Goal: Task Accomplishment & Management: Manage account settings

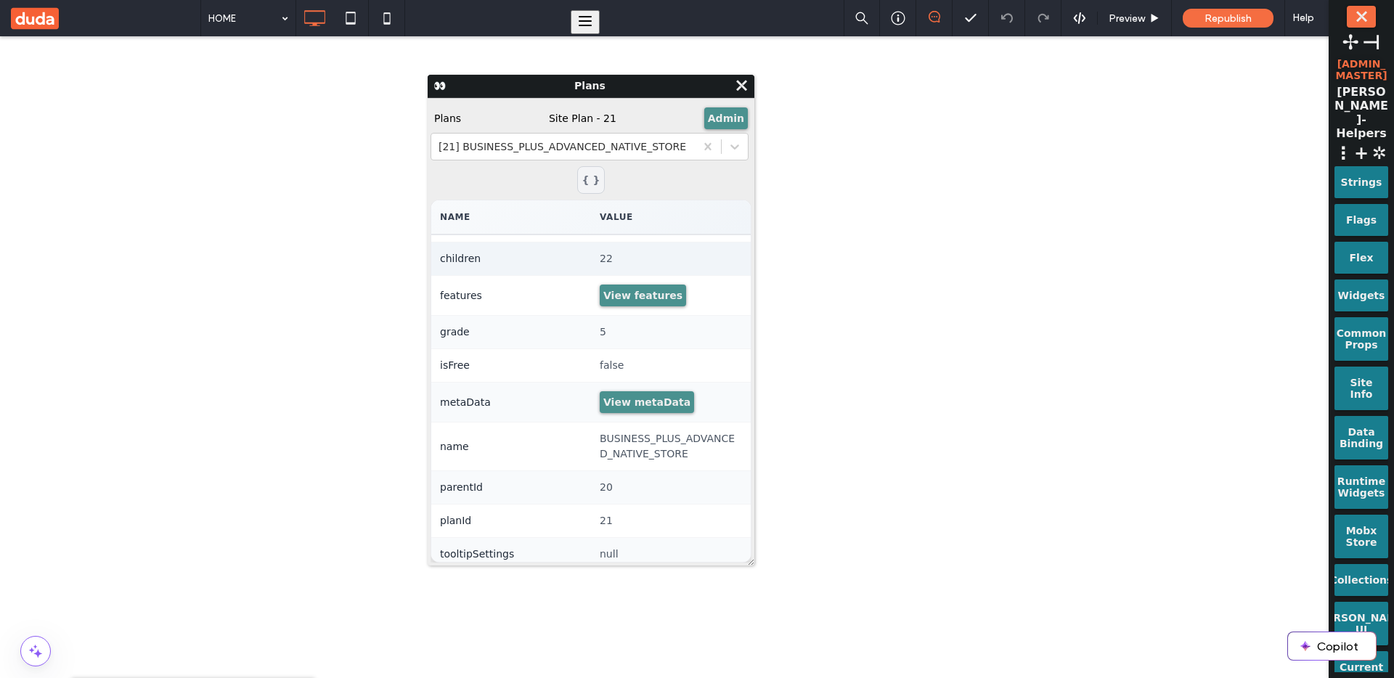
scroll to position [136, 0]
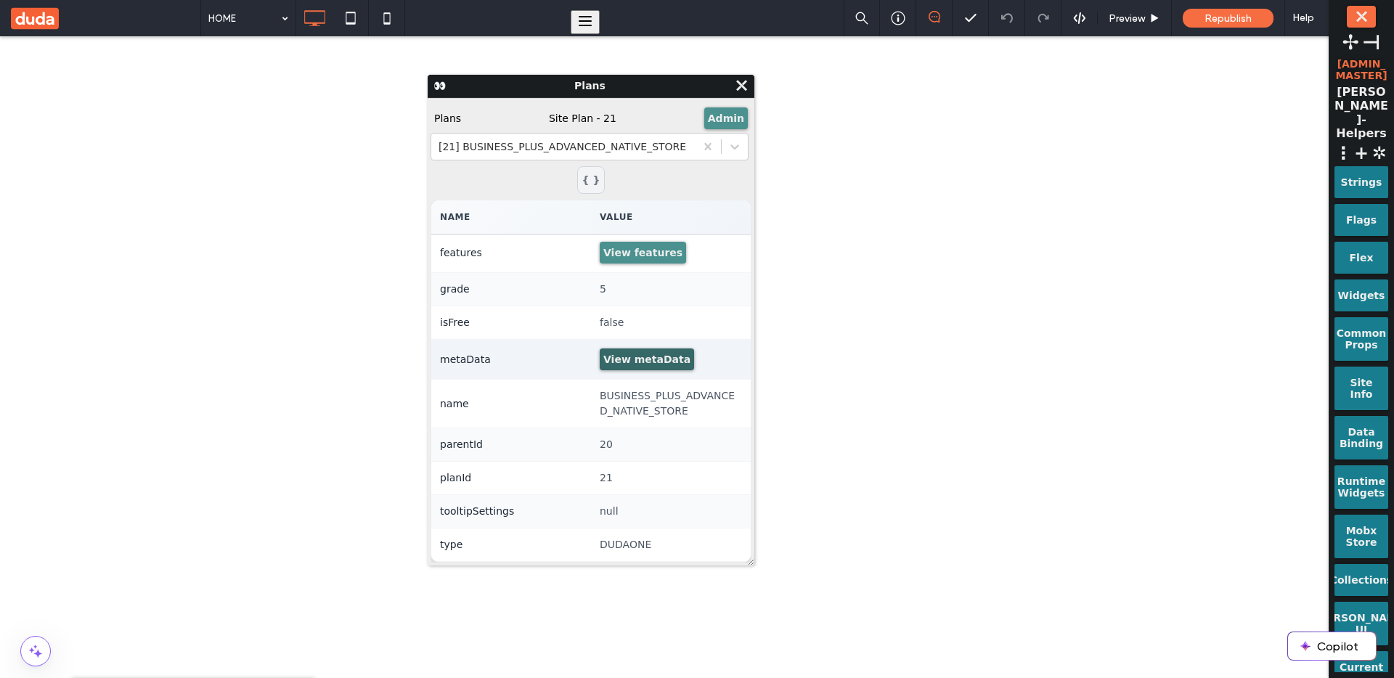
click at [627, 364] on button "View metaData" at bounding box center [647, 359] width 94 height 22
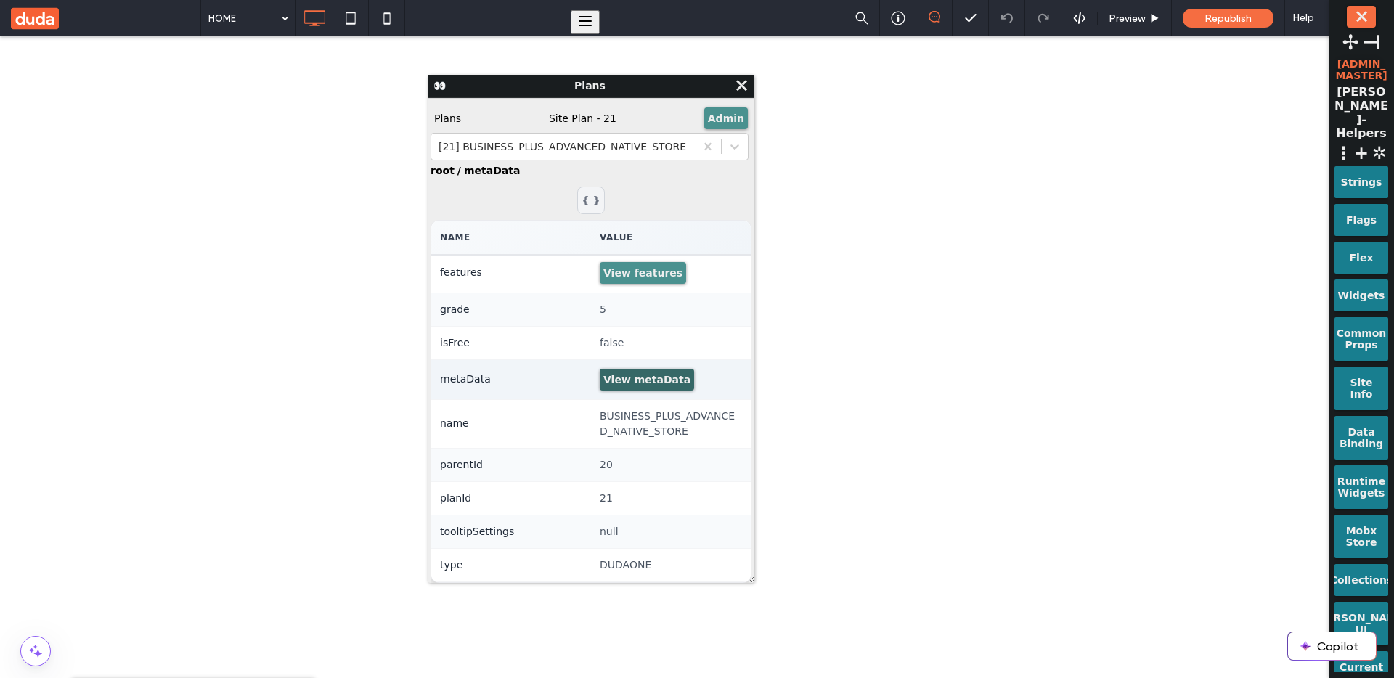
scroll to position [0, 0]
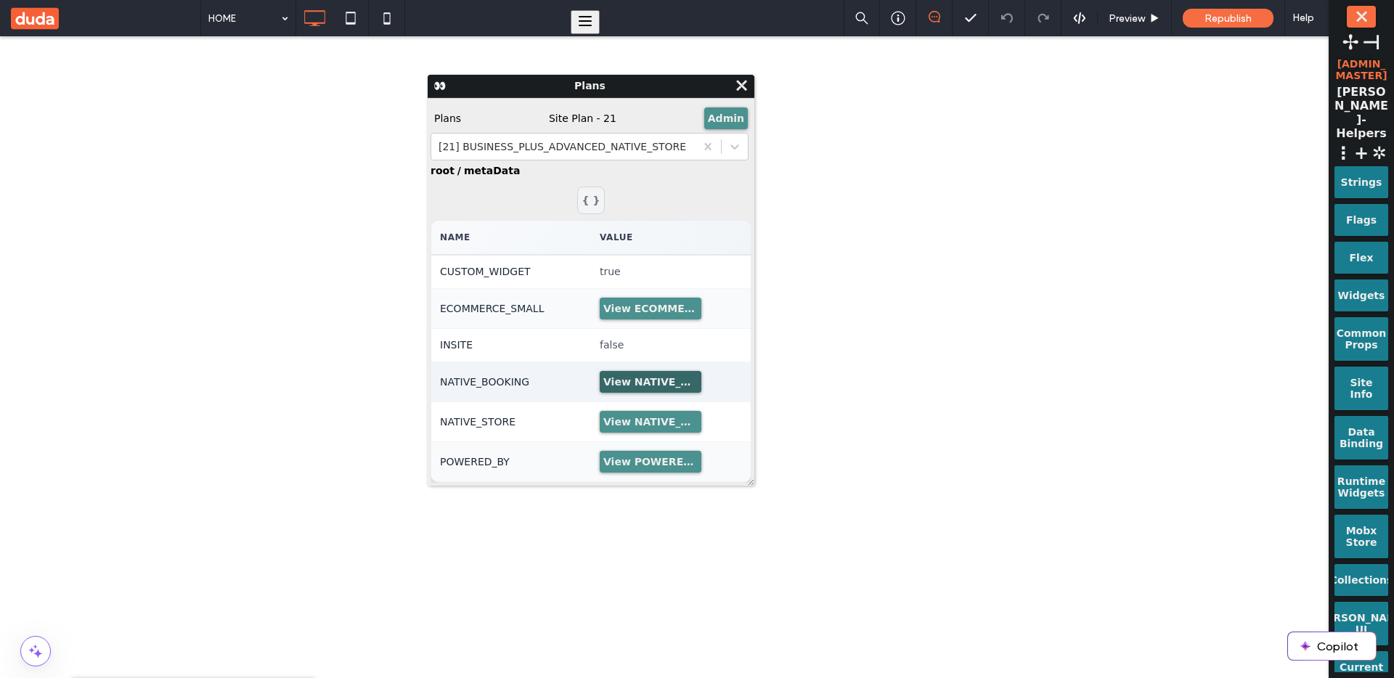
click at [661, 373] on button "View NATIVE_BOOKING" at bounding box center [651, 382] width 102 height 22
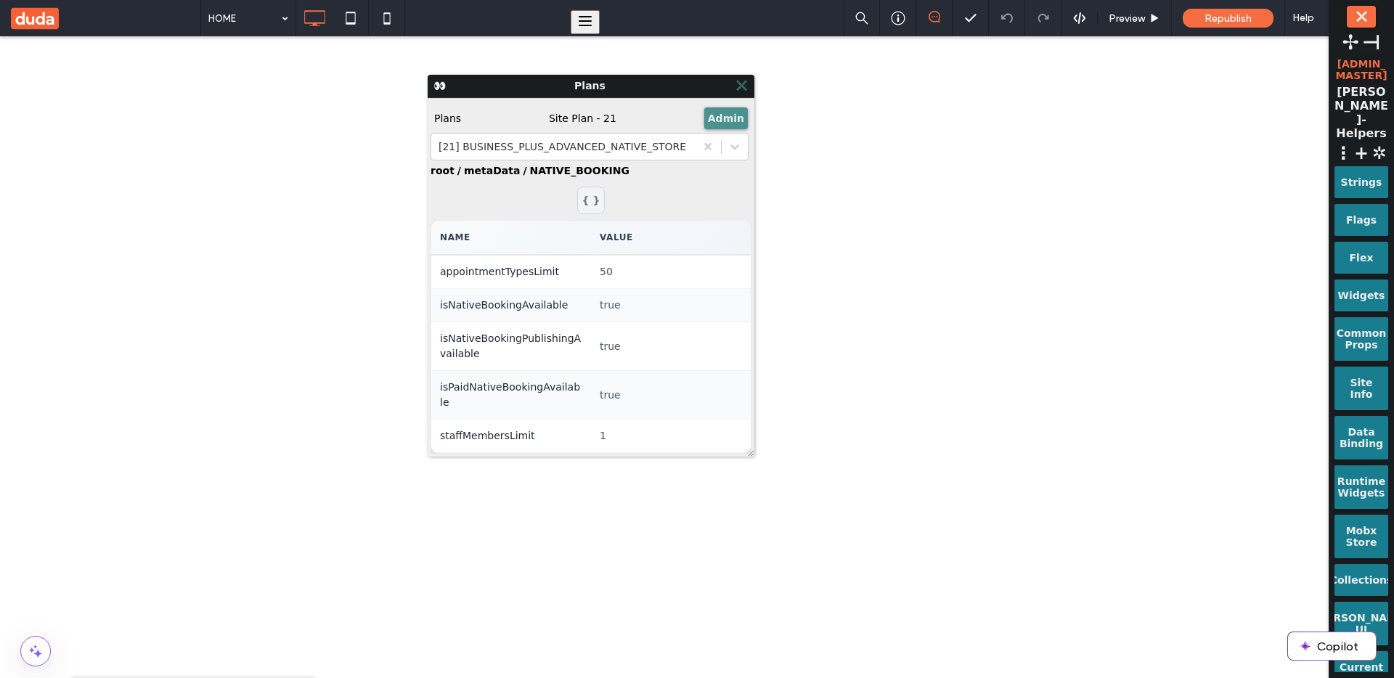
click at [746, 89] on span "⤬" at bounding box center [741, 85] width 15 height 17
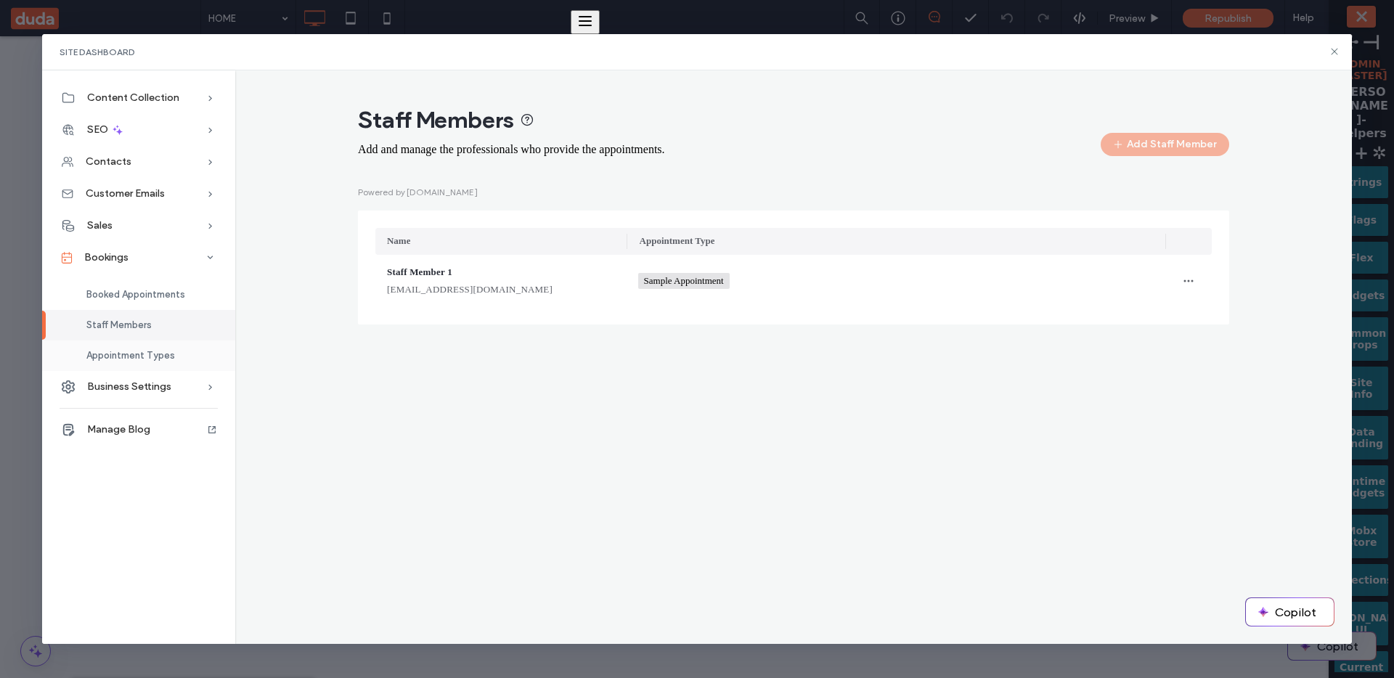
click at [150, 354] on span "Appointment Types" at bounding box center [130, 355] width 89 height 11
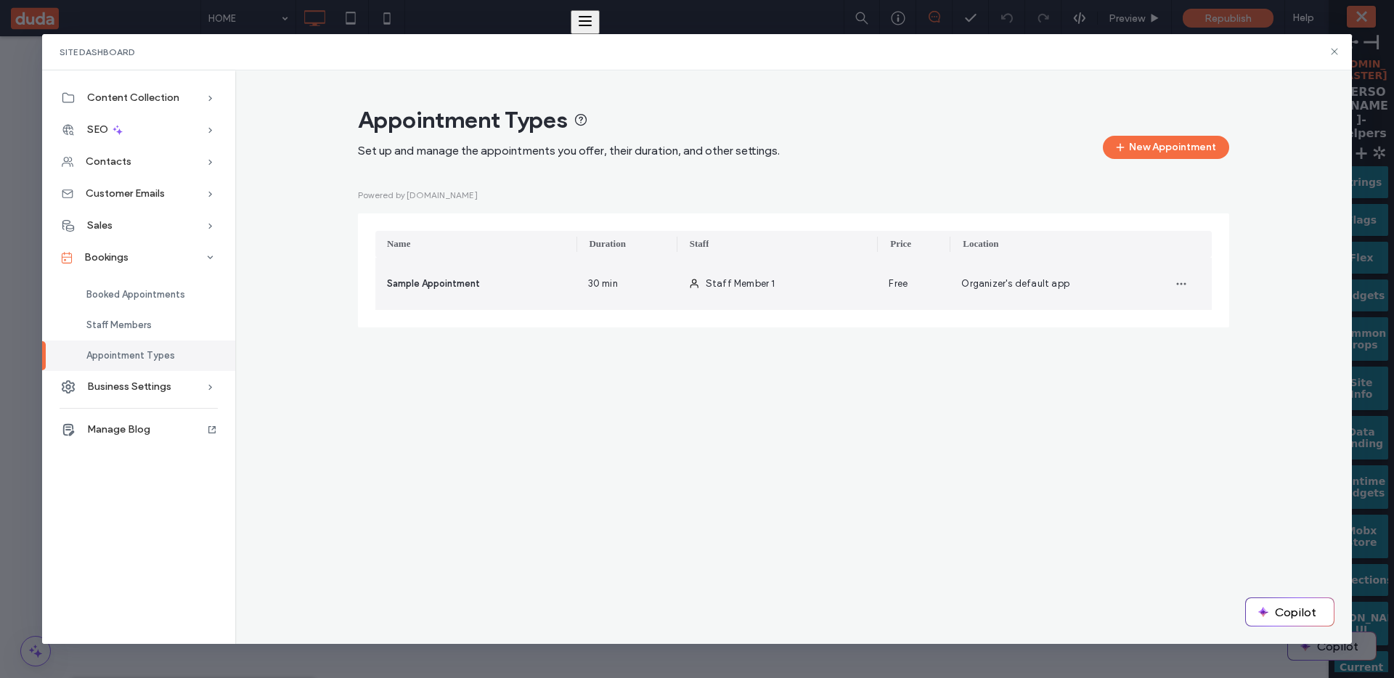
click at [550, 288] on div "Sample Appointment" at bounding box center [475, 284] width 201 height 52
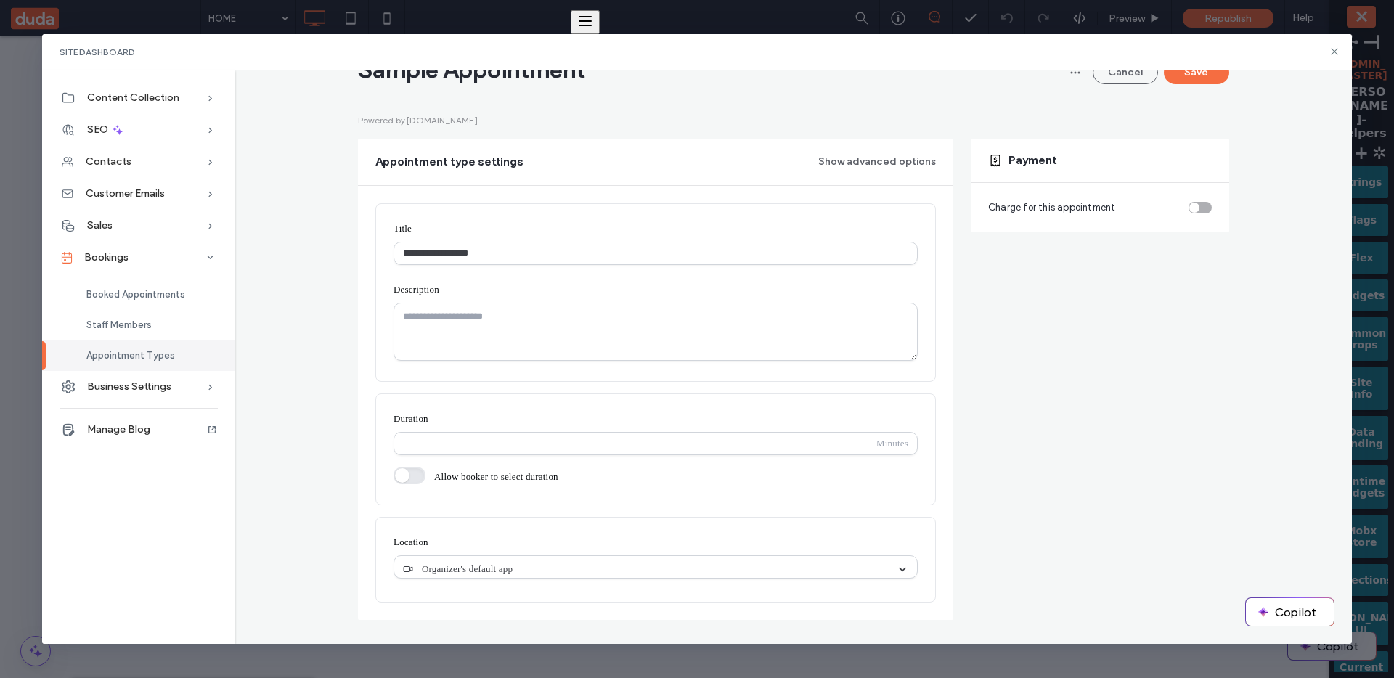
scroll to position [81, 0]
click at [907, 159] on button "Show advanced options" at bounding box center [877, 161] width 118 height 23
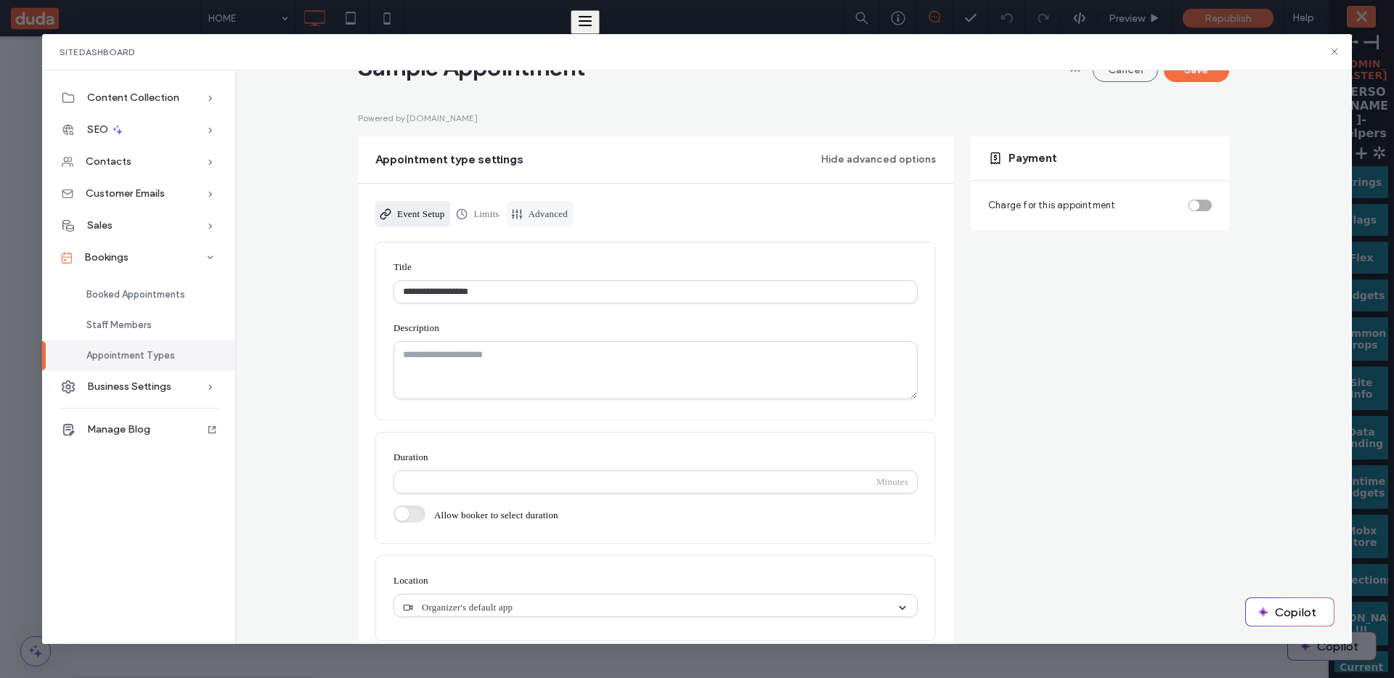
click at [574, 218] on link "Advanced" at bounding box center [540, 214] width 67 height 26
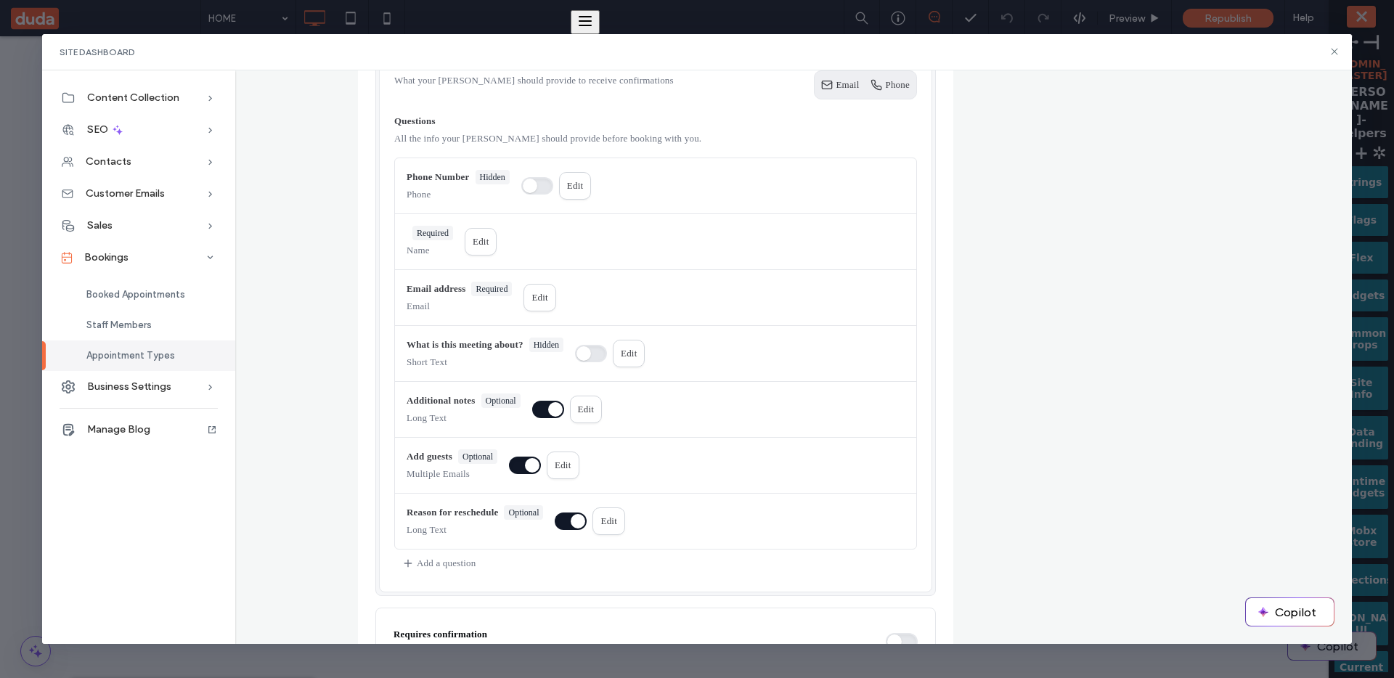
scroll to position [455, 0]
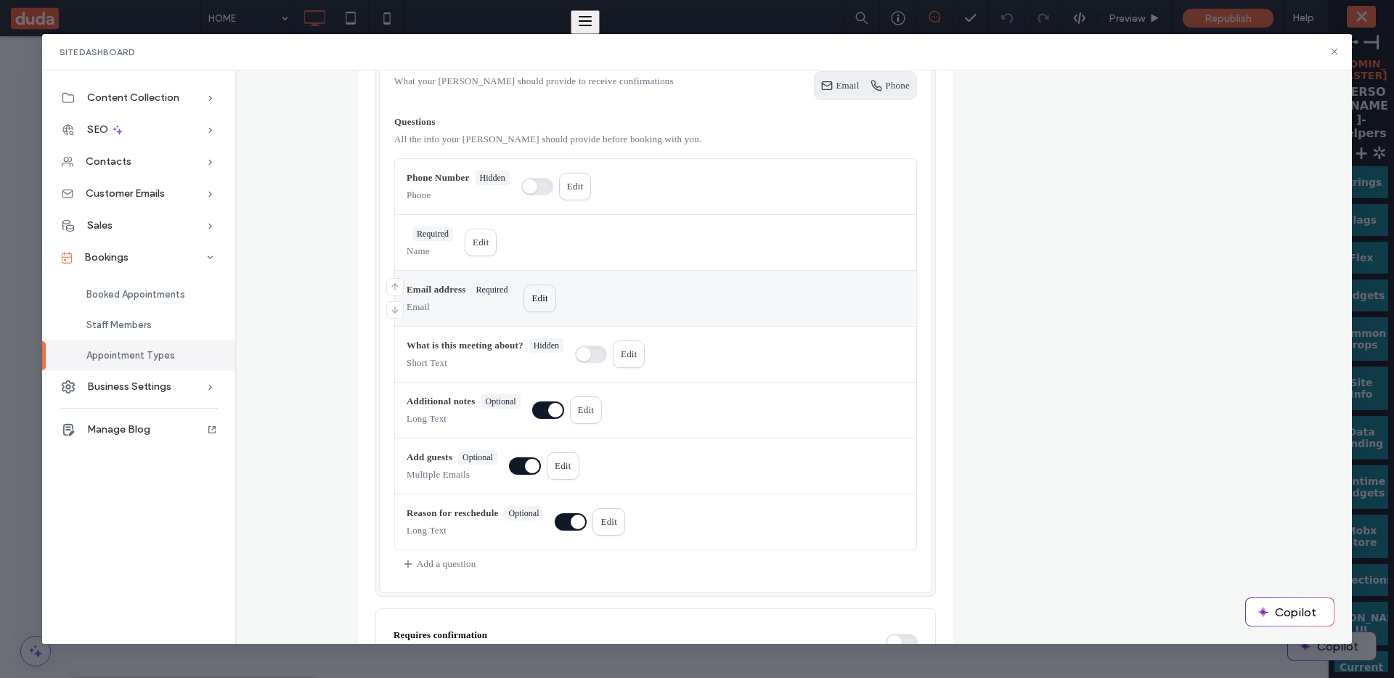
click at [0, 0] on div "Edit" at bounding box center [0, 0] width 0 height 0
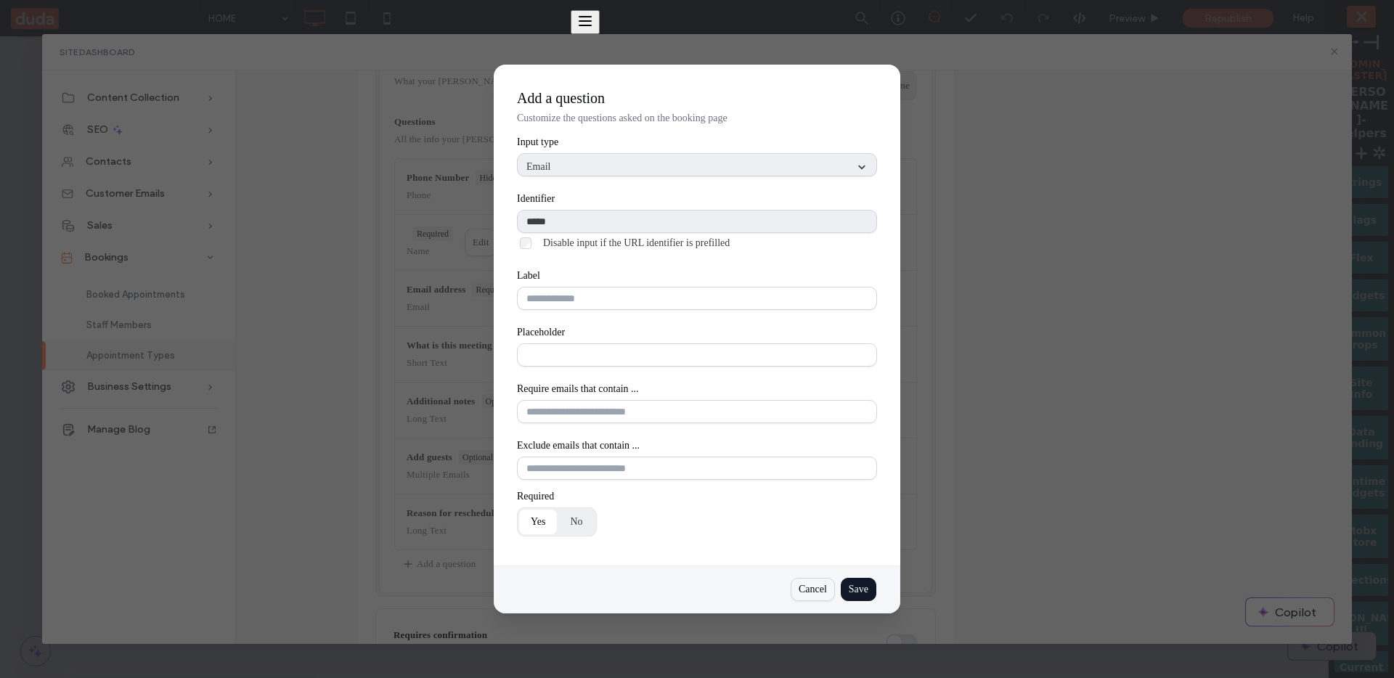
click at [0, 0] on div "Cancel" at bounding box center [0, 0] width 0 height 0
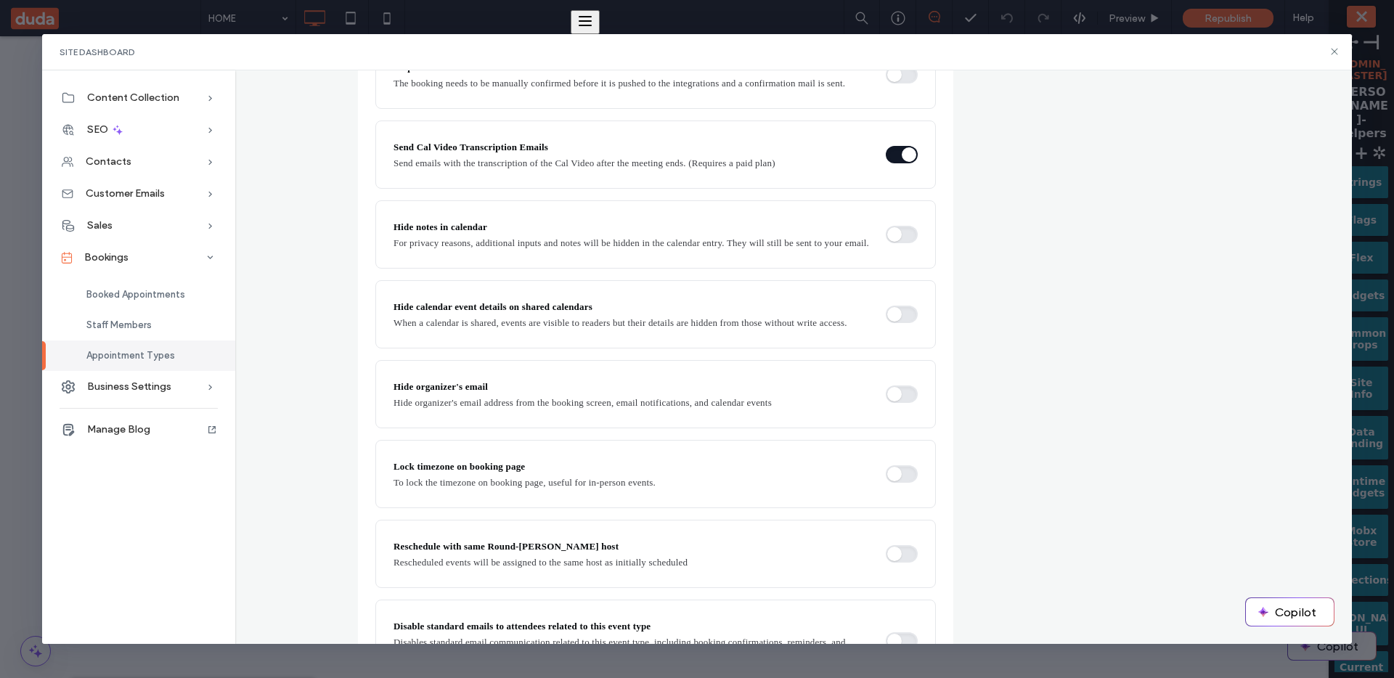
scroll to position [1022, 0]
click at [914, 429] on div "Hide organizer's email Hide organizer's email address from the booking screen, …" at bounding box center [655, 395] width 560 height 68
click at [904, 404] on button "button" at bounding box center [902, 394] width 32 height 17
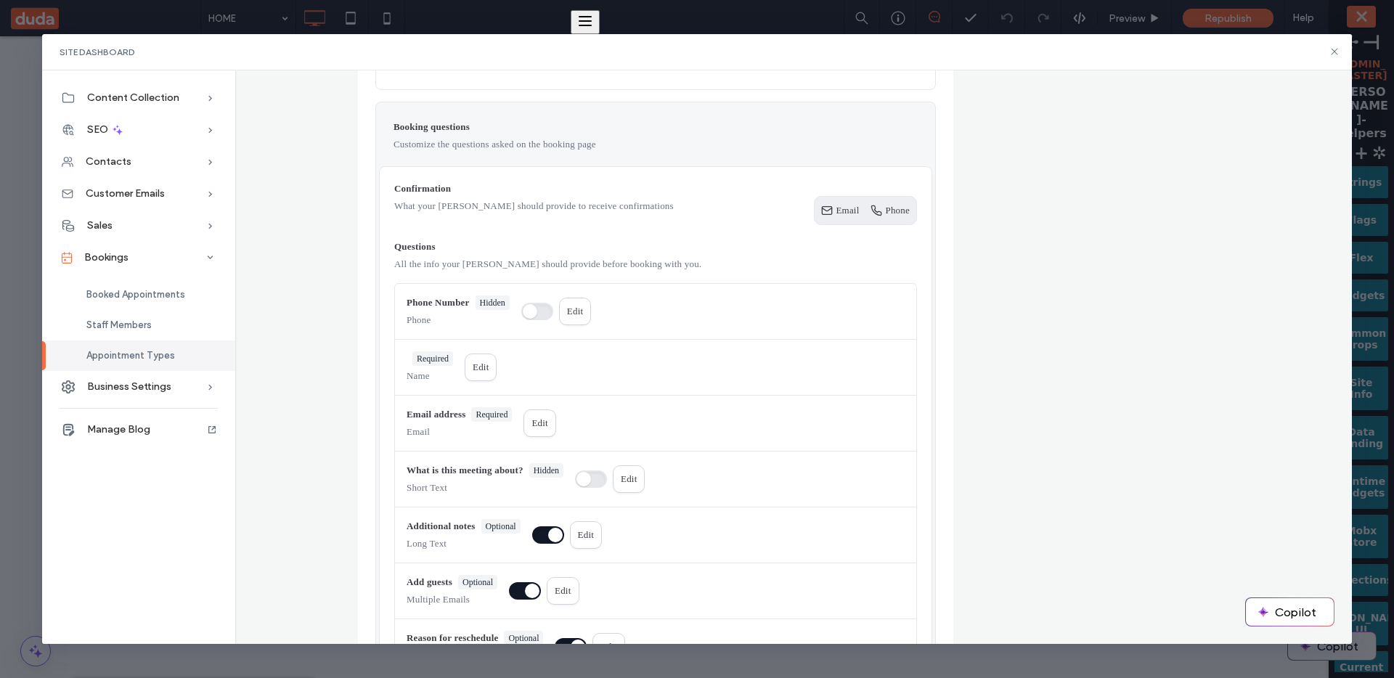
scroll to position [0, 0]
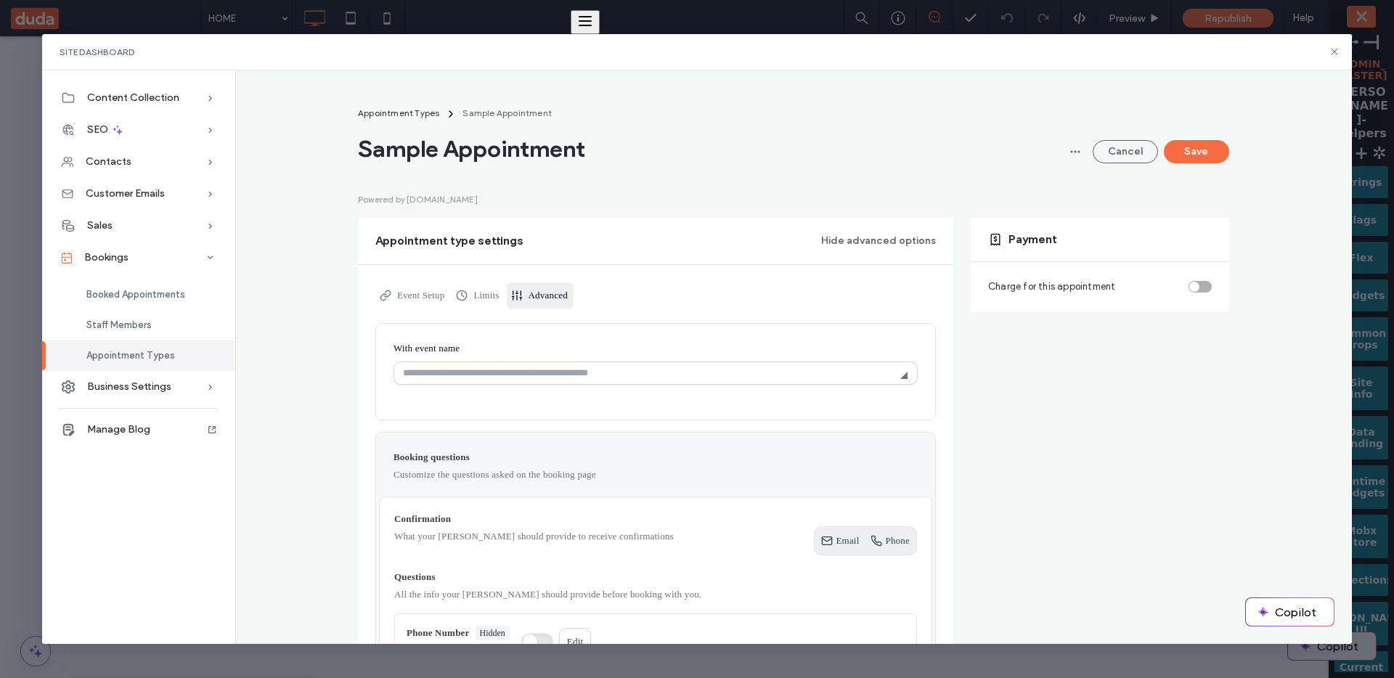
click at [1194, 143] on button "Save" at bounding box center [1196, 151] width 65 height 23
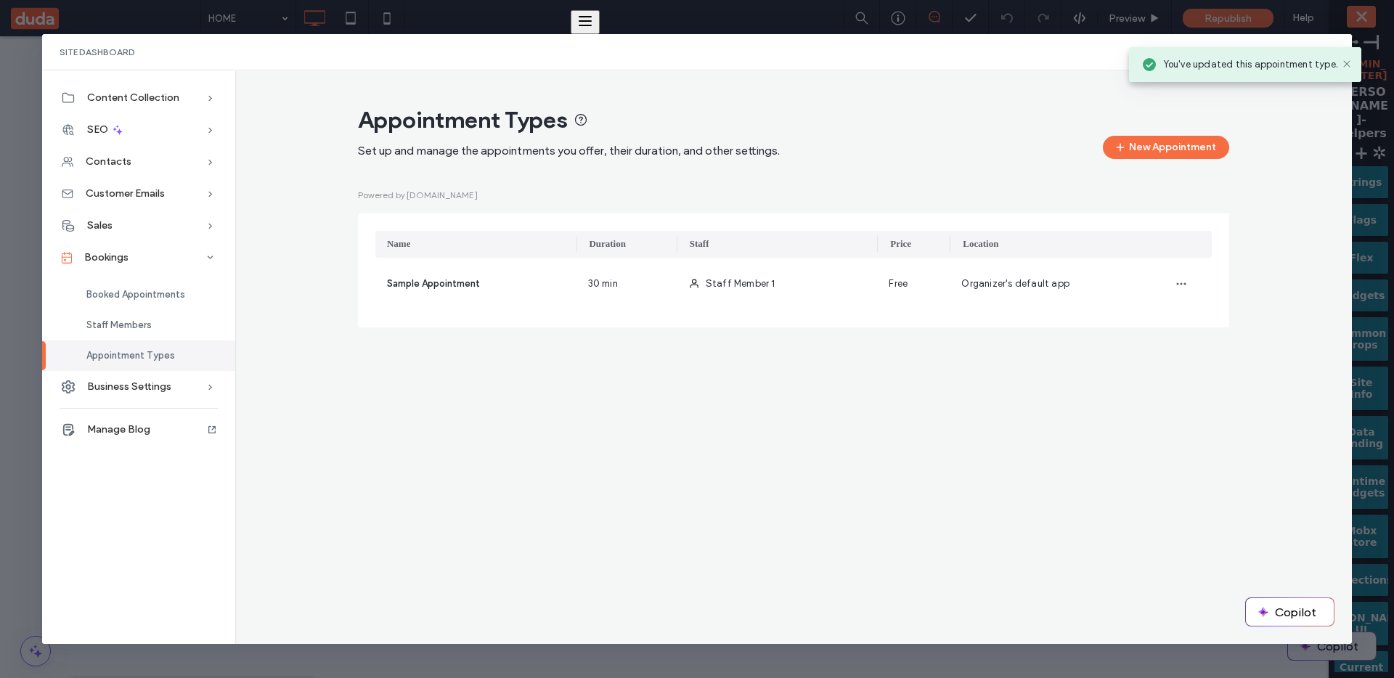
click at [1346, 70] on div "You've updated this appointment type." at bounding box center [1245, 64] width 232 height 35
click at [1347, 65] on use at bounding box center [1346, 63] width 7 height 7
click at [1337, 53] on icon at bounding box center [1335, 52] width 12 height 12
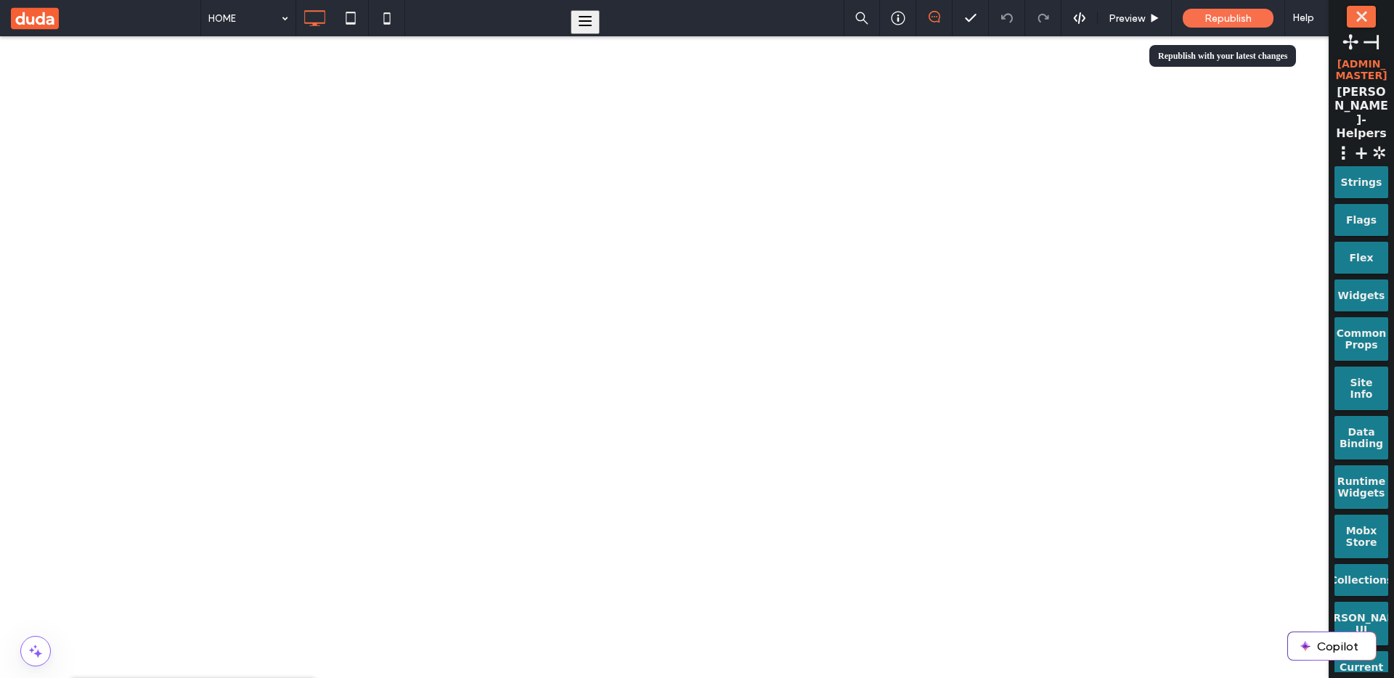
click at [1246, 25] on div "Republish" at bounding box center [1228, 18] width 91 height 19
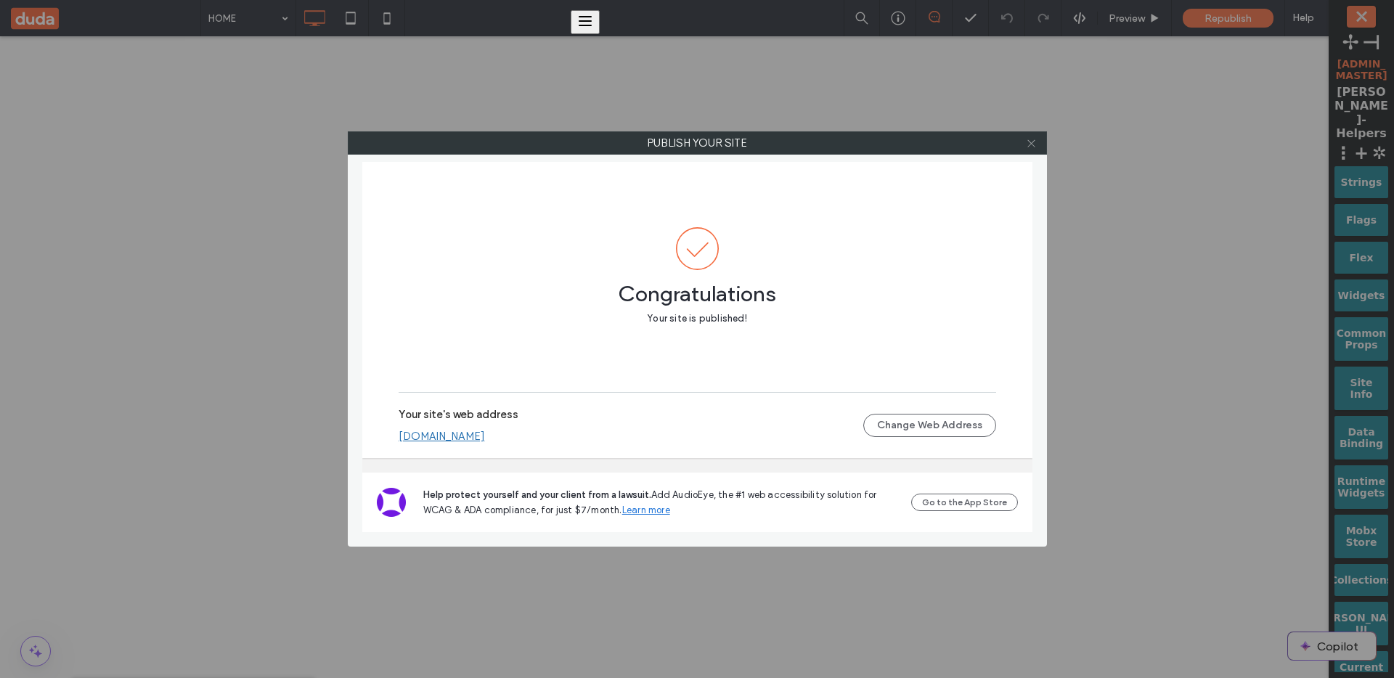
click at [1031, 144] on icon at bounding box center [1031, 143] width 11 height 11
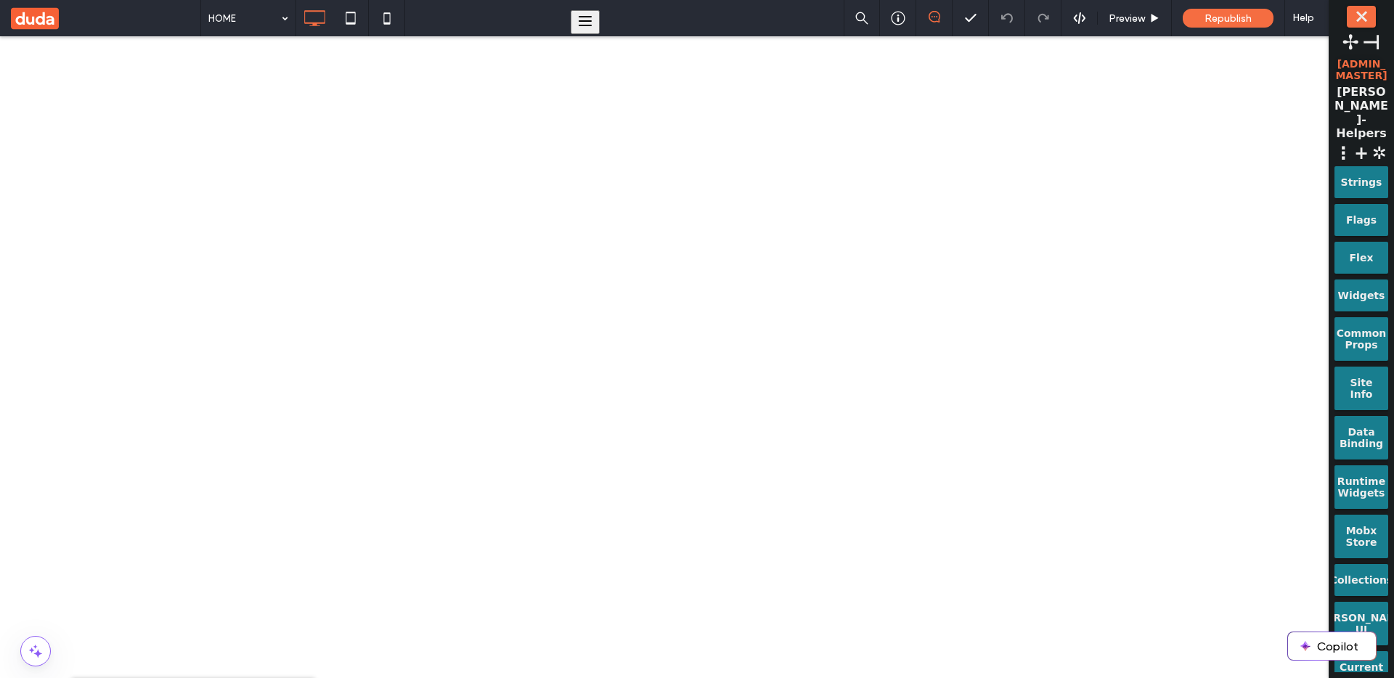
click at [1363, 143] on span "+" at bounding box center [1361, 153] width 17 height 20
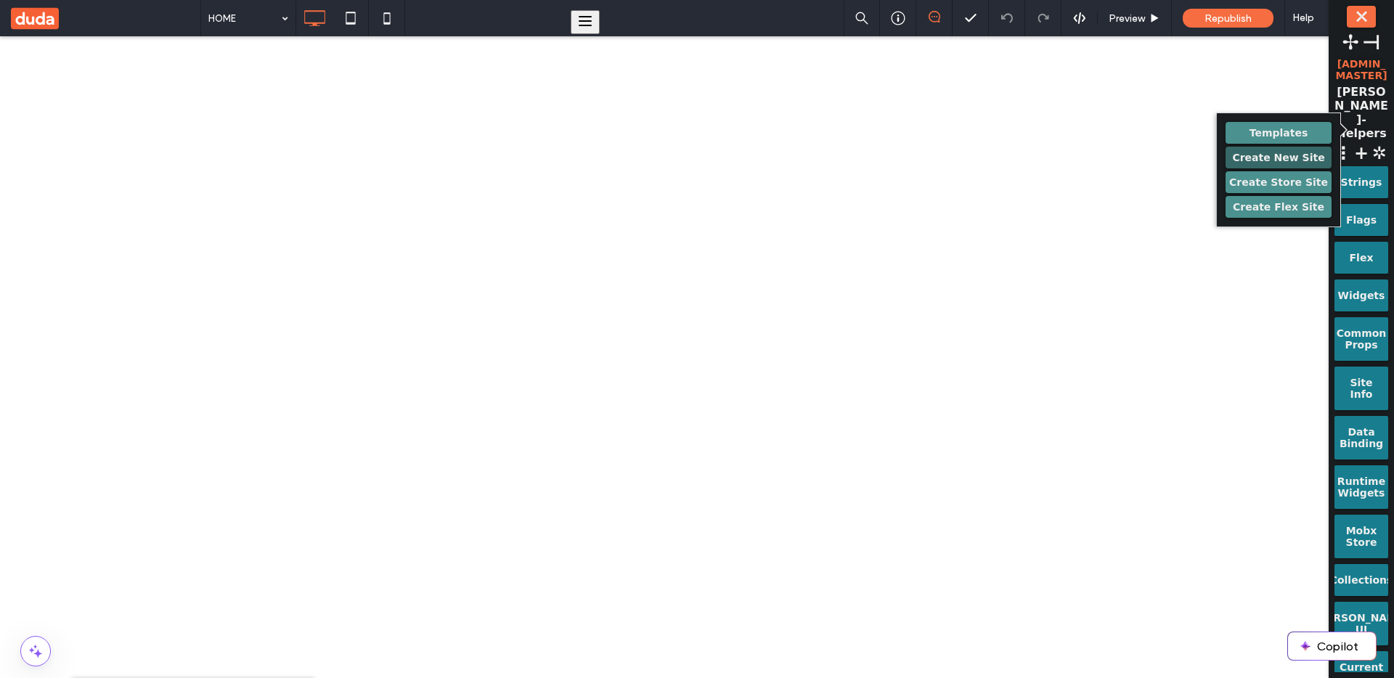
click at [1319, 155] on button "Create New Site" at bounding box center [1279, 158] width 106 height 22
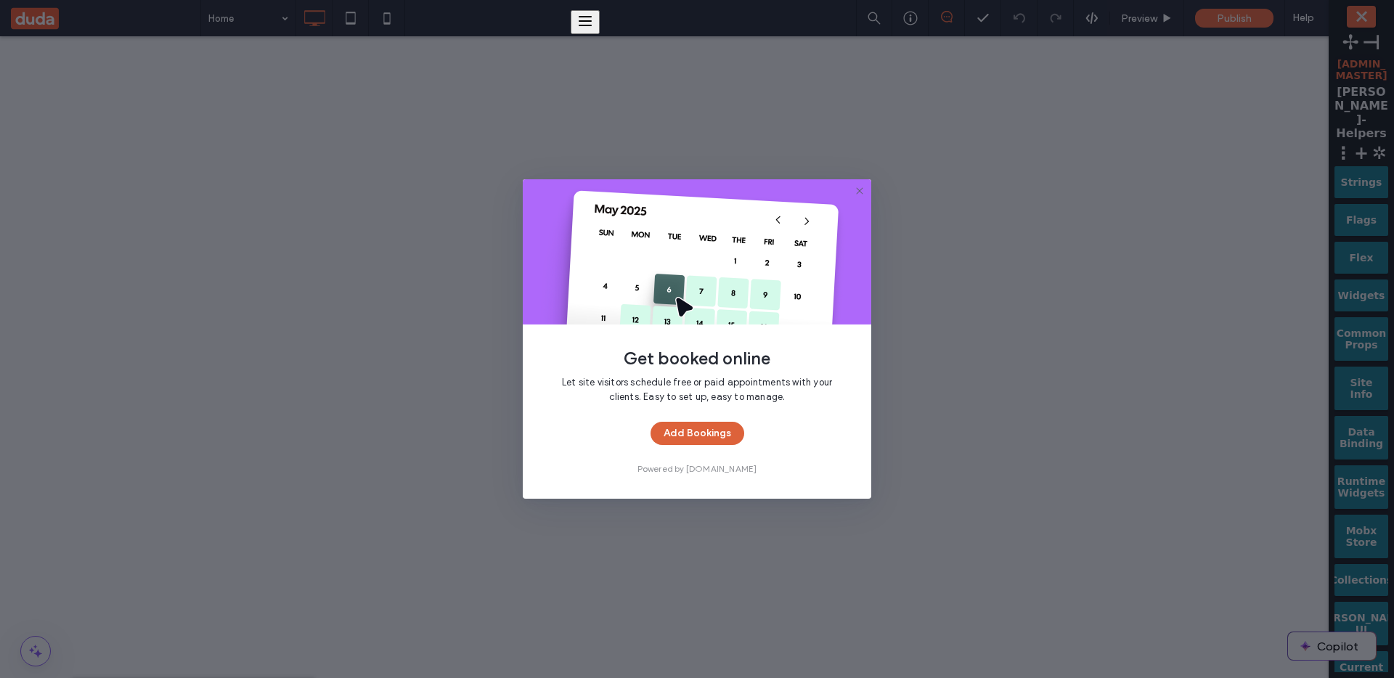
click at [733, 436] on button "Add Bookings" at bounding box center [698, 433] width 94 height 23
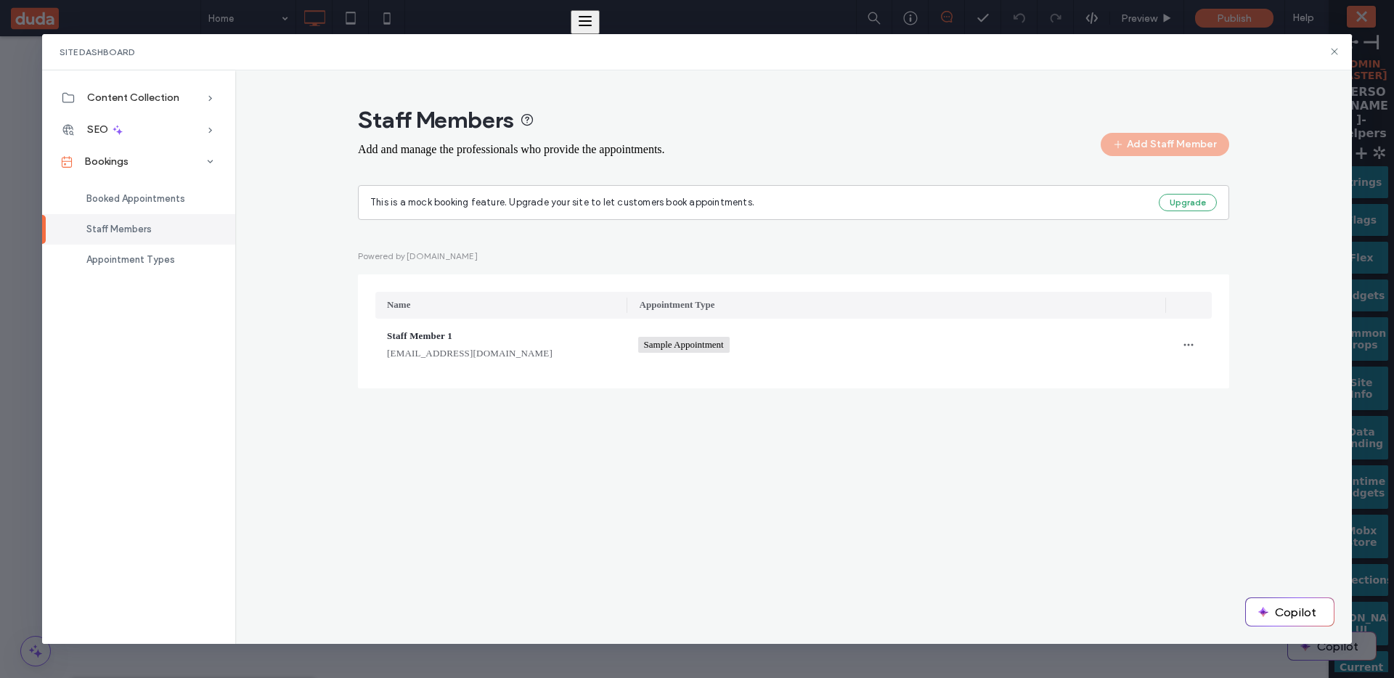
click at [1190, 213] on div "This is a mock booking feature. Upgrade your site to let customers book appoint…" at bounding box center [793, 202] width 871 height 35
click at [1194, 203] on button "Upgrade" at bounding box center [1188, 202] width 58 height 17
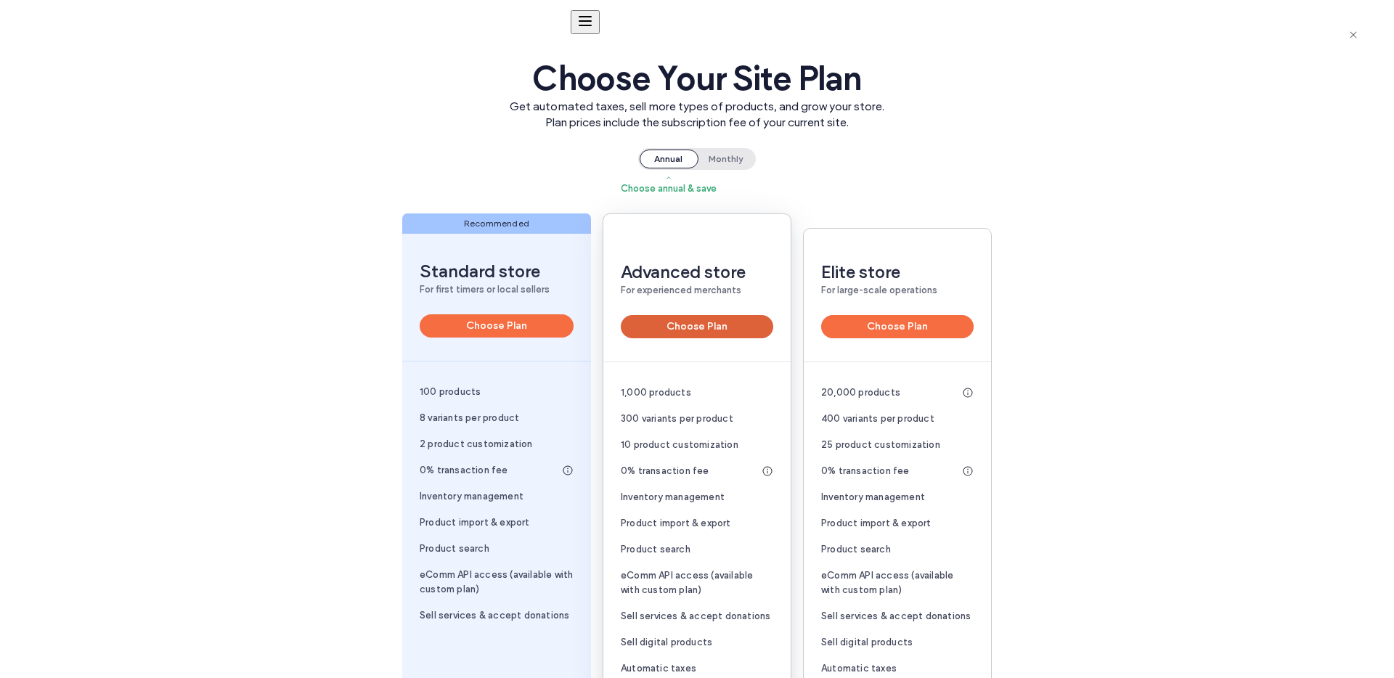
click at [685, 331] on button "Choose Plan" at bounding box center [697, 326] width 152 height 23
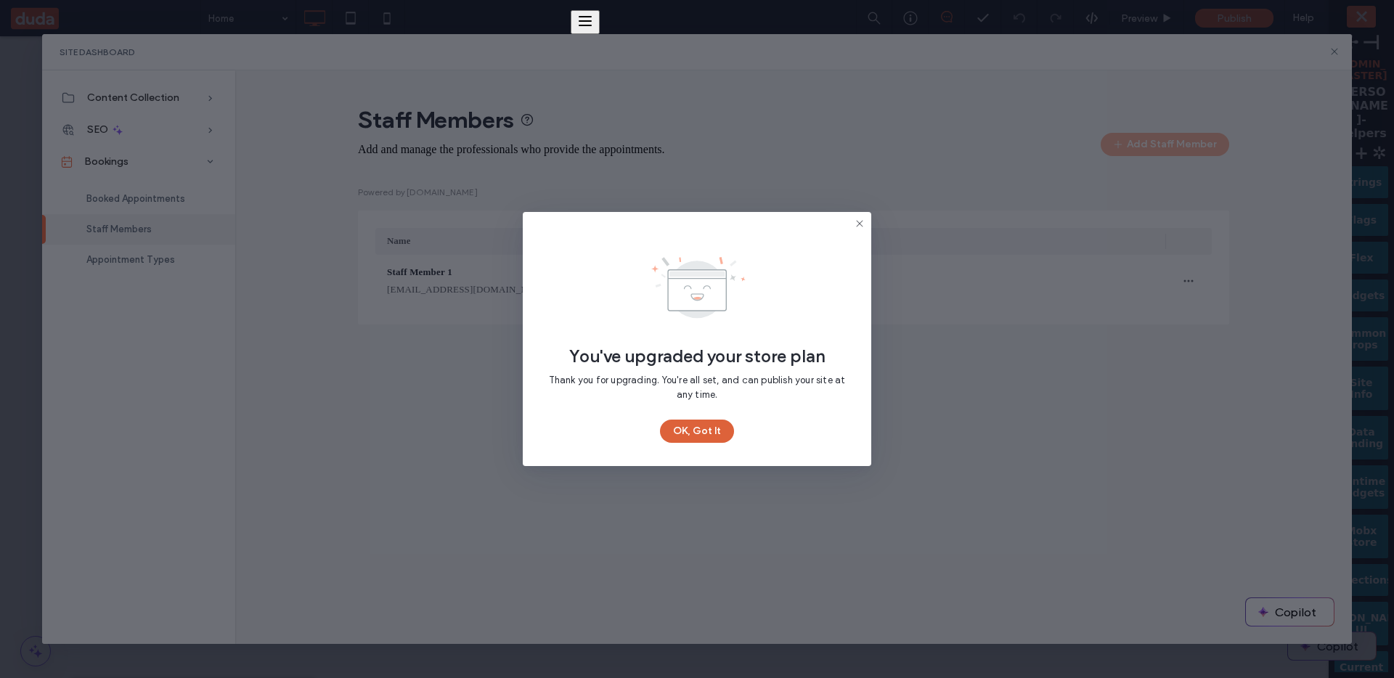
click at [715, 425] on button "OK, Got It" at bounding box center [697, 431] width 74 height 23
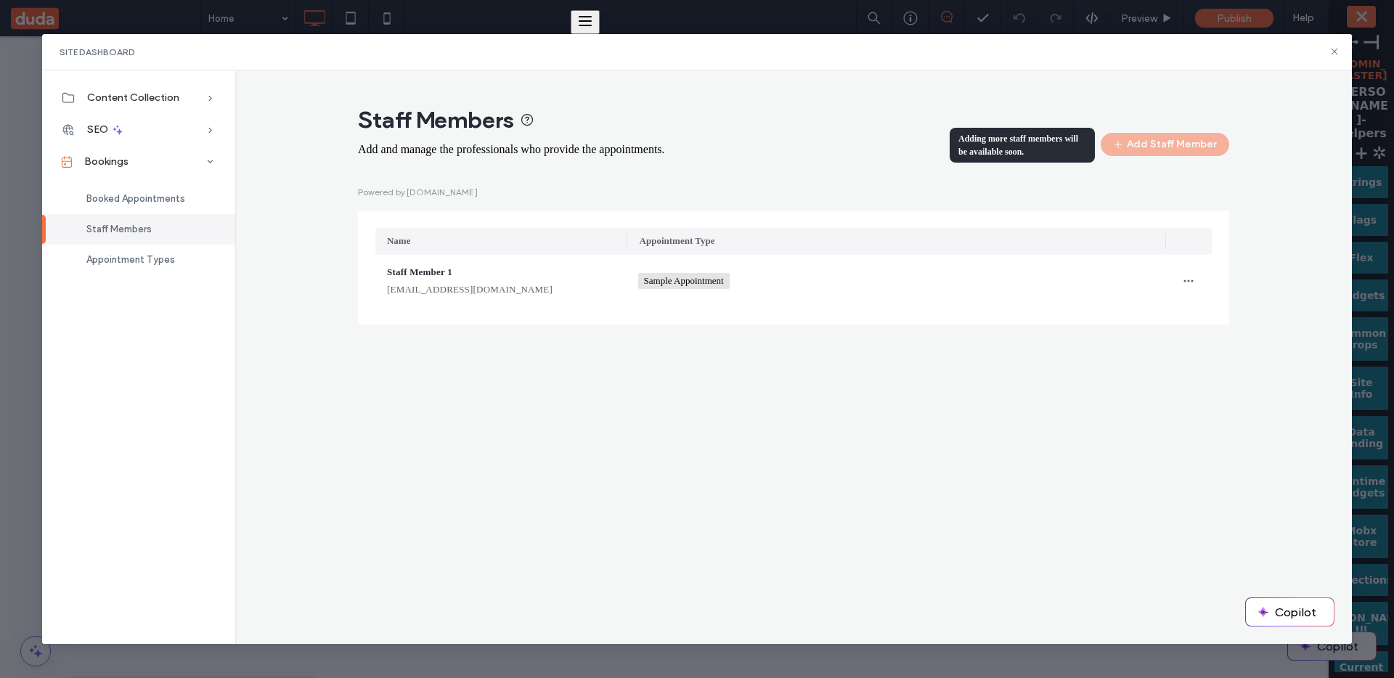
click at [1153, 139] on div "Add Staff Member" at bounding box center [1165, 144] width 129 height 23
click at [180, 201] on span "Booked Appointments" at bounding box center [135, 198] width 99 height 11
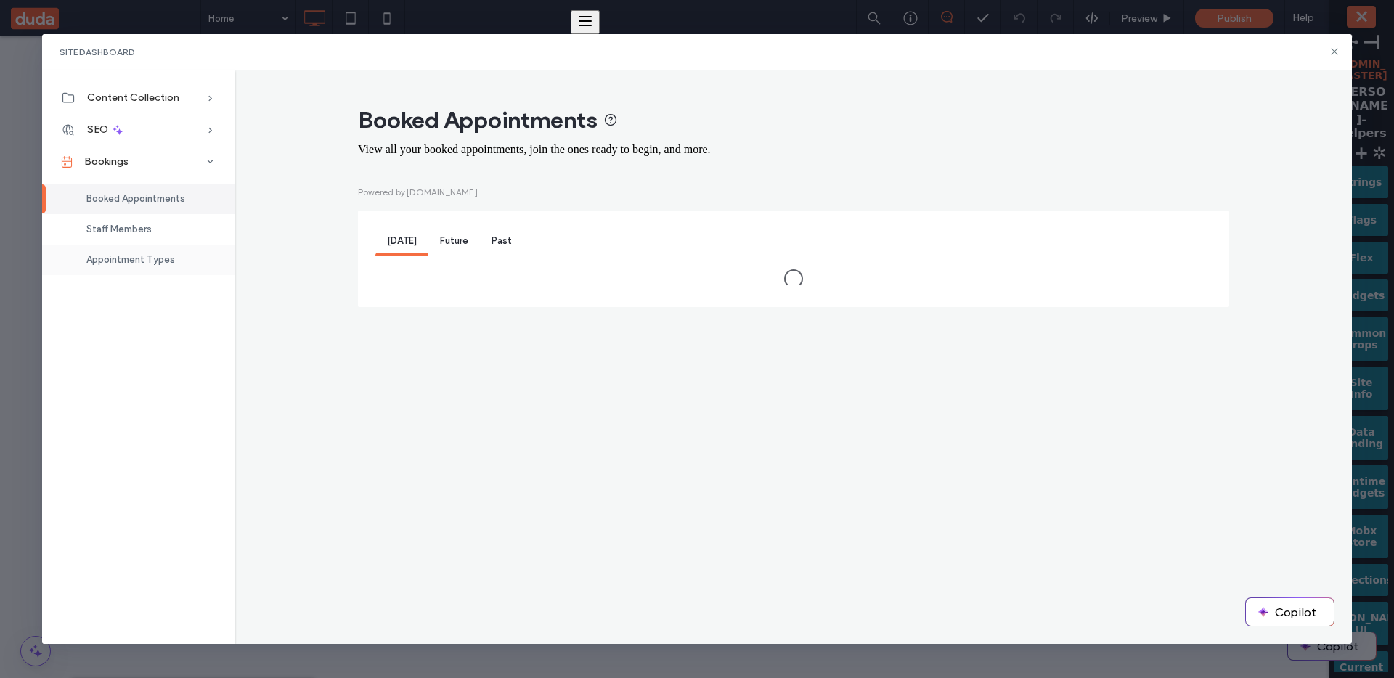
click at [160, 256] on span "Appointment Types" at bounding box center [130, 259] width 89 height 11
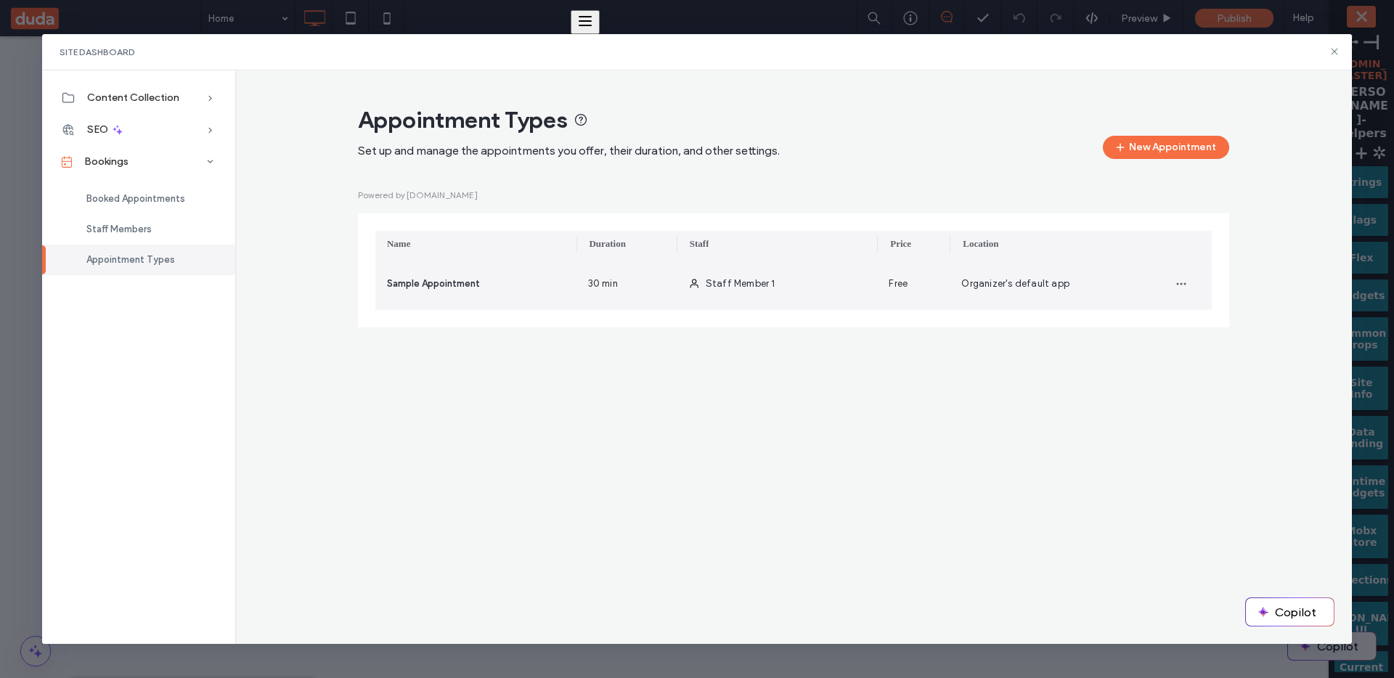
click at [701, 294] on div "Staff Member 1" at bounding box center [777, 284] width 201 height 52
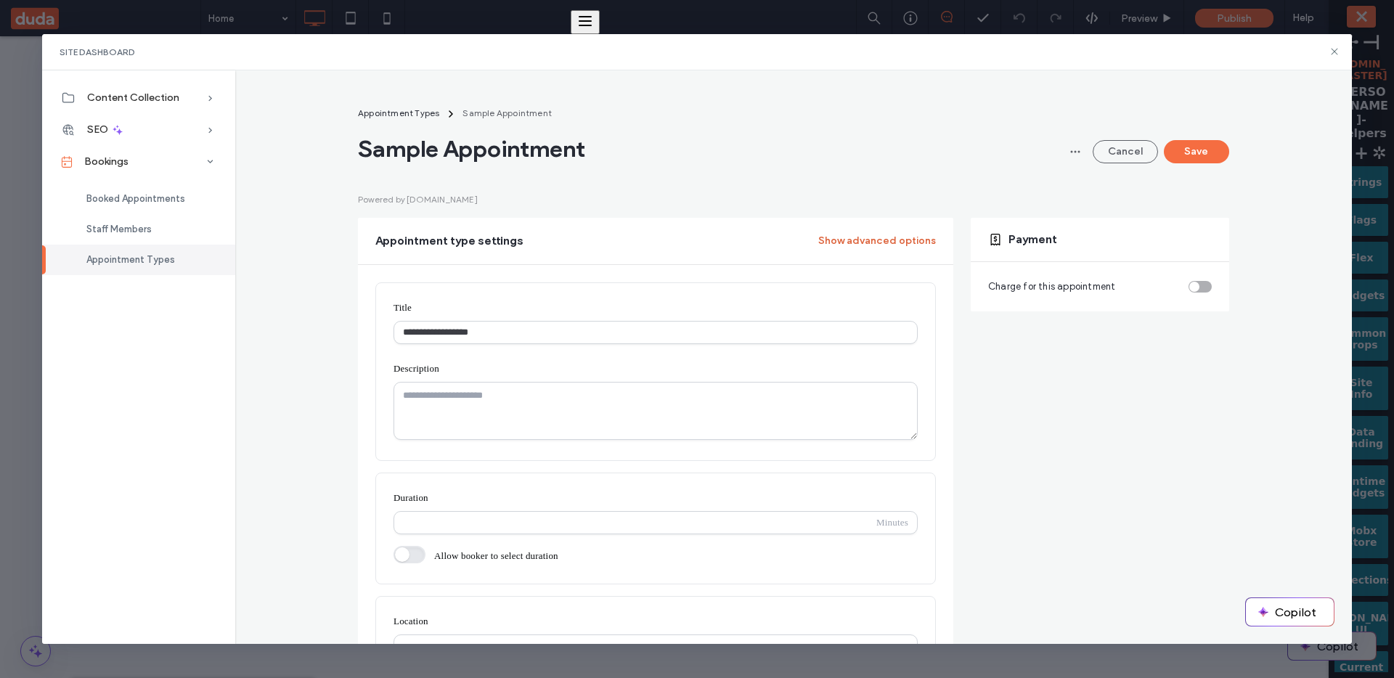
click at [880, 248] on button "Show advanced options" at bounding box center [877, 240] width 118 height 23
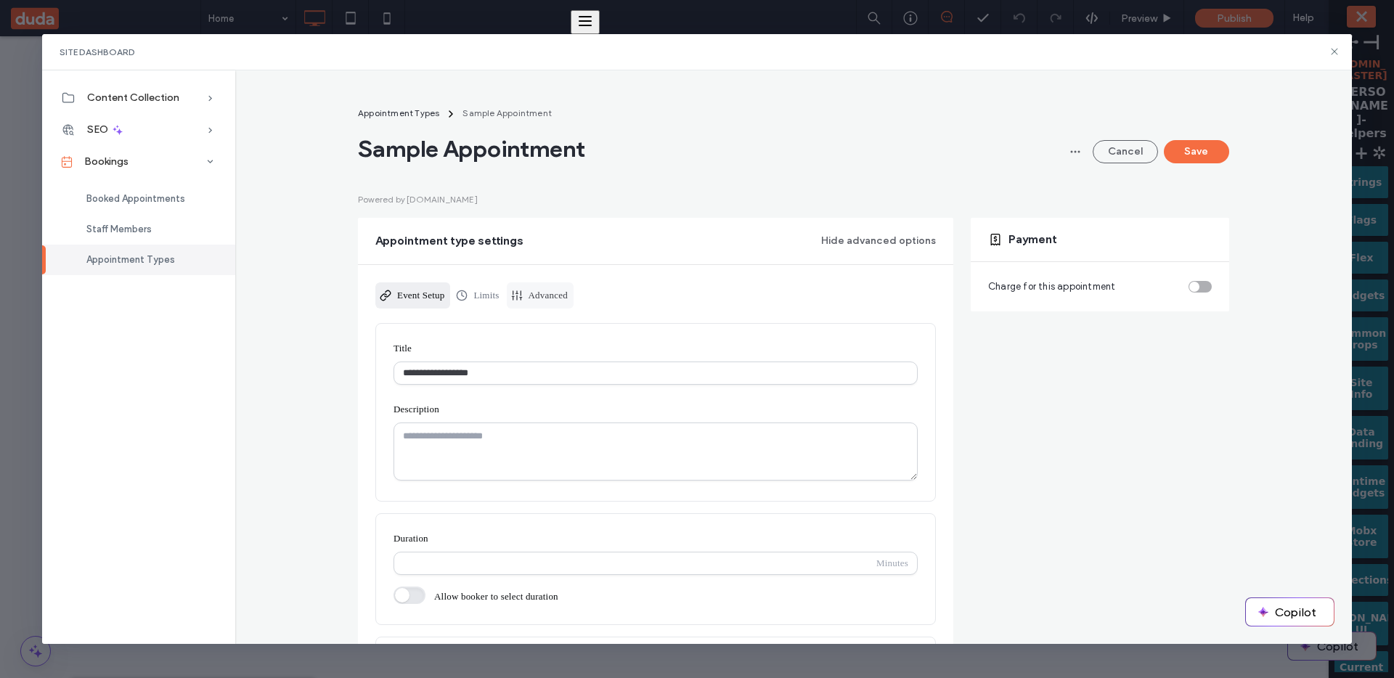
click at [574, 290] on link "Advanced" at bounding box center [540, 295] width 67 height 26
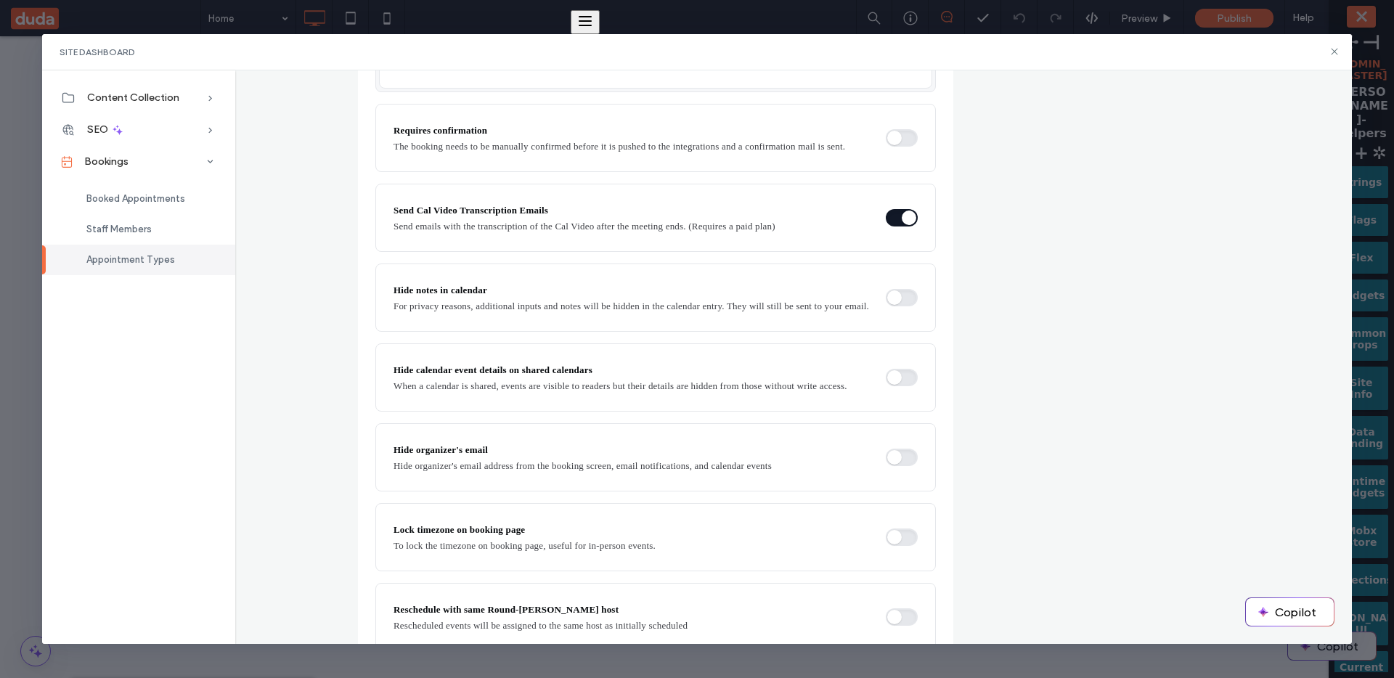
scroll to position [1058, 0]
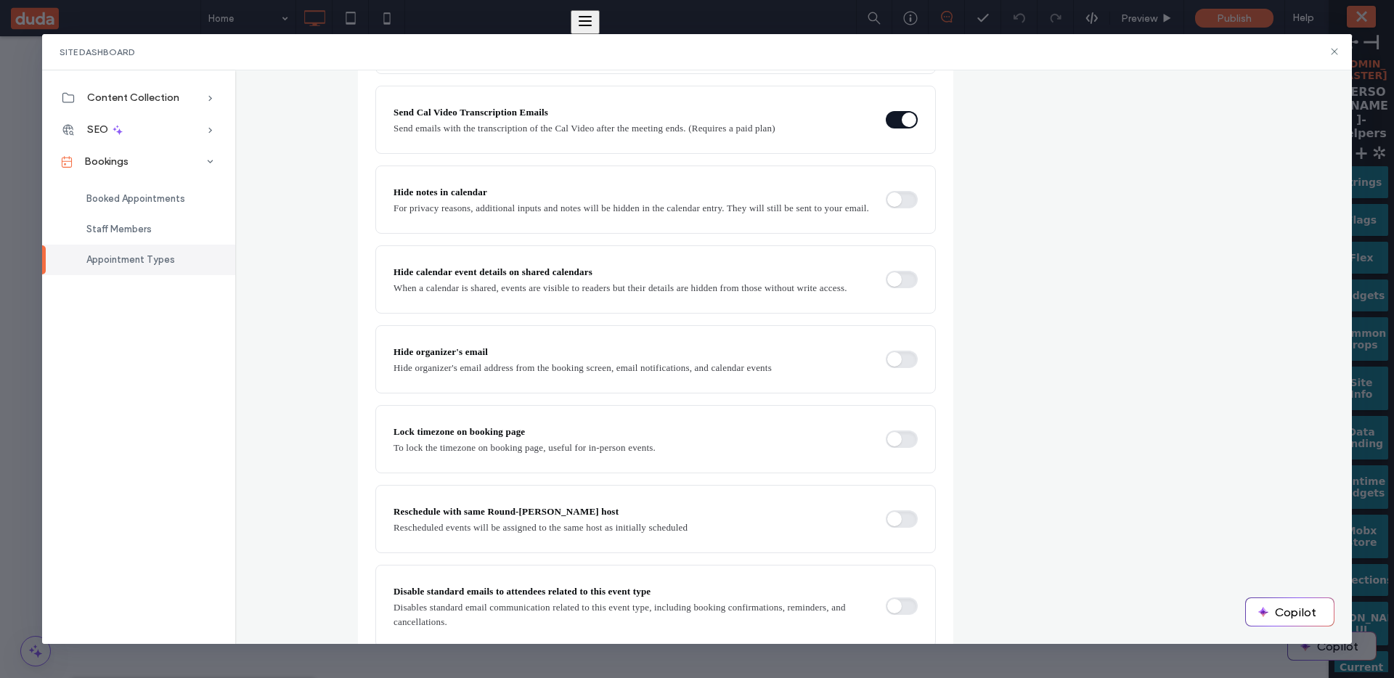
click at [905, 368] on button "button" at bounding box center [902, 359] width 32 height 17
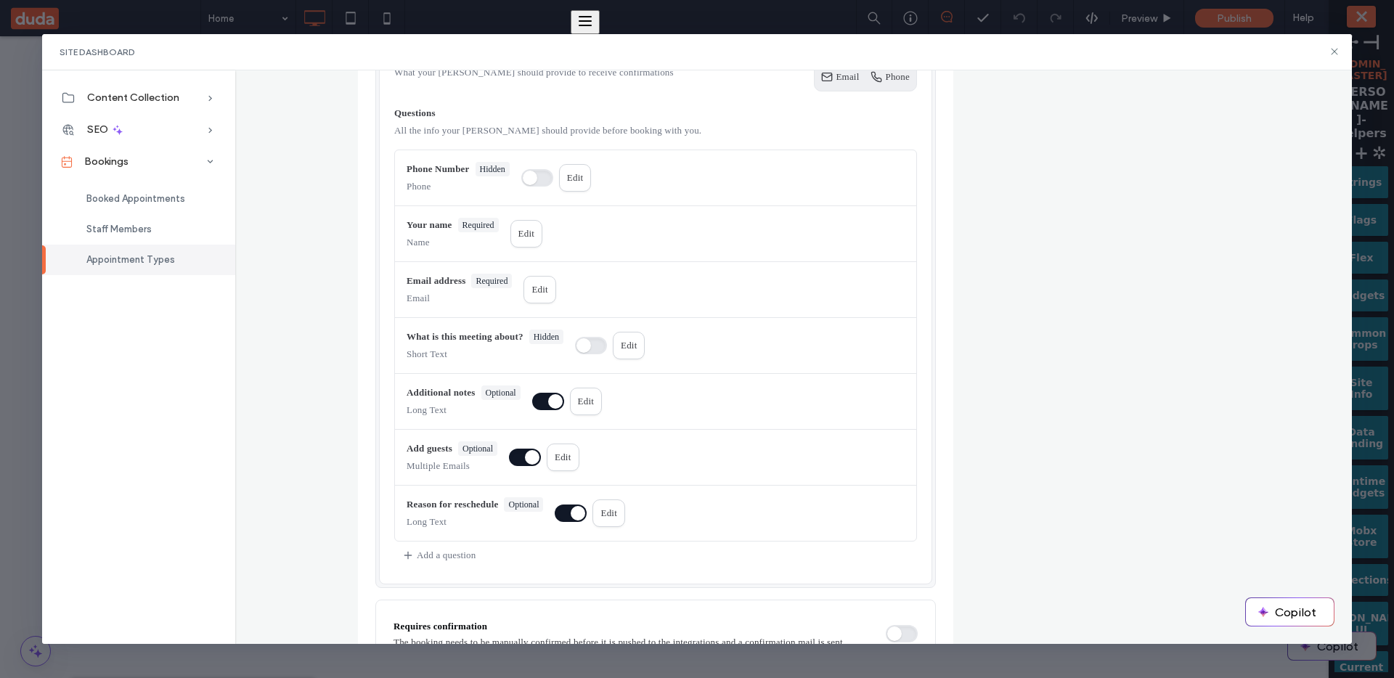
scroll to position [0, 0]
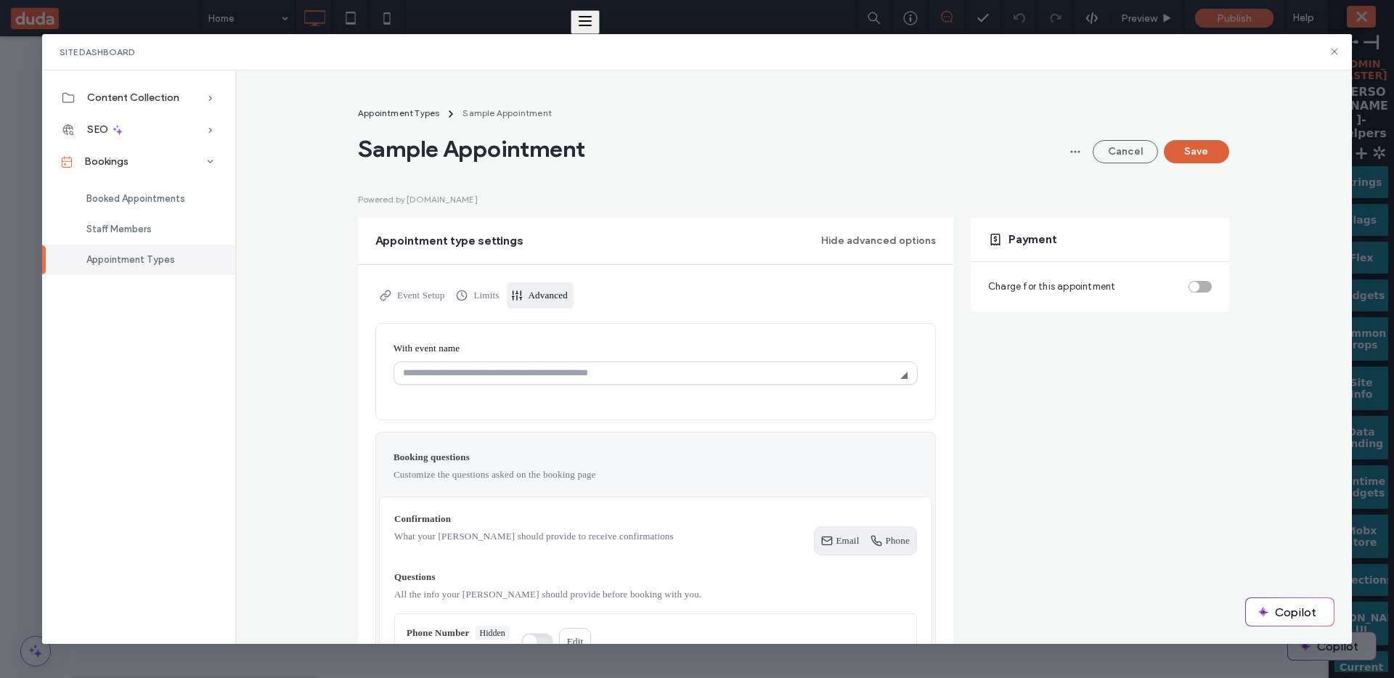
click at [1183, 162] on button "Save" at bounding box center [1196, 151] width 65 height 23
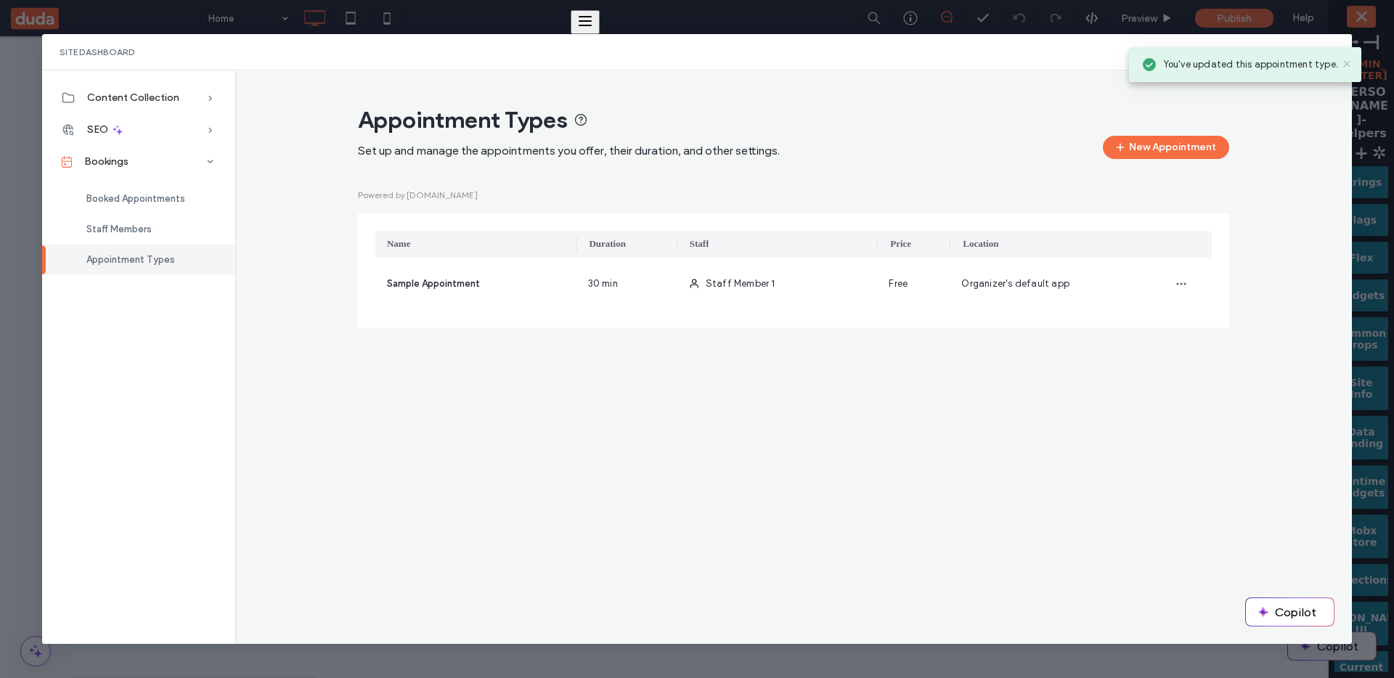
click at [1347, 66] on icon at bounding box center [1347, 64] width 12 height 12
click at [1335, 52] on icon at bounding box center [1335, 52] width 12 height 12
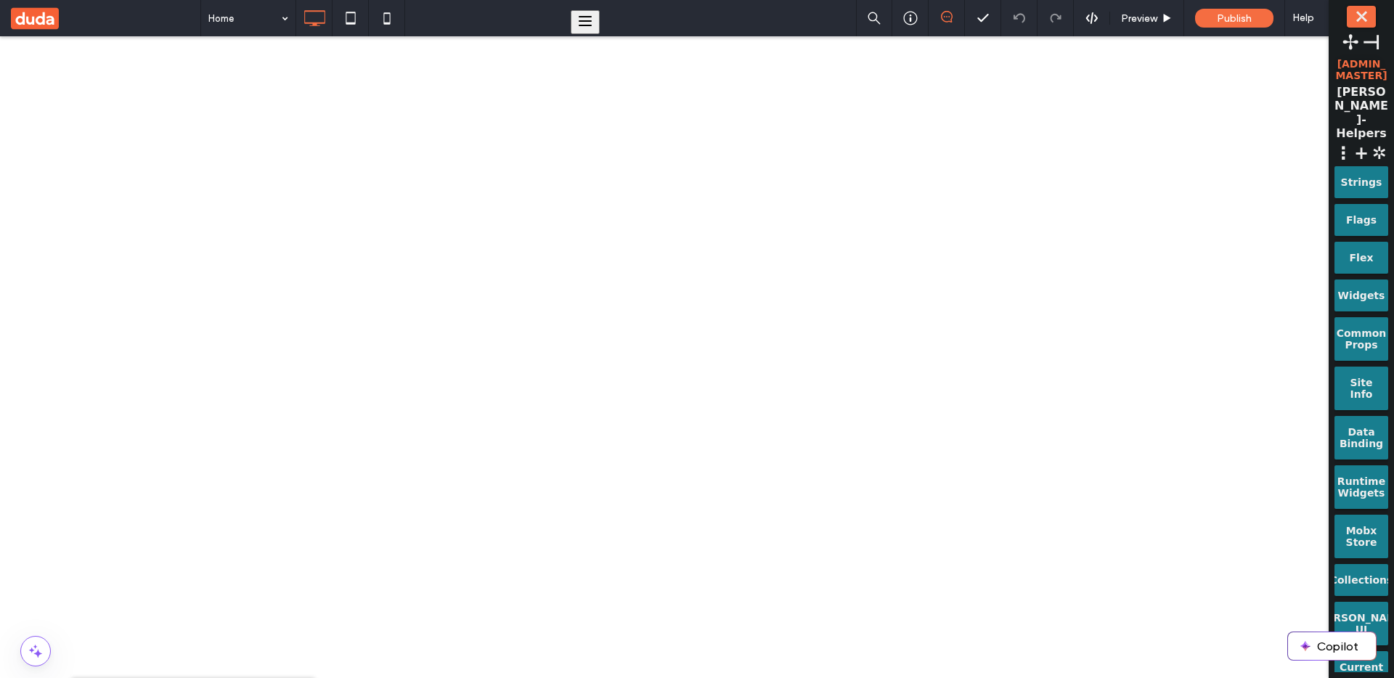
type input "*******"
click at [0, 0] on div at bounding box center [0, 0] width 0 height 0
click at [1210, 23] on div "Publish" at bounding box center [1234, 18] width 78 height 19
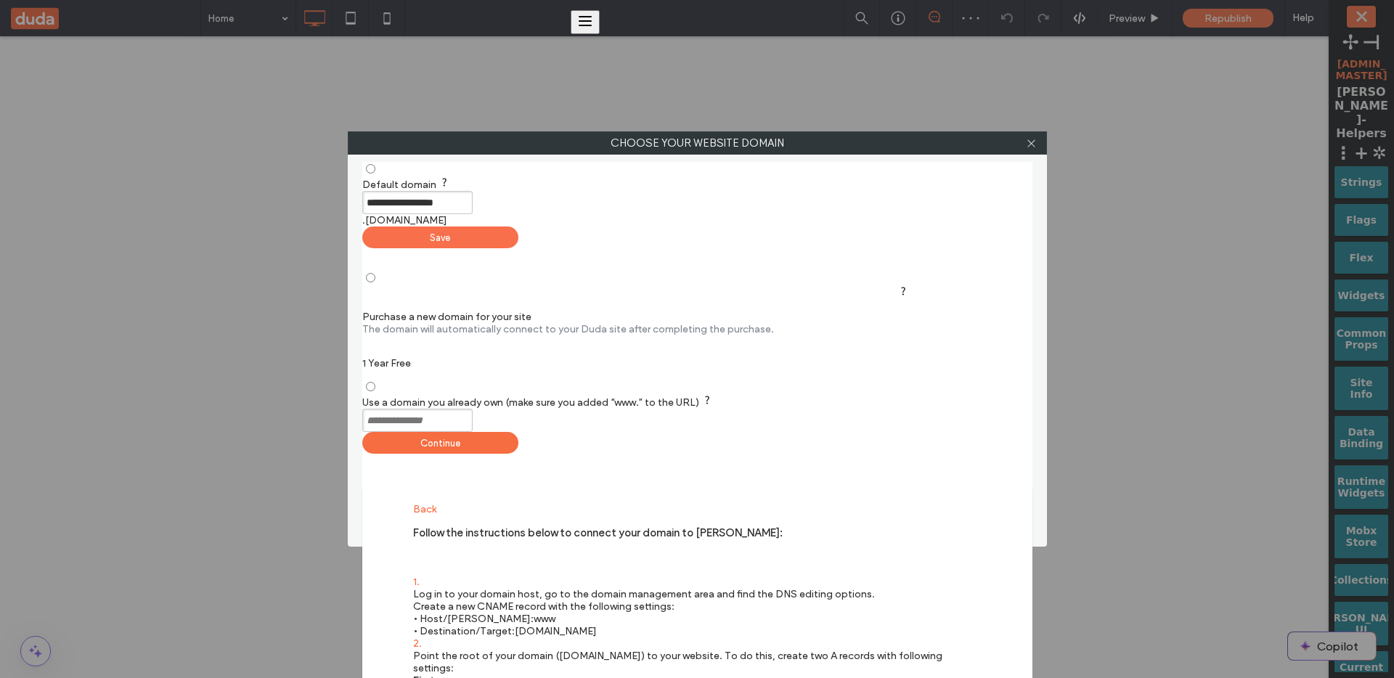
click at [518, 227] on div "Save" at bounding box center [440, 238] width 156 height 22
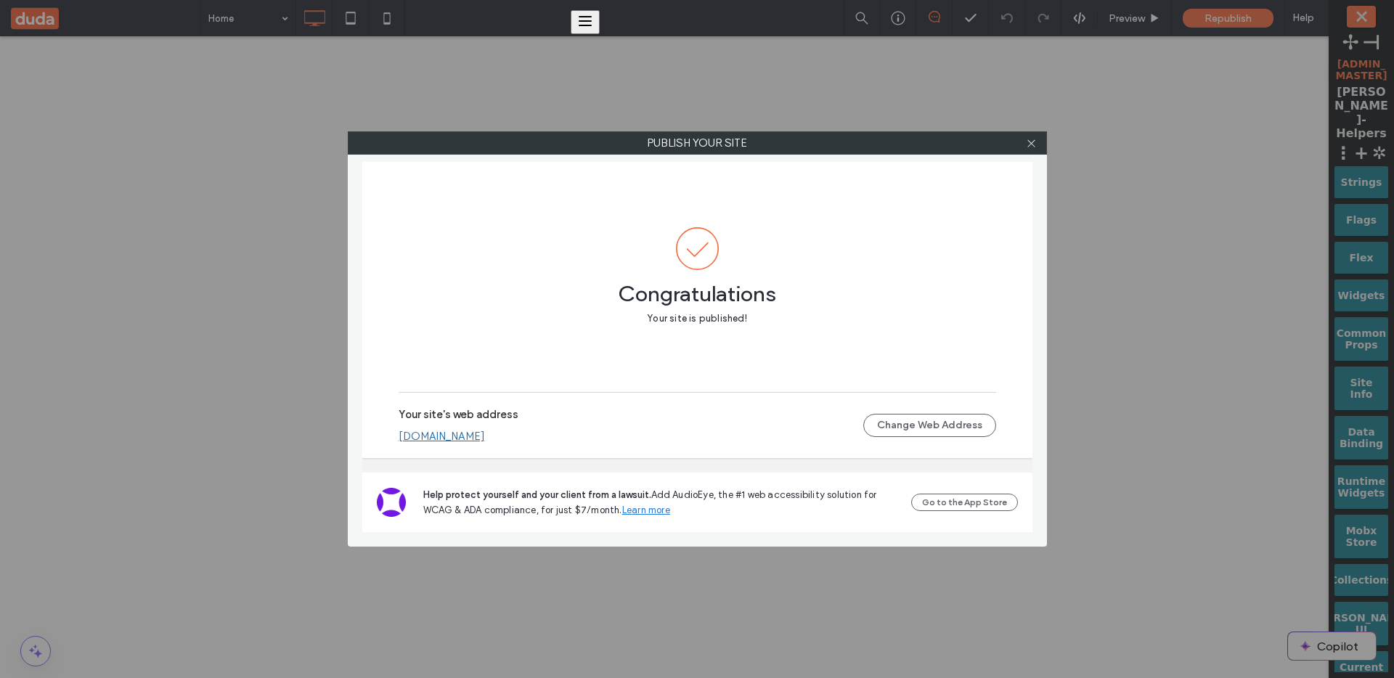
click at [485, 438] on link "uriportnoyf4dbed9b.multiscreen.d1test.biz" at bounding box center [442, 436] width 86 height 13
click at [1036, 139] on icon at bounding box center [1031, 143] width 11 height 11
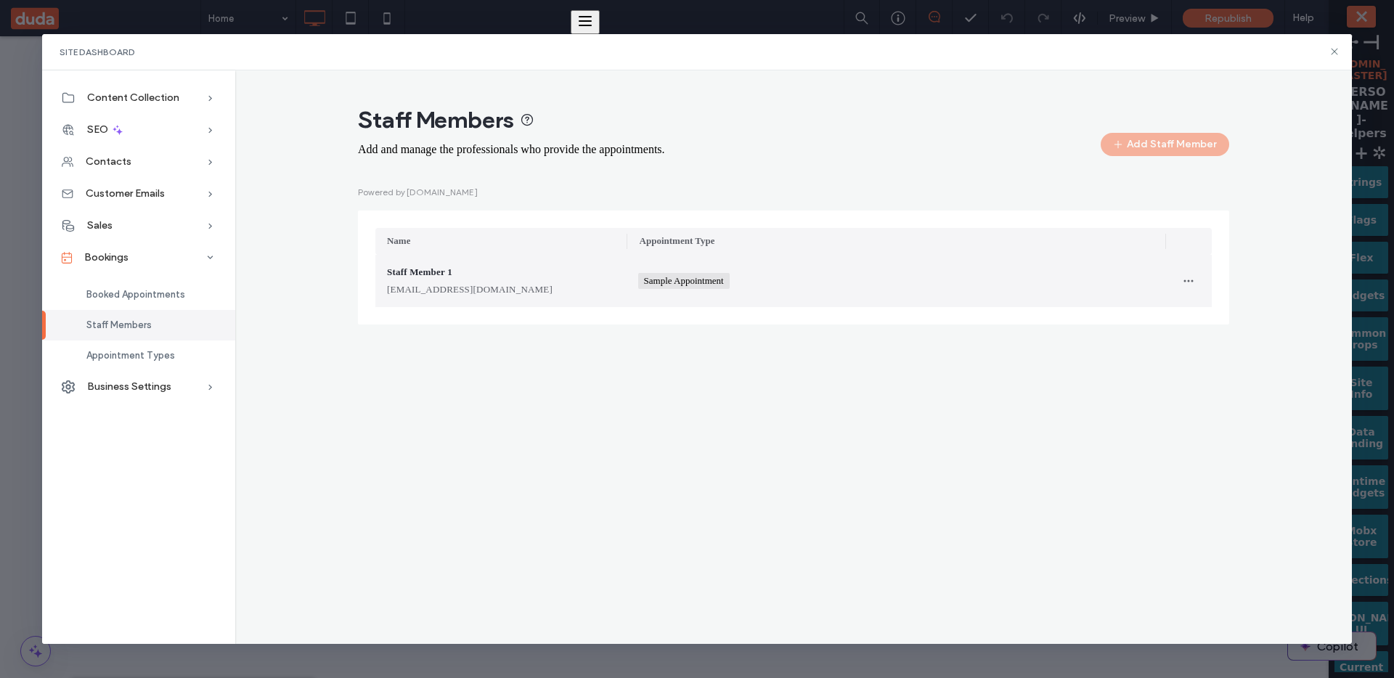
click at [574, 282] on div "Staff Member 1 staffmember1@example.com" at bounding box center [501, 281] width 228 height 32
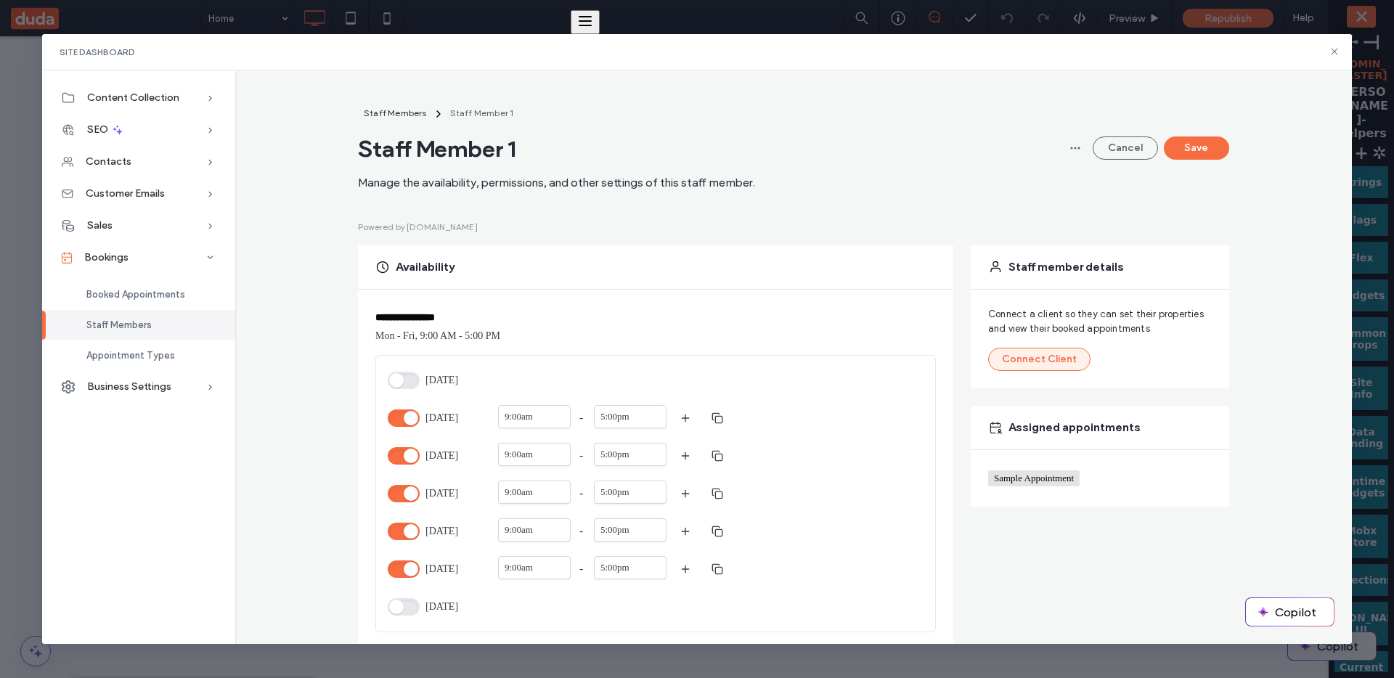
click at [1047, 365] on button "Connect Client" at bounding box center [1039, 359] width 102 height 23
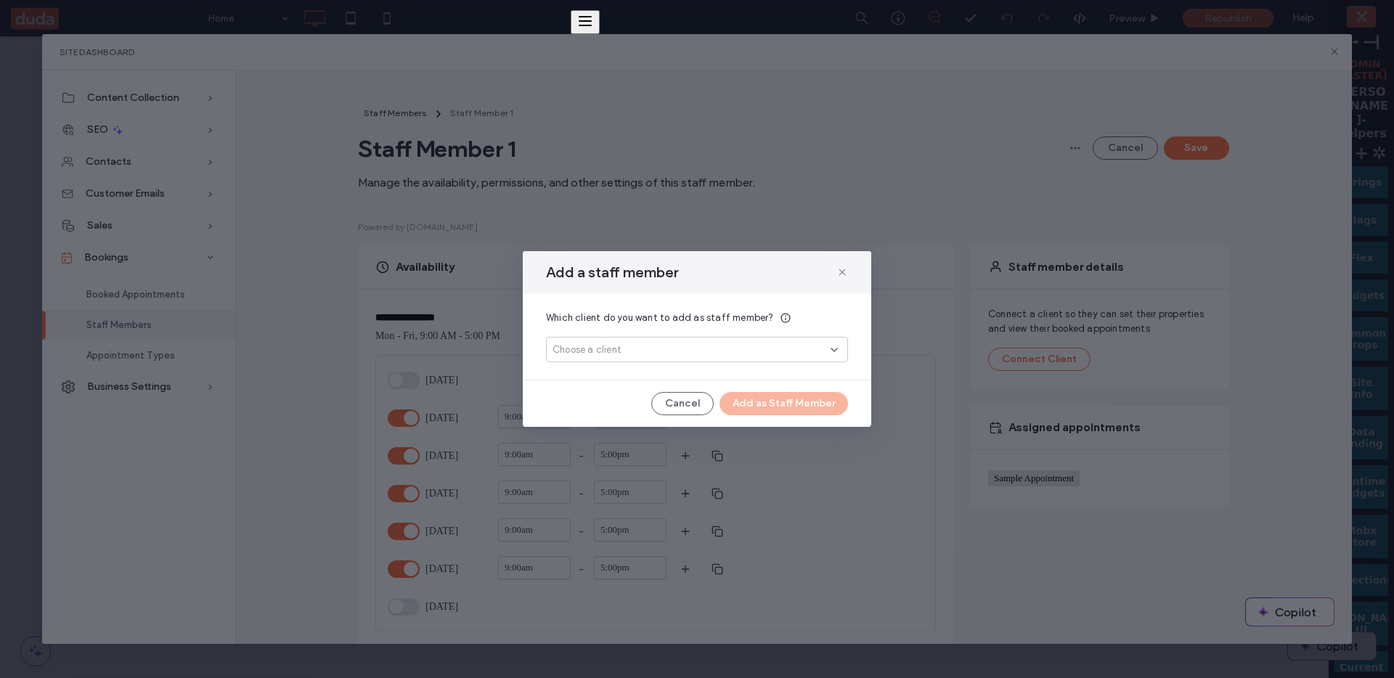
click at [762, 340] on div "Choose a client" at bounding box center [697, 349] width 302 height 25
click at [860, 301] on div "Which client do you want to add as staff member? Choose a client" at bounding box center [697, 336] width 348 height 86
click at [776, 391] on div "Add a staff member Which client do you want to add as staff member? Choose a cl…" at bounding box center [697, 339] width 348 height 176
click at [776, 348] on div "Choose a client" at bounding box center [692, 350] width 278 height 15
click at [678, 399] on icon "button" at bounding box center [678, 402] width 12 height 12
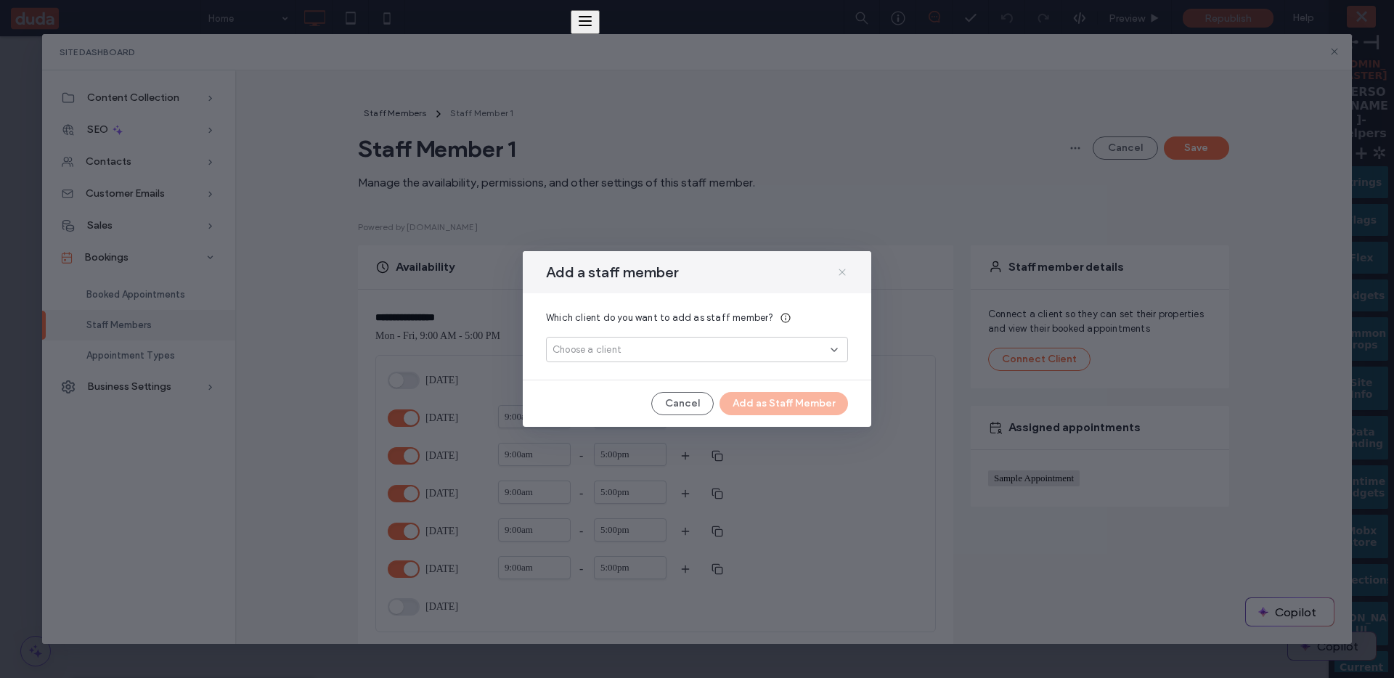
click at [836, 277] on icon at bounding box center [842, 272] width 12 height 12
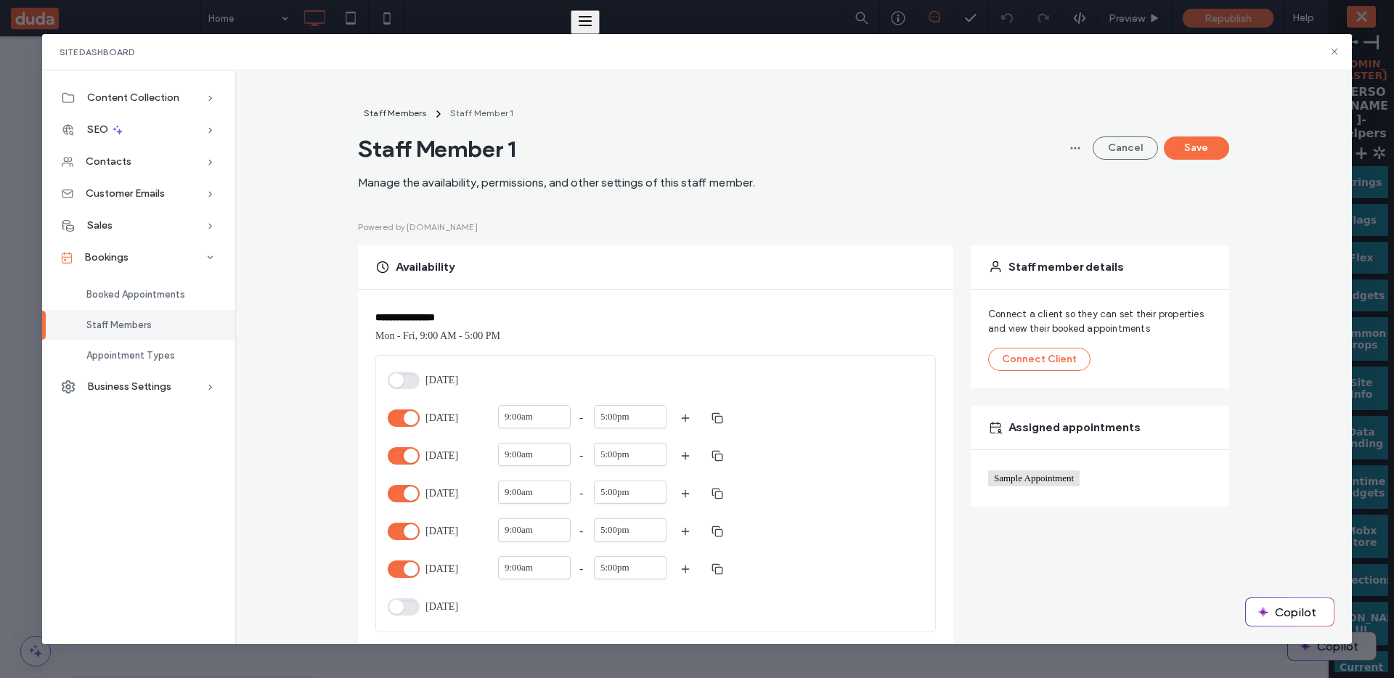
drag, startPoint x: 1334, startPoint y: 53, endPoint x: 1331, endPoint y: 72, distance: 19.1
click at [1334, 52] on icon at bounding box center [1335, 52] width 12 height 12
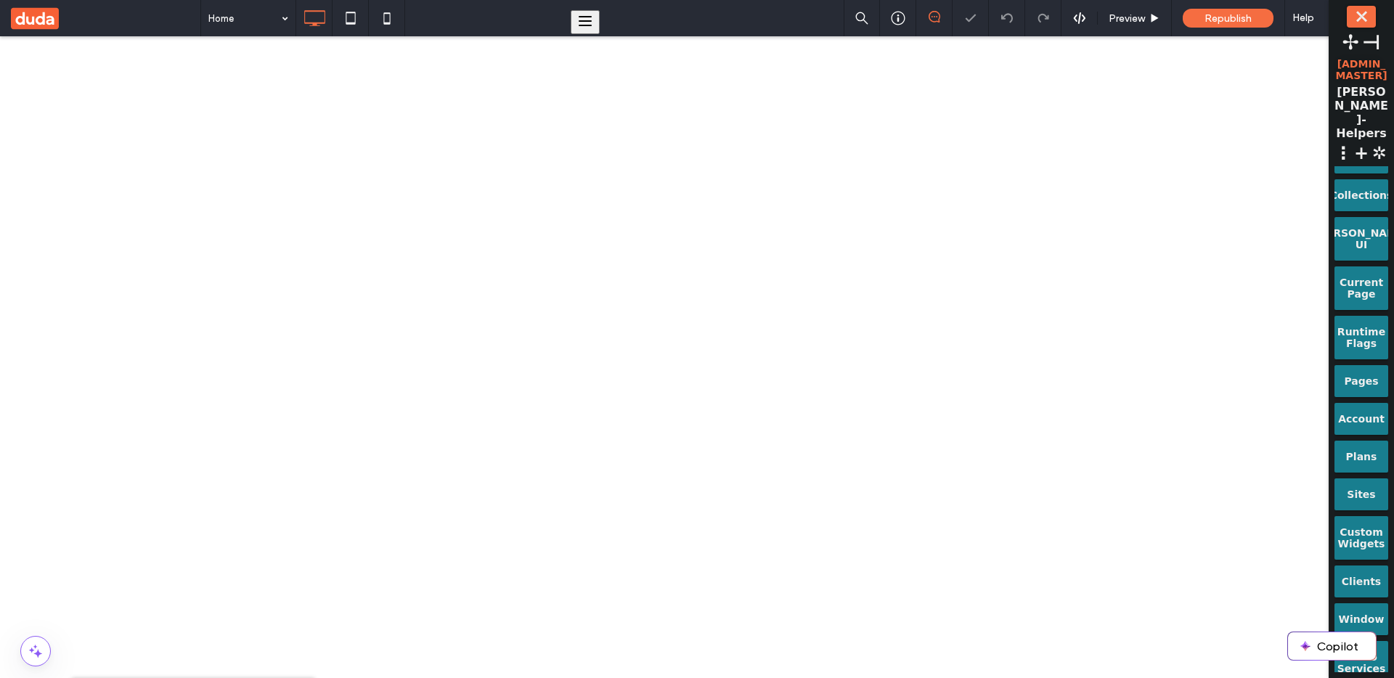
drag, startPoint x: 1323, startPoint y: 1801, endPoint x: 1163, endPoint y: 1672, distance: 205.0
click at [1364, 566] on div "Clients" at bounding box center [1361, 577] width 33 height 22
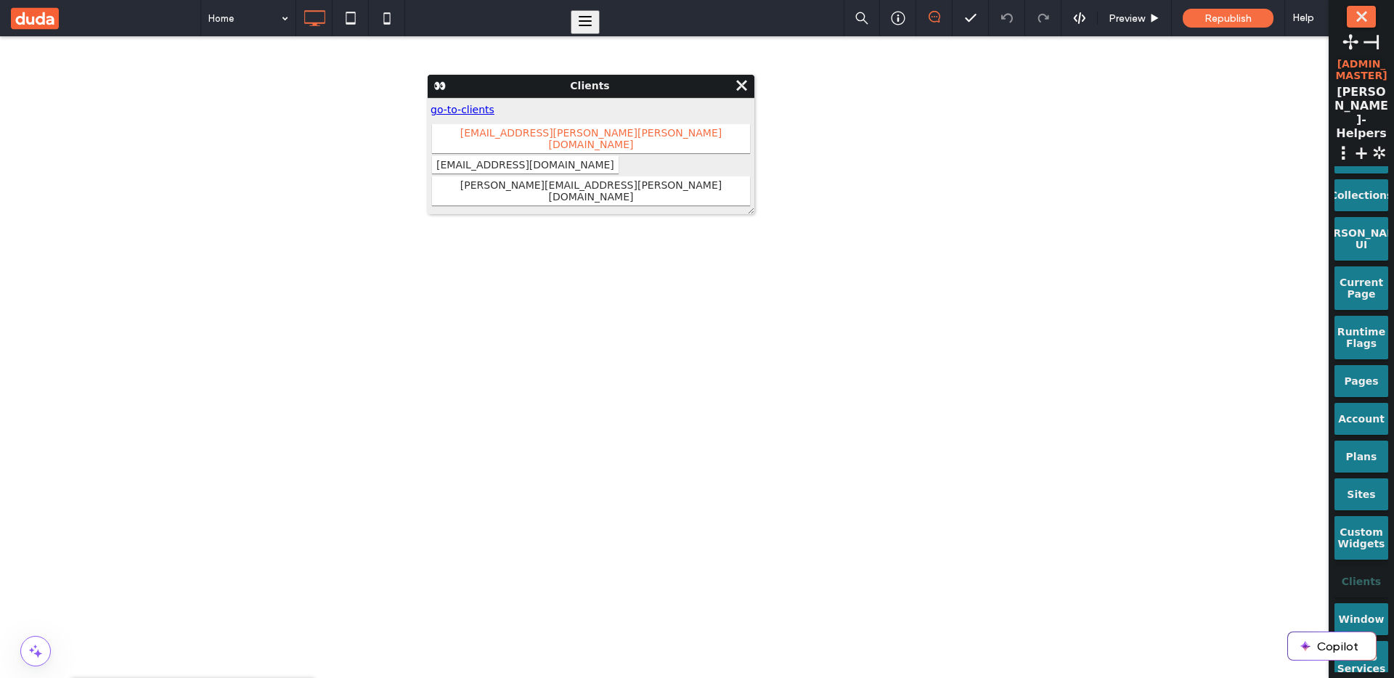
click at [535, 132] on span "[EMAIL_ADDRESS][PERSON_NAME][PERSON_NAME][DOMAIN_NAME]" at bounding box center [591, 138] width 318 height 29
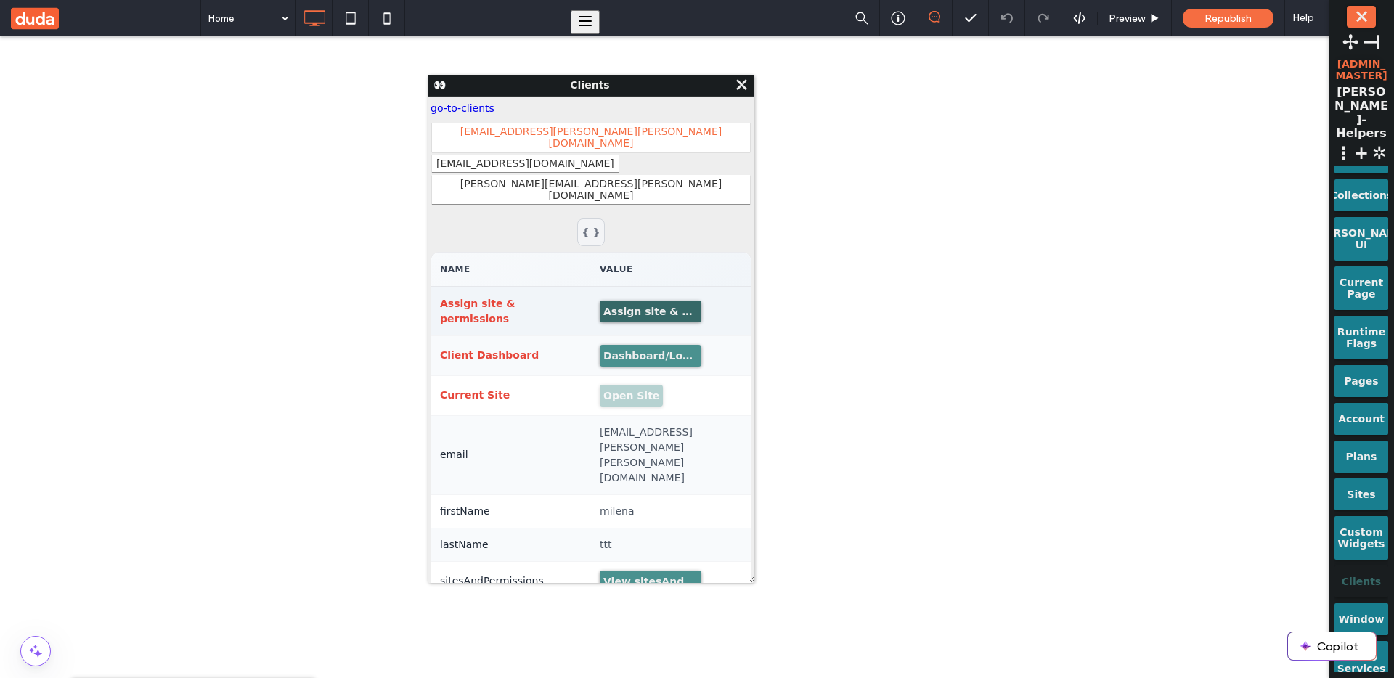
click at [624, 301] on button "Assign site & permissions" at bounding box center [651, 312] width 102 height 22
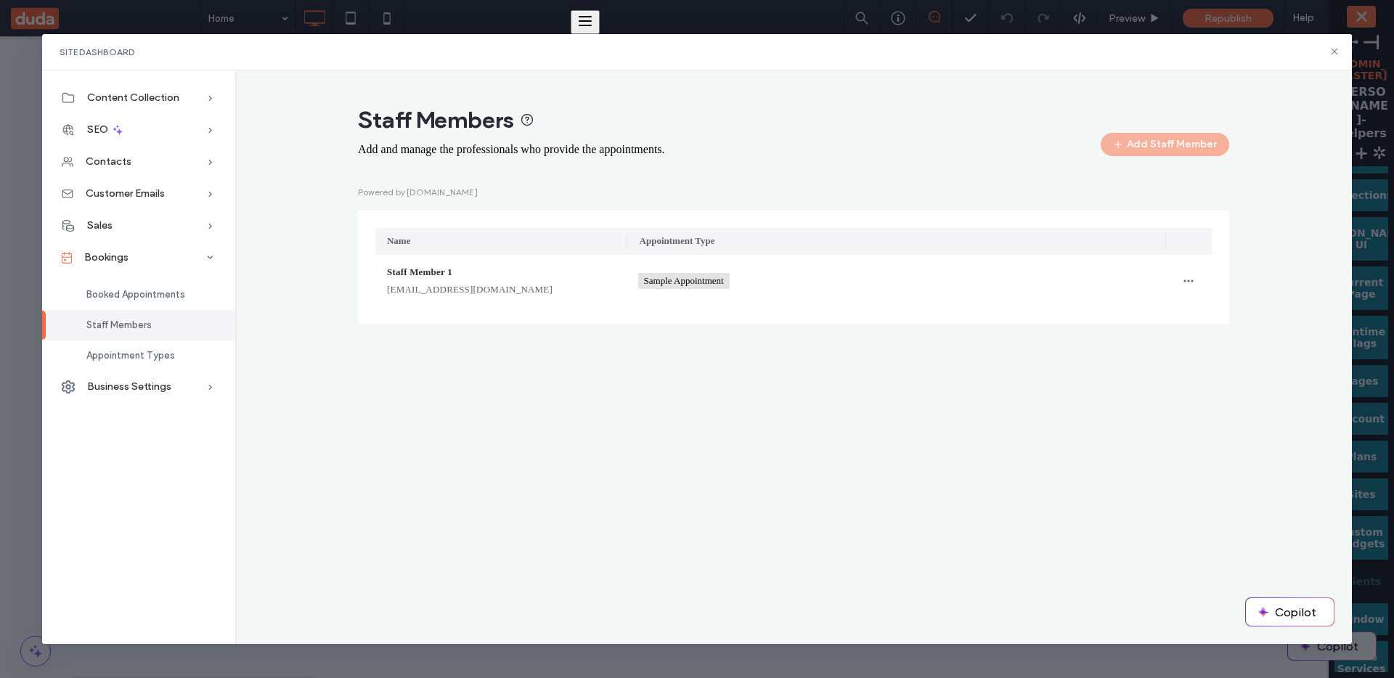
click at [512, 277] on div "Staff Member 1 staffmember1@example.com" at bounding box center [501, 281] width 228 height 32
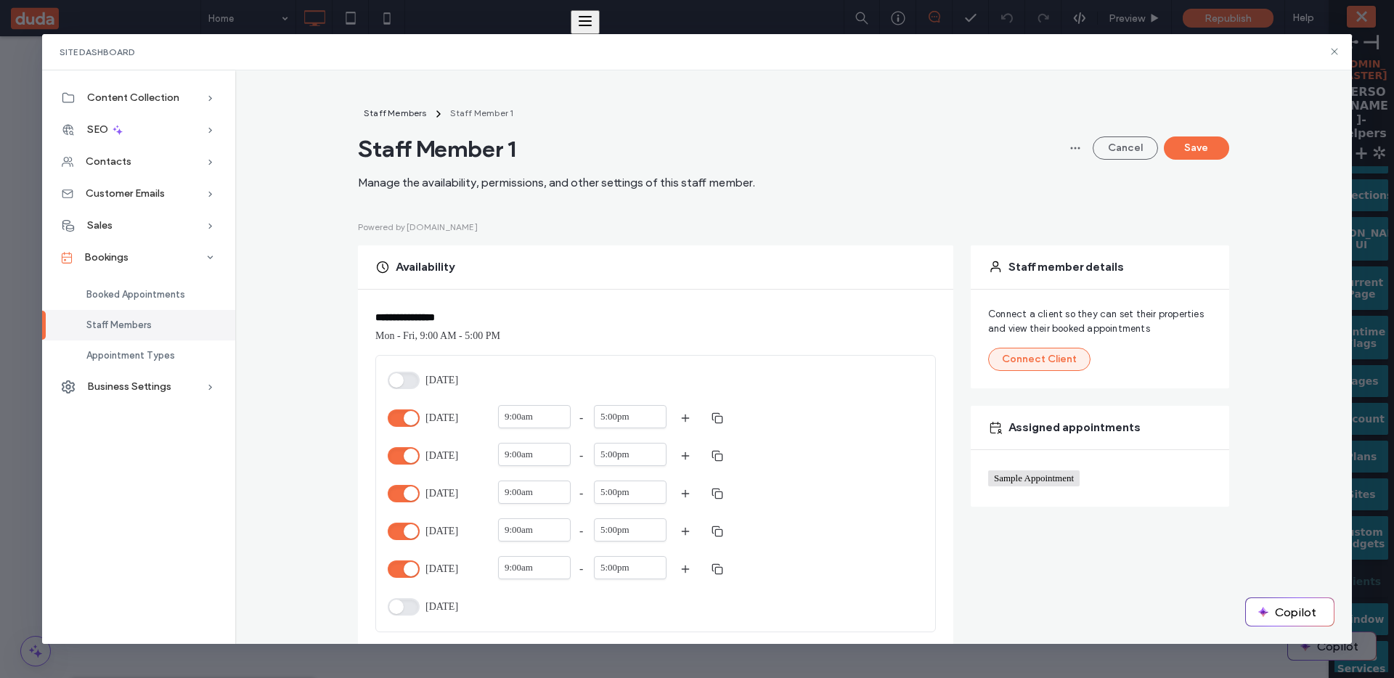
click at [1049, 362] on button "Connect Client" at bounding box center [1039, 359] width 102 height 23
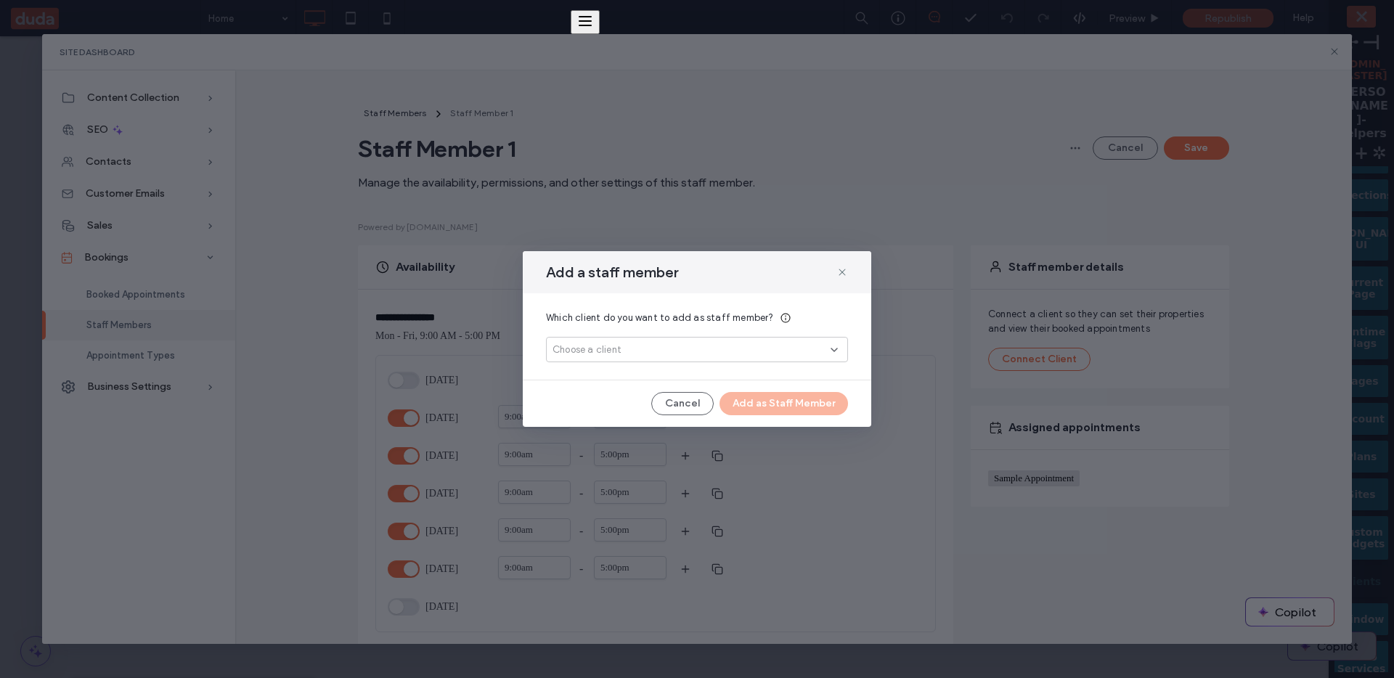
click at [712, 348] on div "Choose a client" at bounding box center [692, 350] width 278 height 15
click at [666, 381] on span "[EMAIL_ADDRESS][PERSON_NAME][PERSON_NAME][DOMAIN_NAME]" at bounding box center [724, 375] width 224 height 15
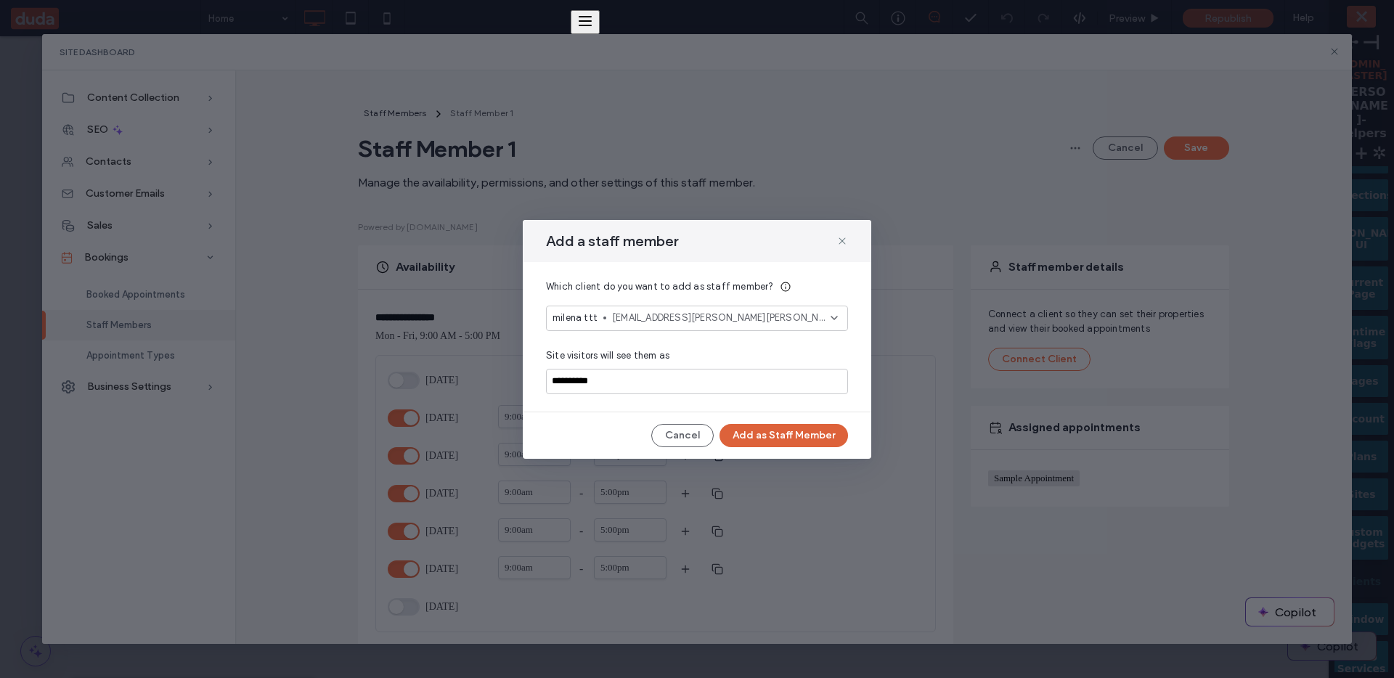
click at [765, 431] on button "Add as Staff Member" at bounding box center [783, 435] width 129 height 23
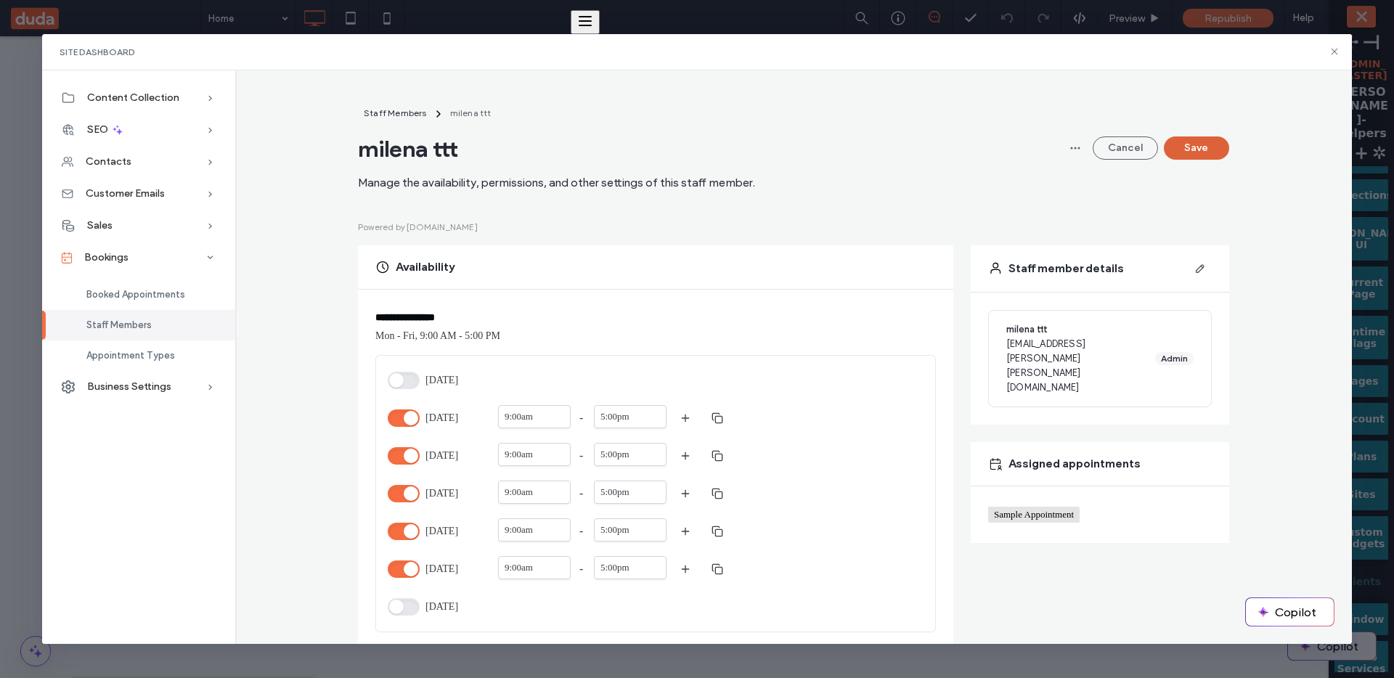
click at [1177, 155] on button "Save" at bounding box center [1196, 147] width 65 height 23
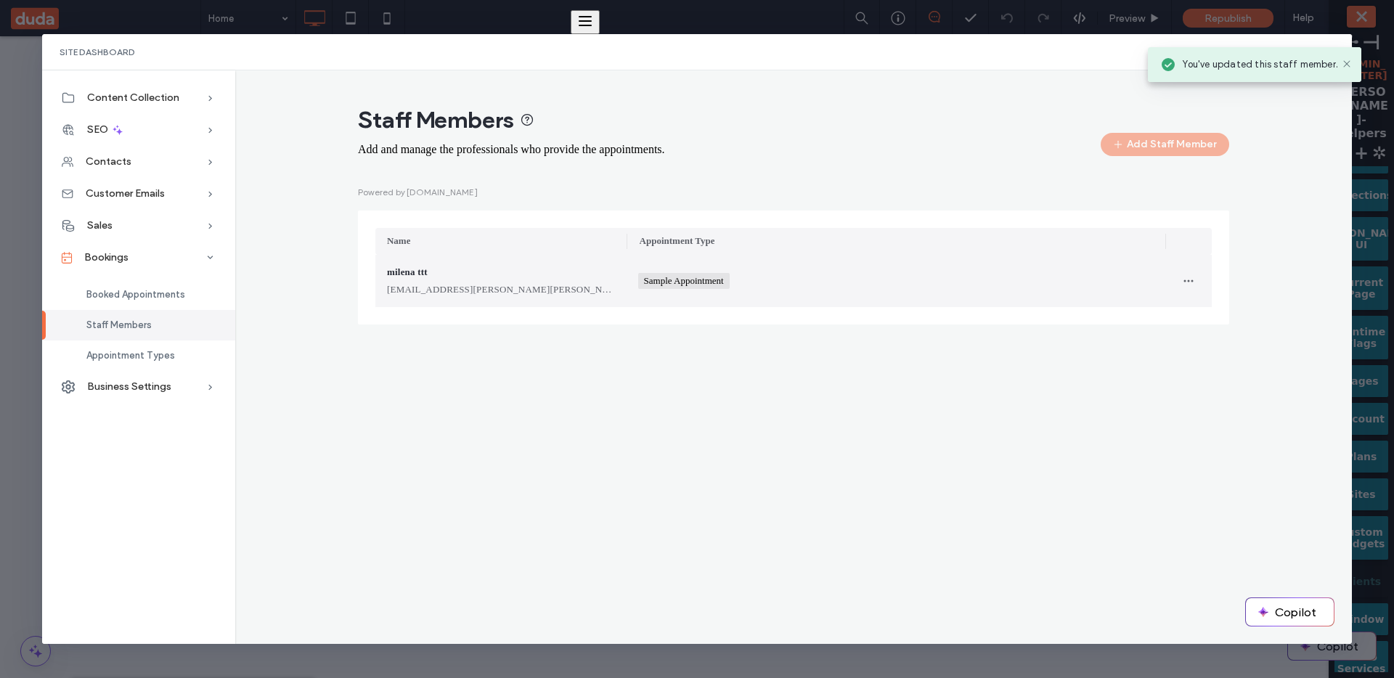
click at [517, 292] on div "[EMAIL_ADDRESS][PERSON_NAME][PERSON_NAME][DOMAIN_NAME]" at bounding box center [501, 289] width 228 height 15
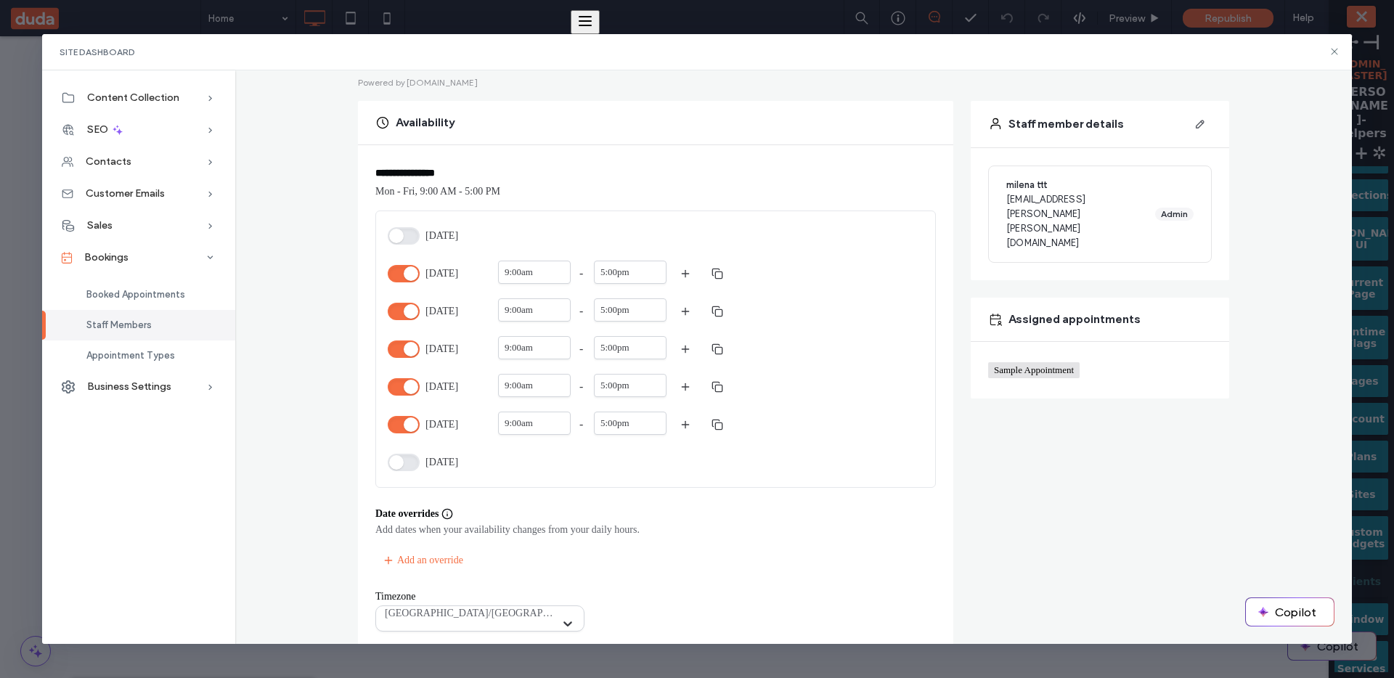
scroll to position [156, 0]
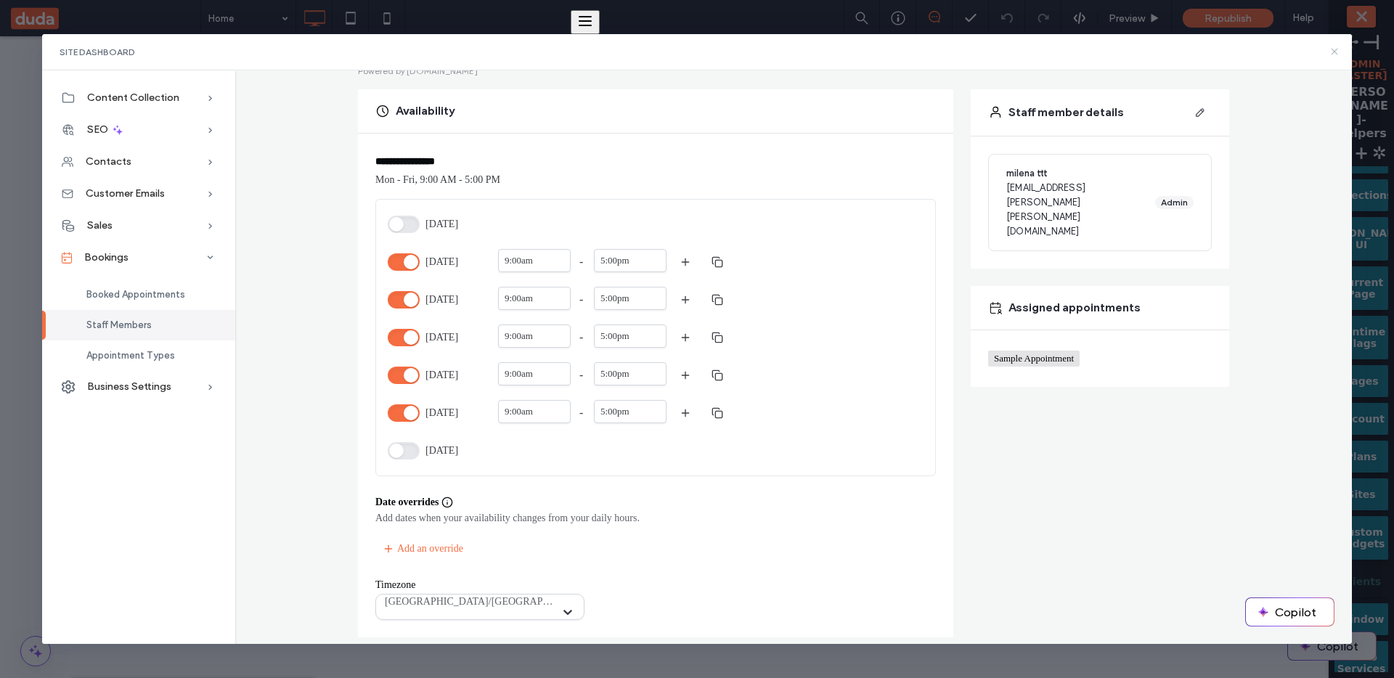
click at [1337, 50] on icon at bounding box center [1335, 52] width 12 height 12
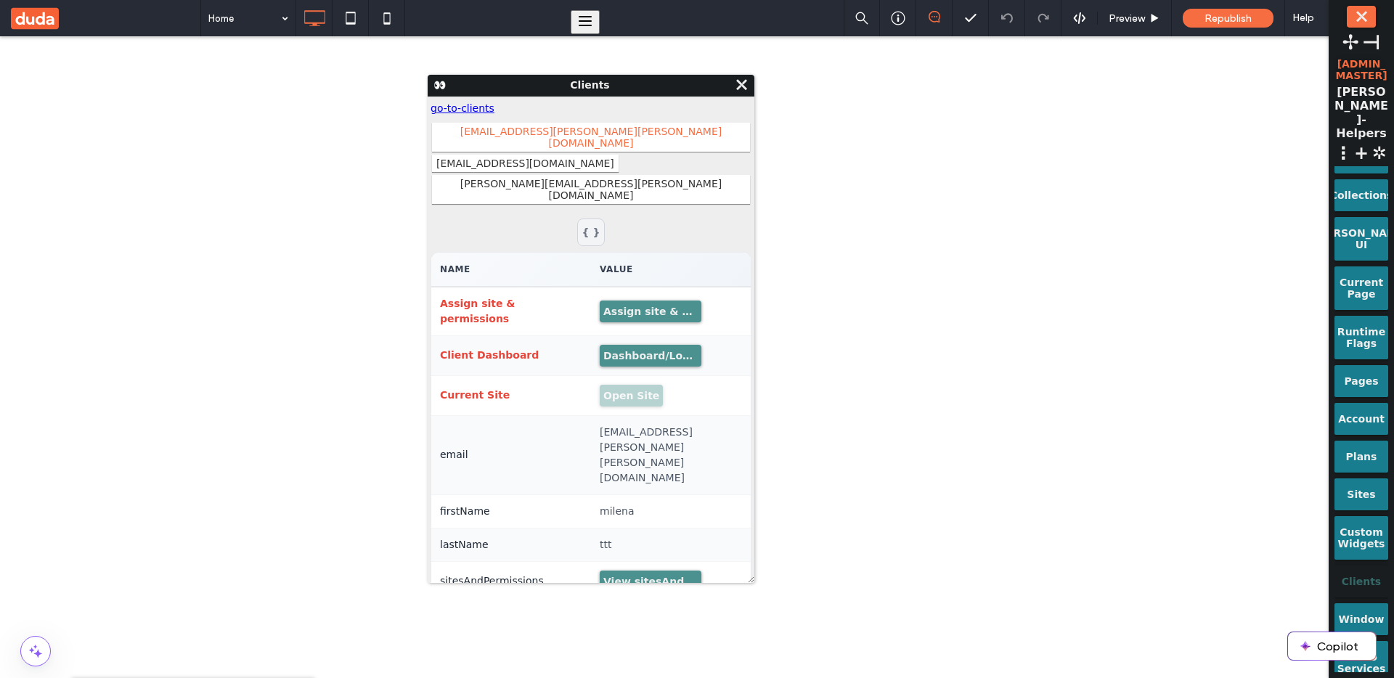
scroll to position [0, 0]
drag, startPoint x: 745, startPoint y: 83, endPoint x: 674, endPoint y: 47, distance: 79.5
click at [745, 83] on span "⤬" at bounding box center [741, 84] width 15 height 17
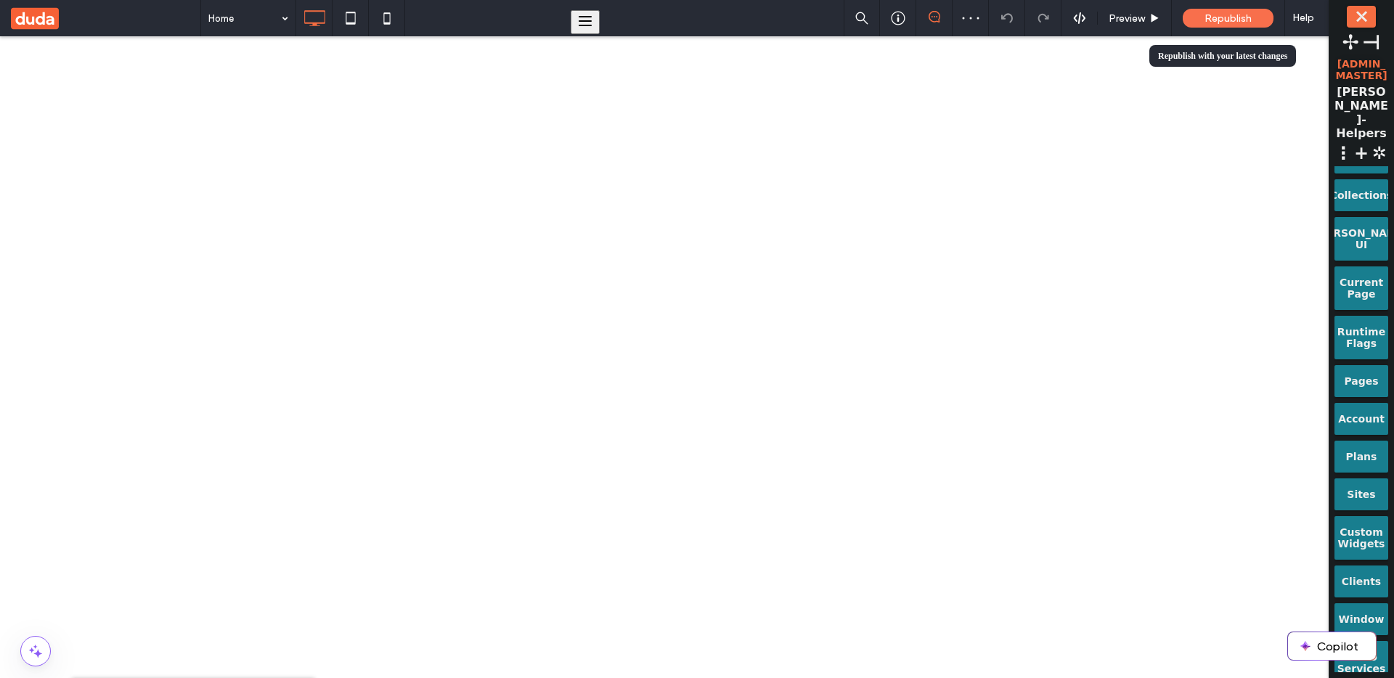
click at [1241, 28] on div "Republish" at bounding box center [1228, 18] width 91 height 36
click at [1270, 16] on div "Republish" at bounding box center [1228, 18] width 91 height 19
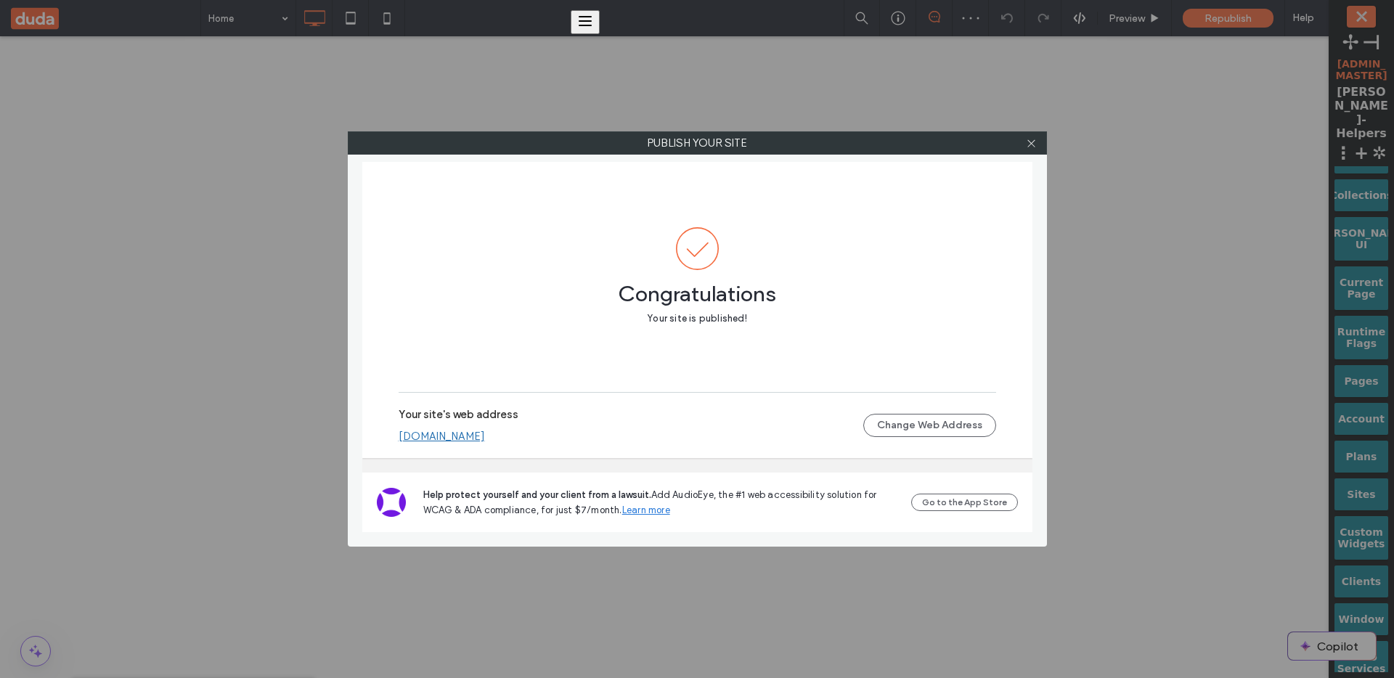
click at [485, 438] on link "uriportnoyf4dbed9b.multiscreen.d1test.biz" at bounding box center [442, 436] width 86 height 13
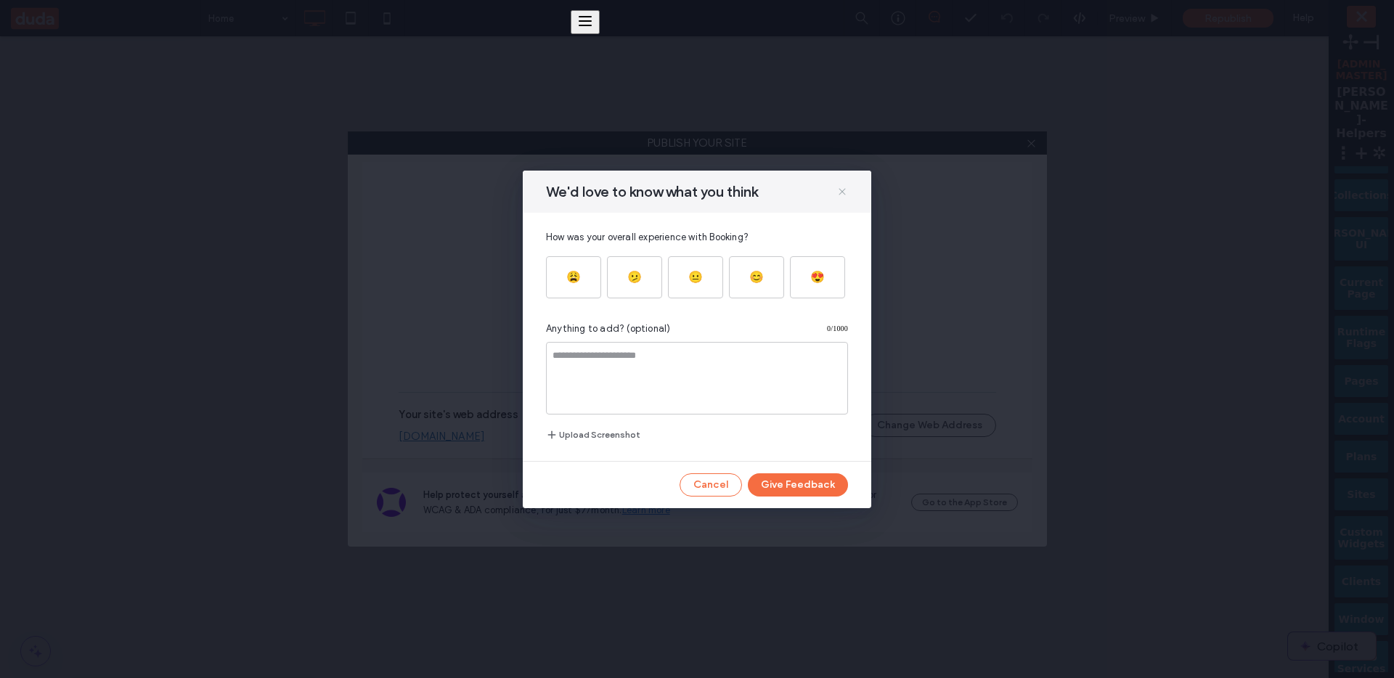
click at [844, 189] on use at bounding box center [842, 191] width 7 height 7
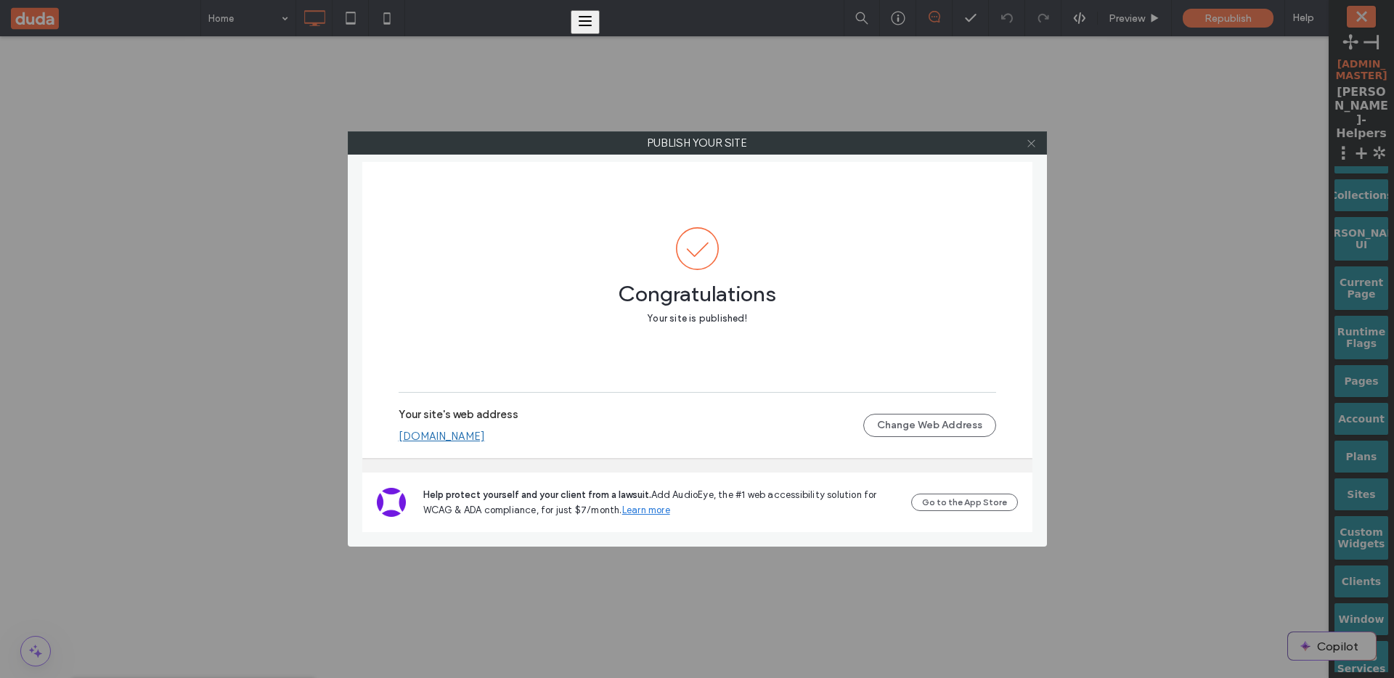
click at [1033, 145] on use at bounding box center [1030, 142] width 7 height 7
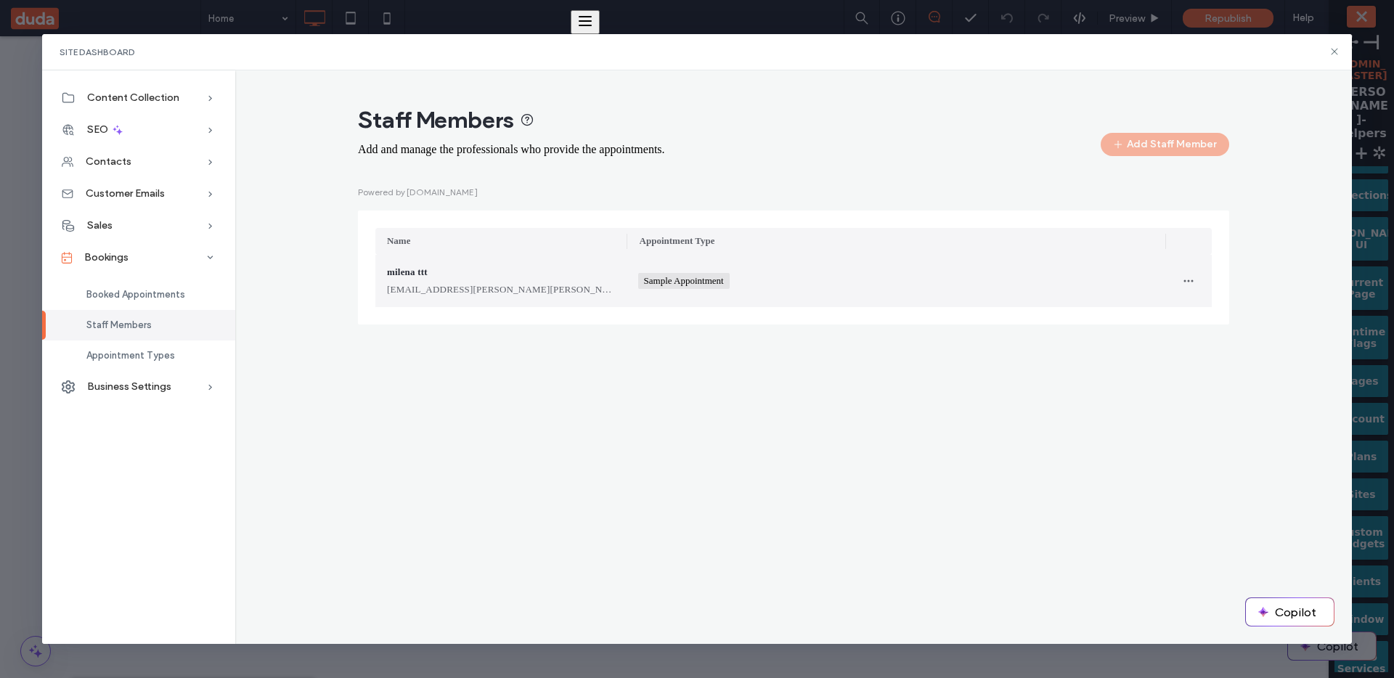
click at [563, 290] on div "[EMAIL_ADDRESS][PERSON_NAME][PERSON_NAME][DOMAIN_NAME]" at bounding box center [501, 289] width 228 height 15
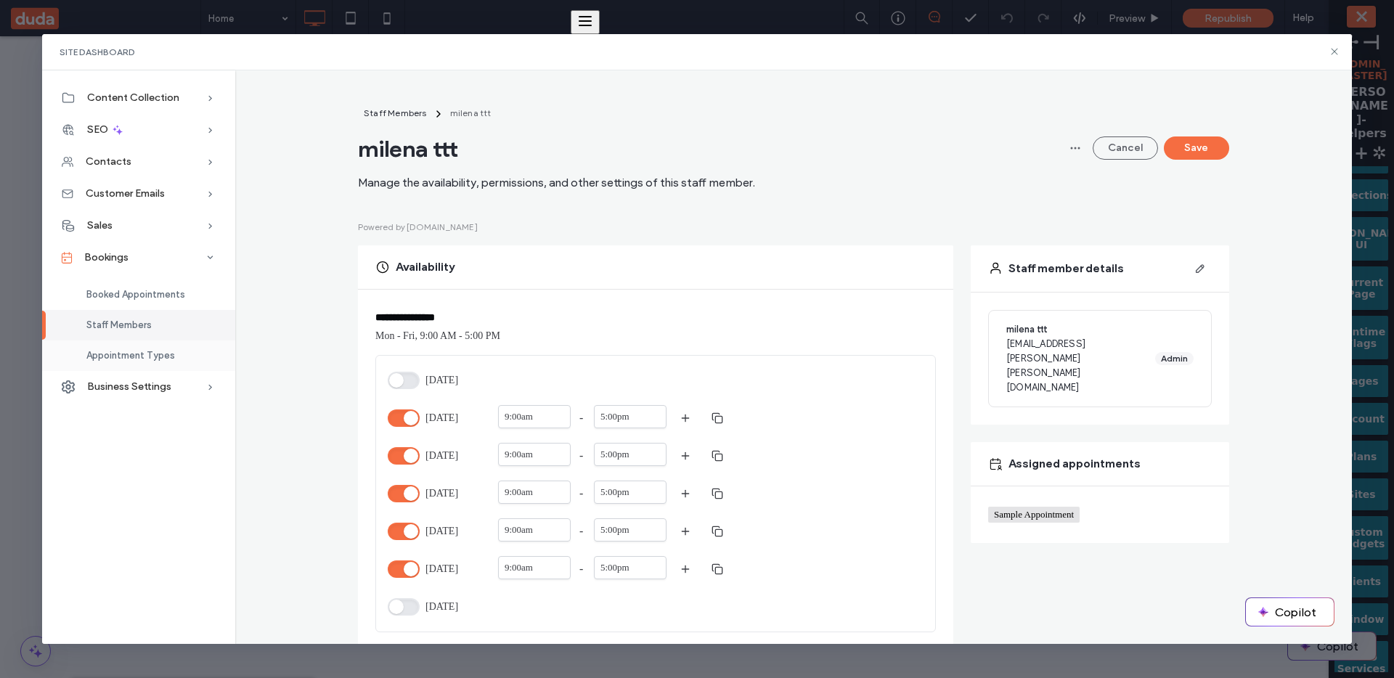
click at [133, 346] on div "Appointment Types" at bounding box center [138, 356] width 193 height 30
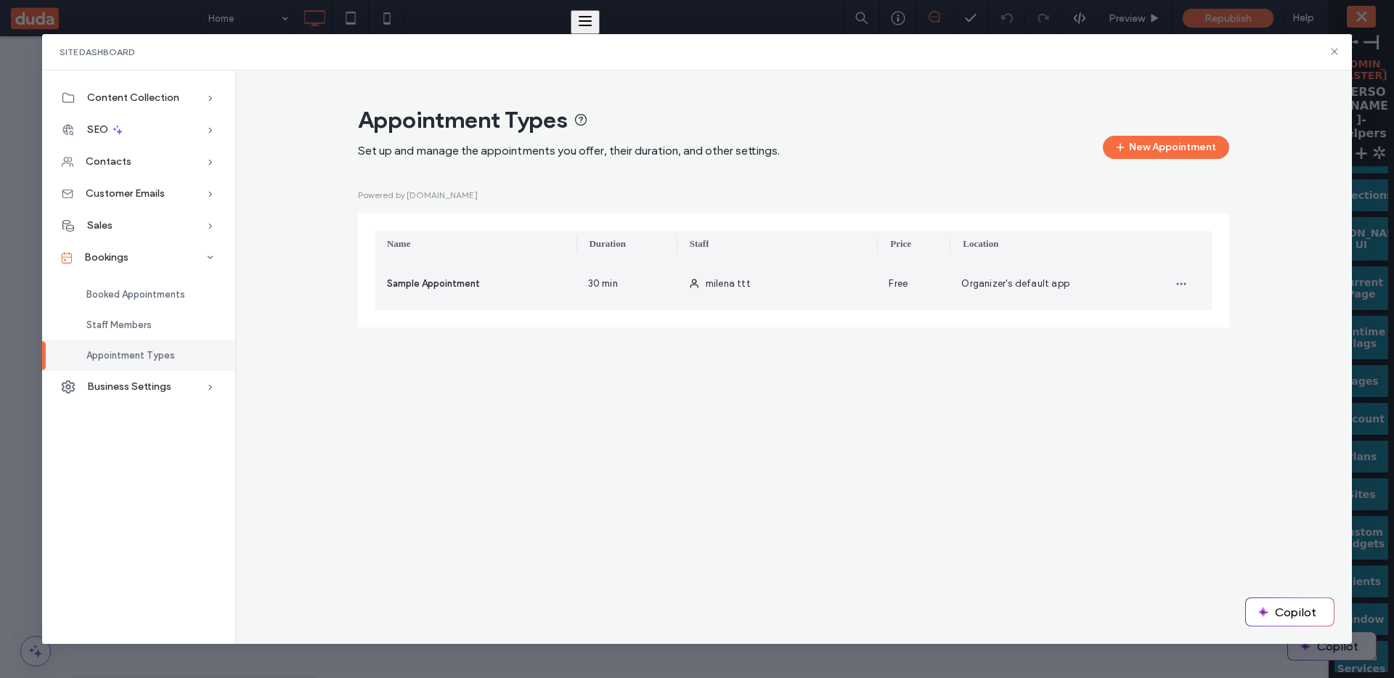
click at [789, 289] on div "milena ttt" at bounding box center [777, 284] width 201 height 52
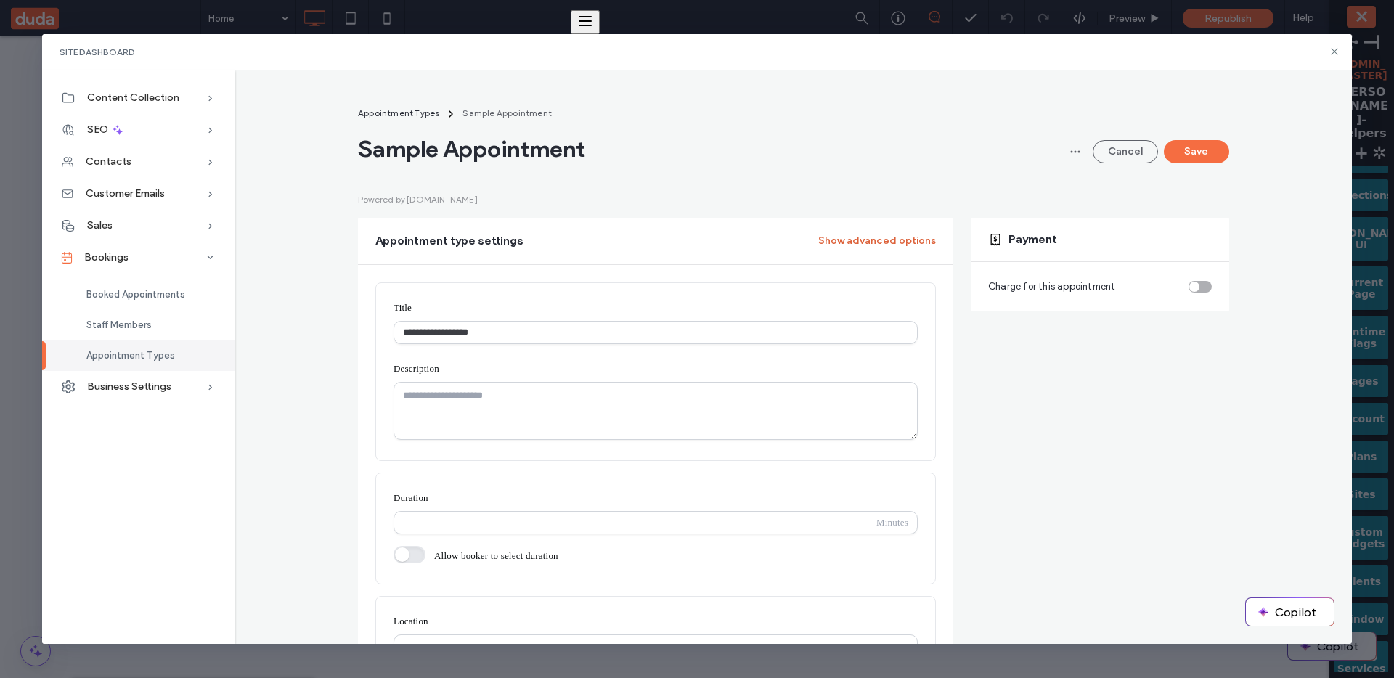
click at [865, 236] on button "Show advanced options" at bounding box center [877, 240] width 118 height 23
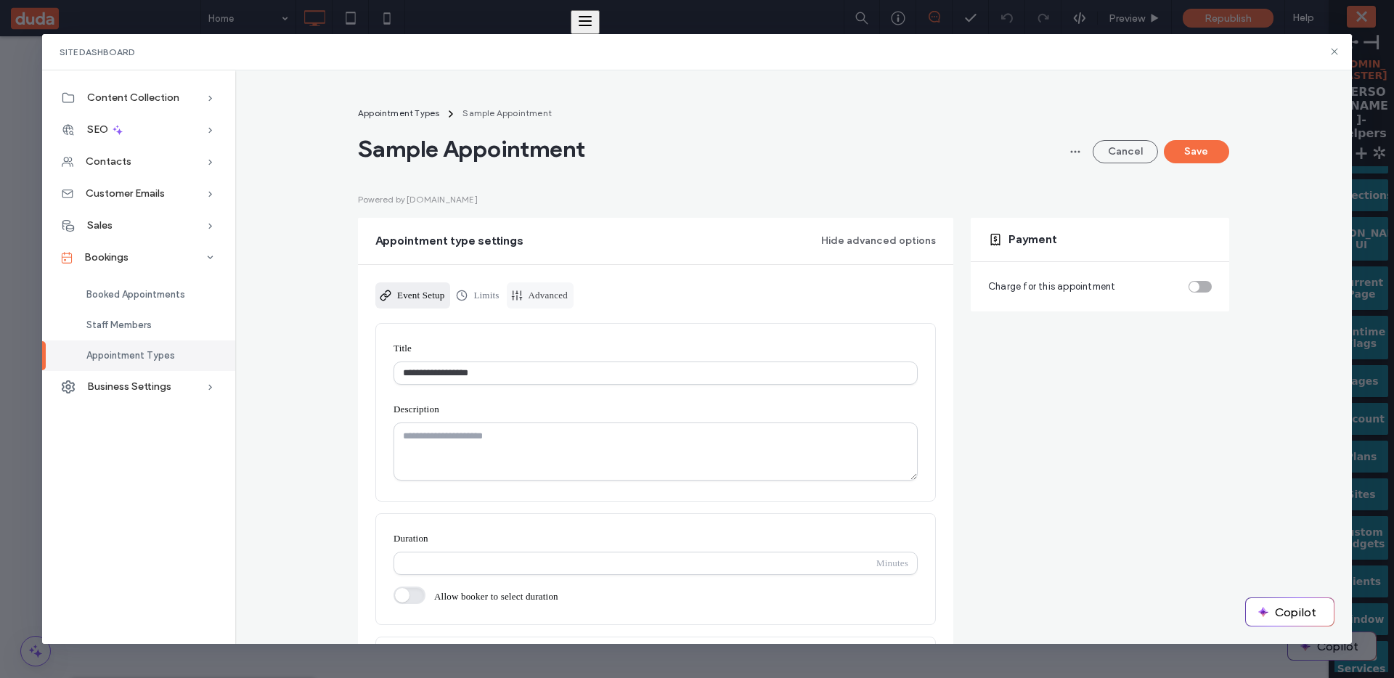
click at [551, 297] on link "Advanced" at bounding box center [540, 295] width 67 height 26
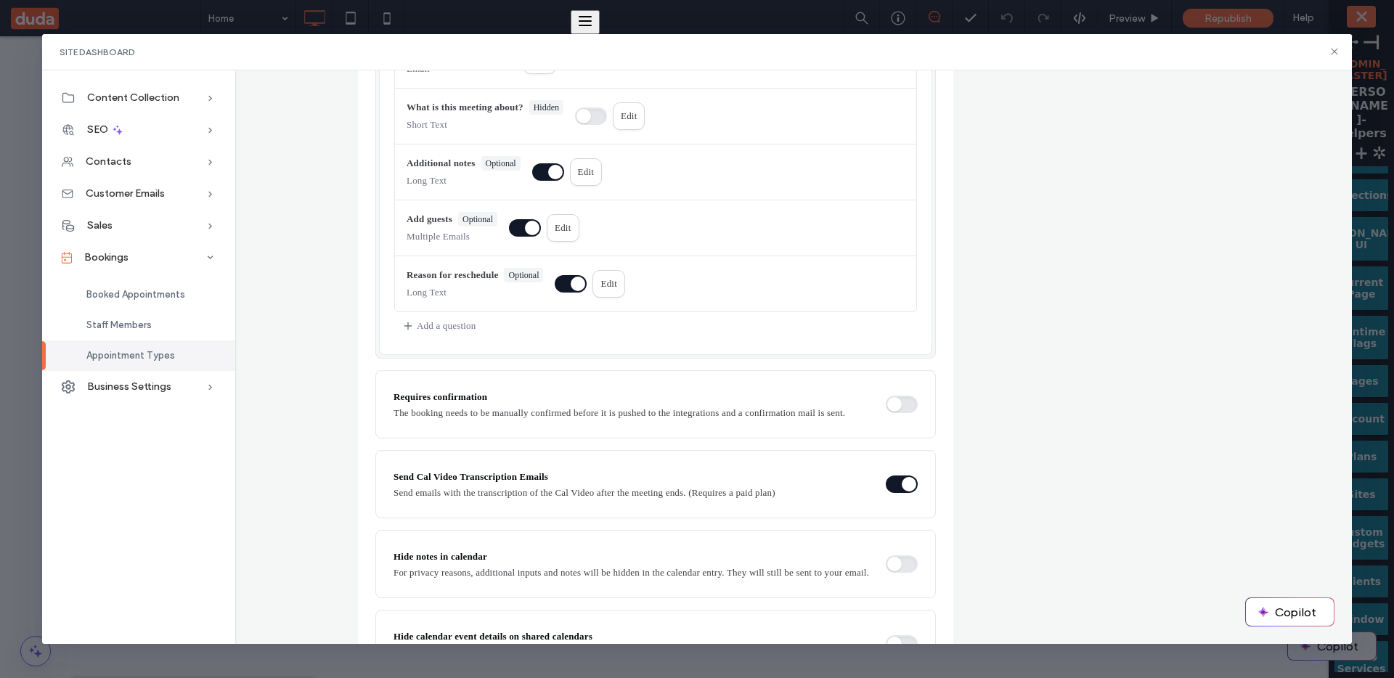
scroll to position [979, 0]
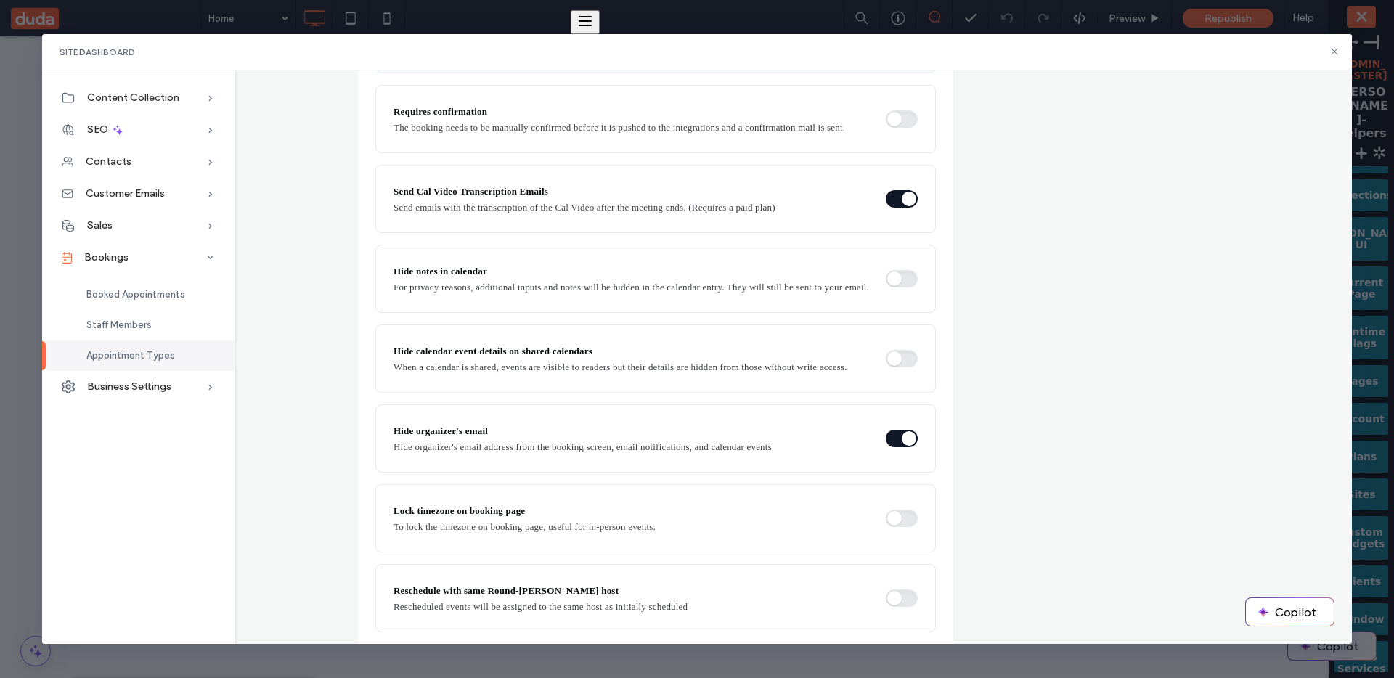
click at [894, 447] on button "button" at bounding box center [902, 438] width 32 height 17
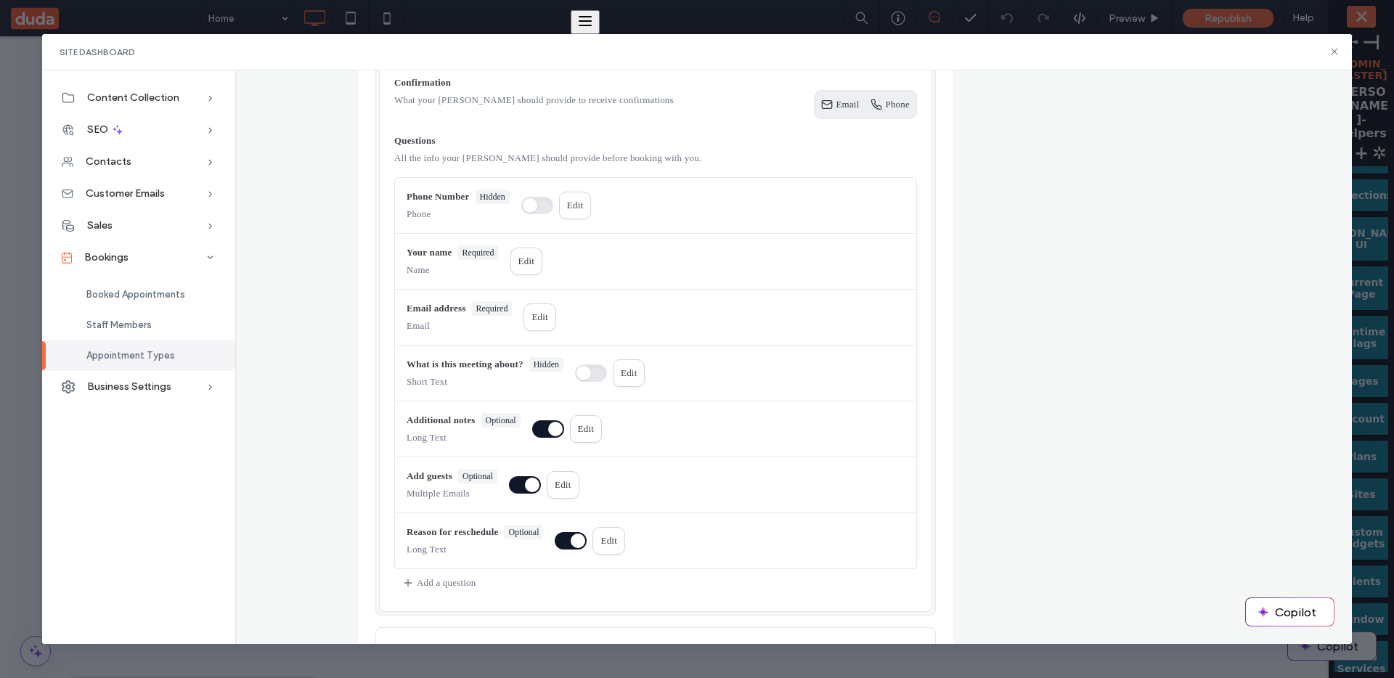
scroll to position [0, 0]
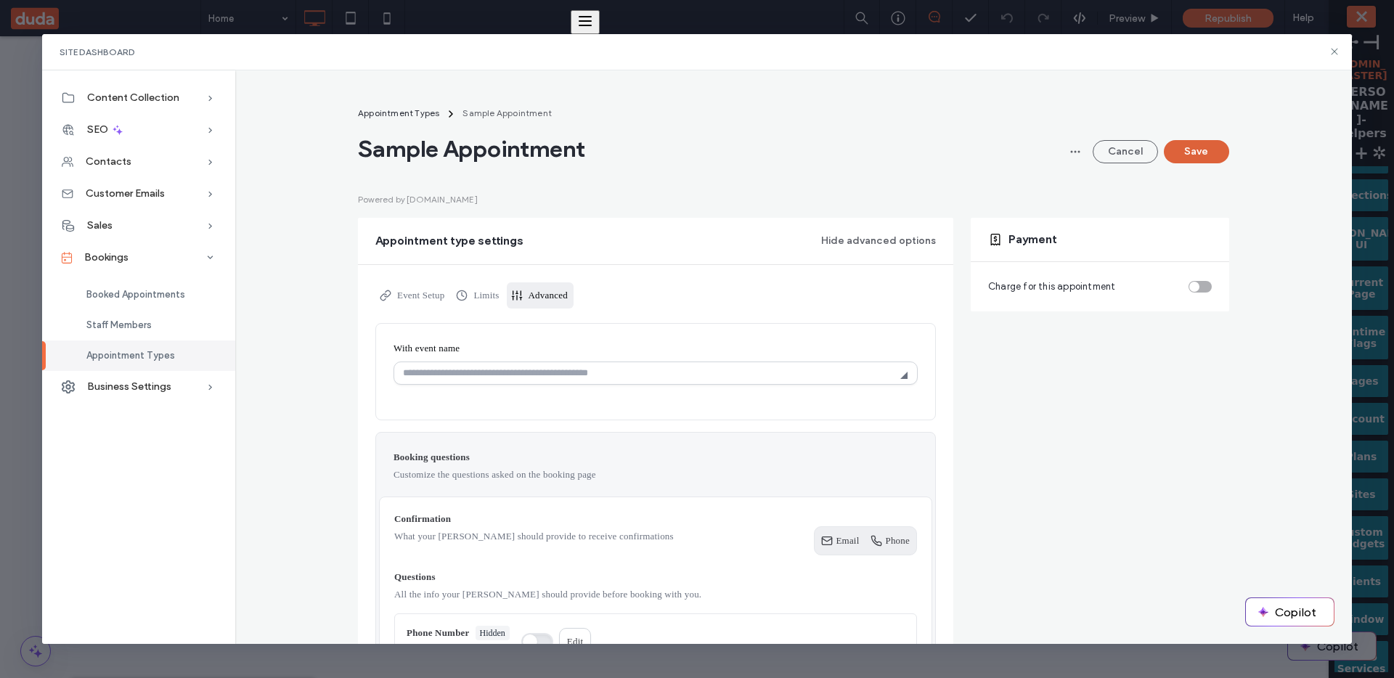
click at [1203, 147] on button "Save" at bounding box center [1196, 151] width 65 height 23
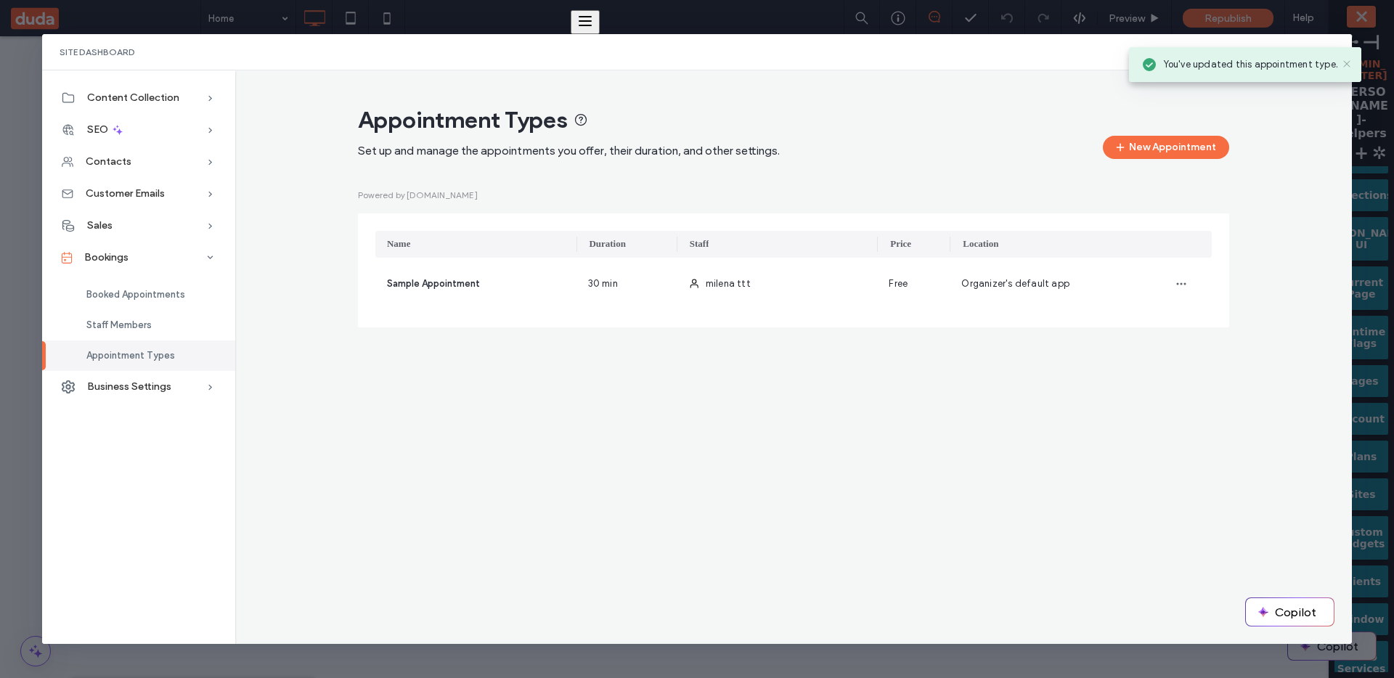
click at [1343, 58] on icon at bounding box center [1347, 64] width 12 height 12
click at [998, 126] on div "Appointment Types" at bounding box center [710, 119] width 704 height 29
click at [1329, 54] on icon at bounding box center [1335, 52] width 12 height 12
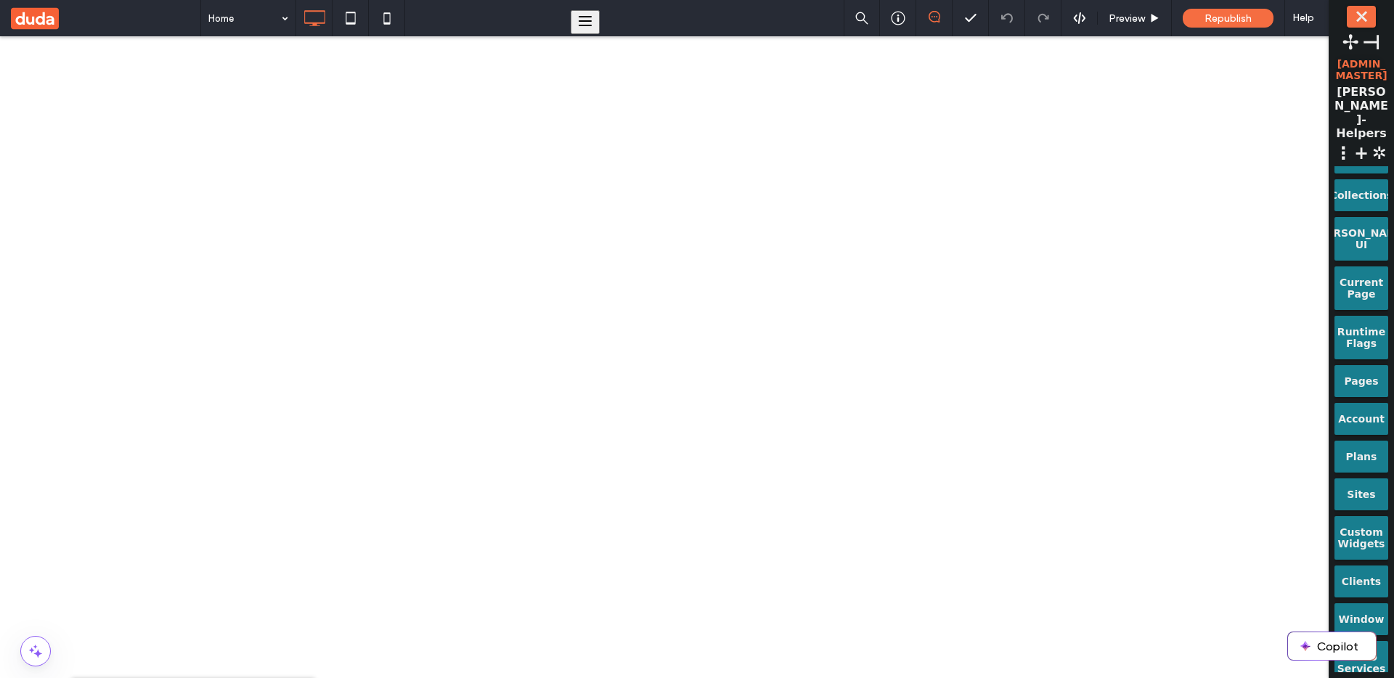
click at [1371, 454] on div "Plans" at bounding box center [1361, 457] width 54 height 32
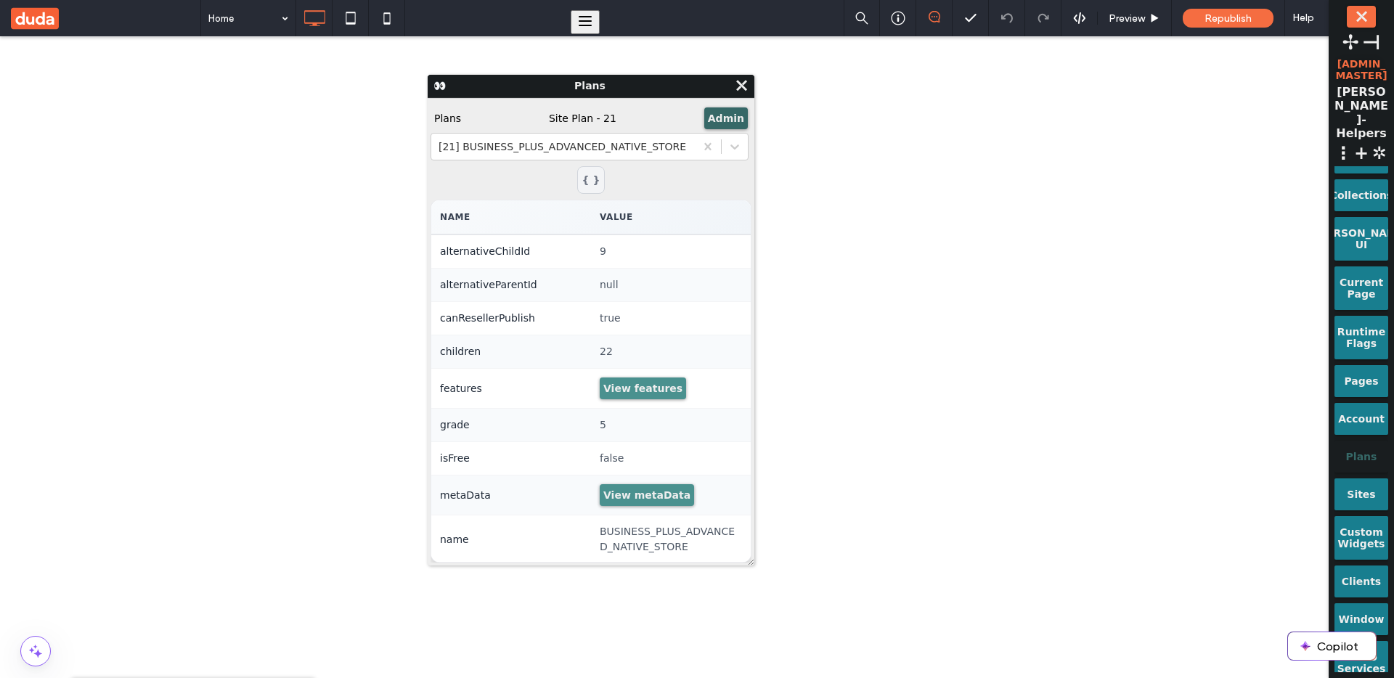
click at [717, 123] on button "Admin" at bounding box center [726, 118] width 44 height 22
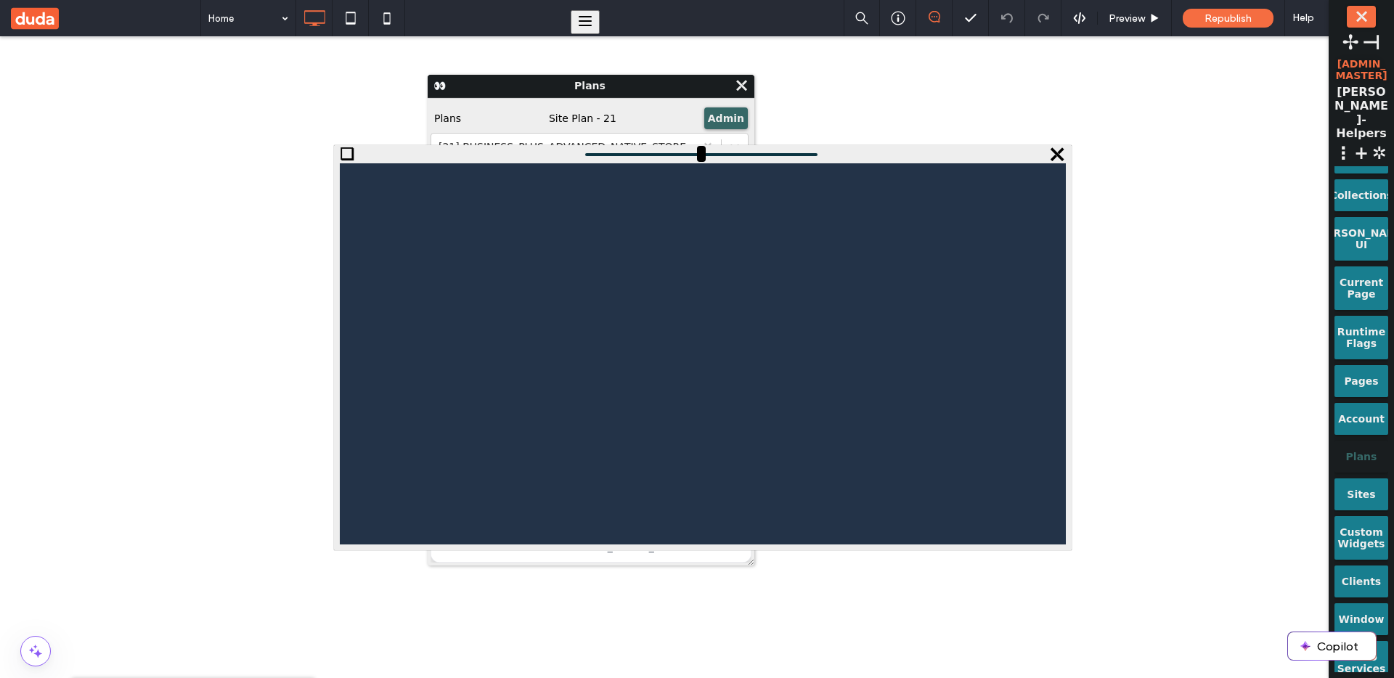
click at [734, 113] on button "Admin" at bounding box center [726, 118] width 44 height 22
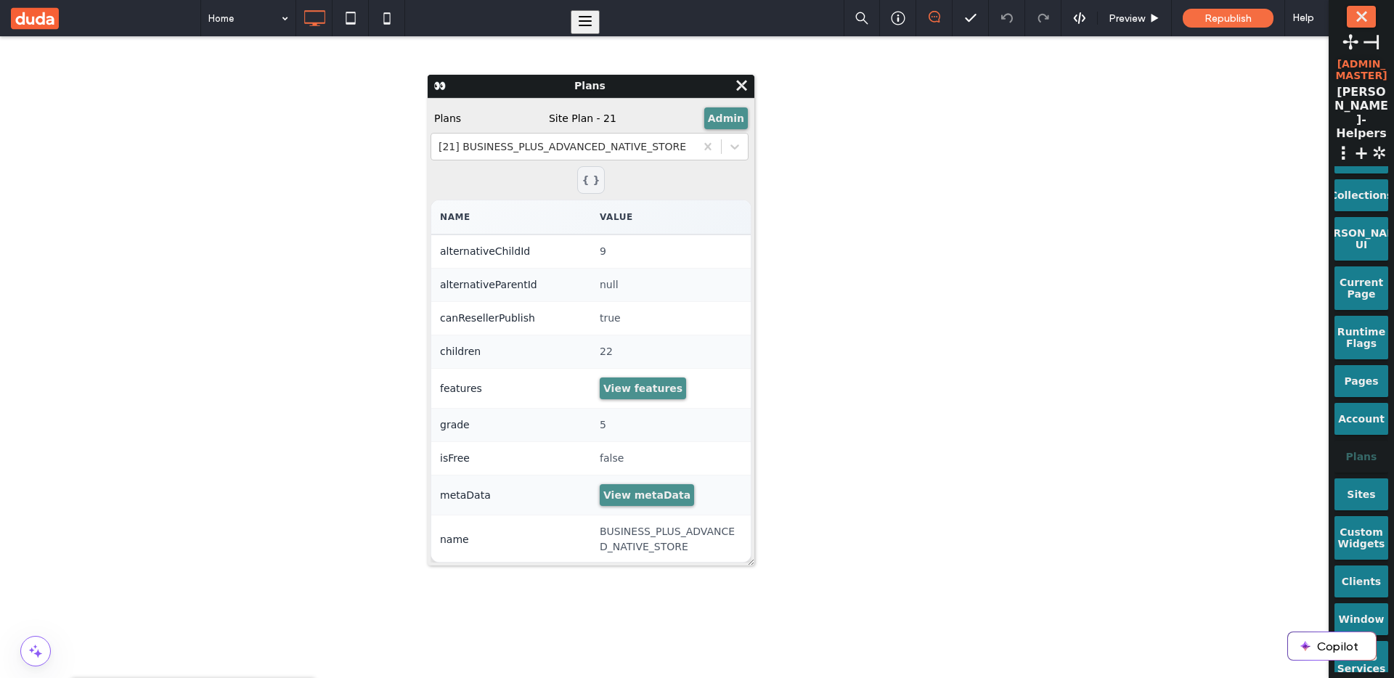
click at [679, 192] on div "Name Value alternativeChildId 9 alternativeParentId null canResellerPublish tru…" at bounding box center [591, 361] width 321 height 402
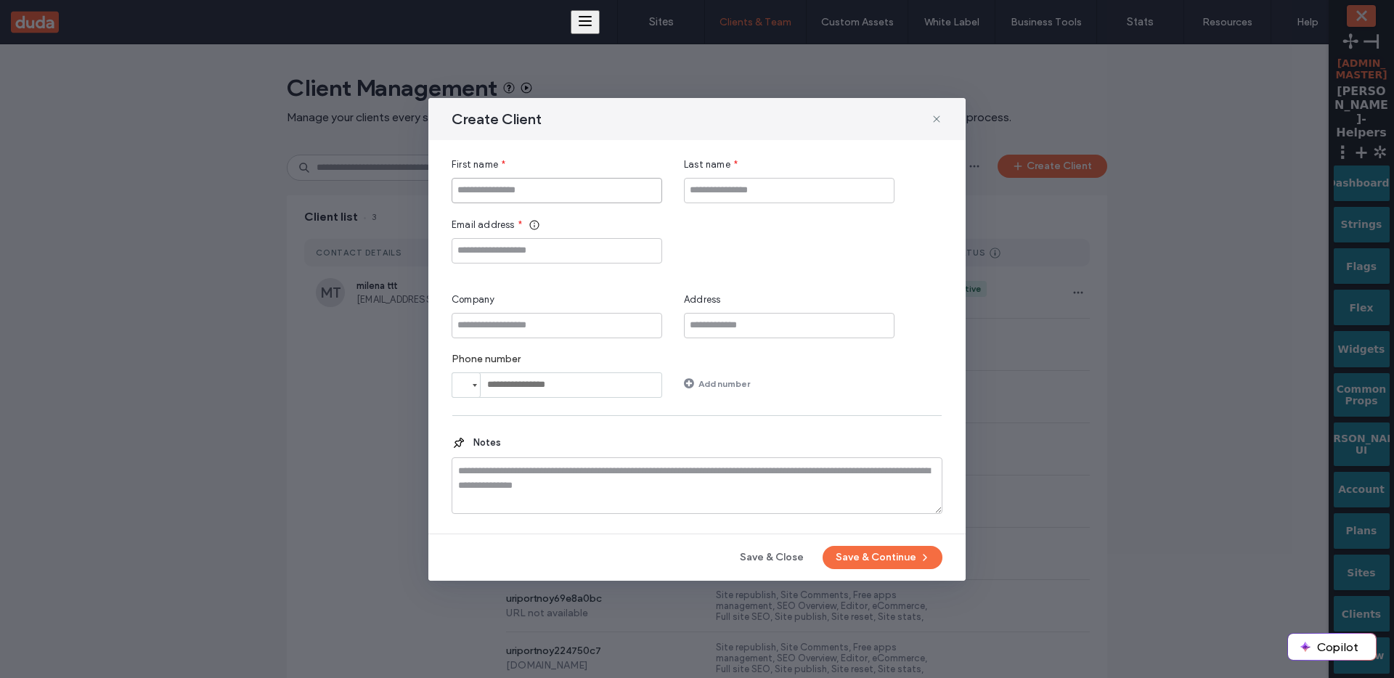
click at [616, 197] on input "First name" at bounding box center [557, 190] width 211 height 25
type input "*"
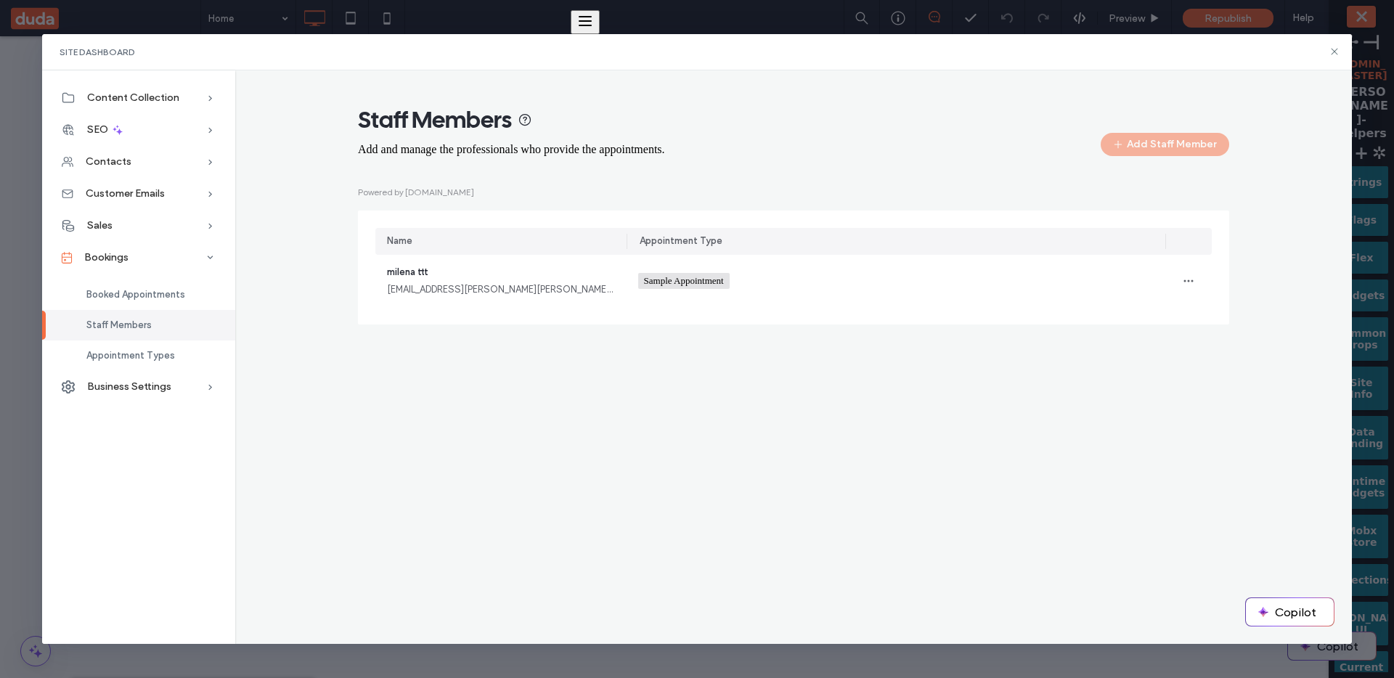
click at [1156, 145] on div "Add Staff Member" at bounding box center [1165, 144] width 129 height 23
click at [1120, 200] on div "Powered by cal.com Name Appointment Type milena ttt milena.matatov@duda.co Samp…" at bounding box center [793, 254] width 871 height 139
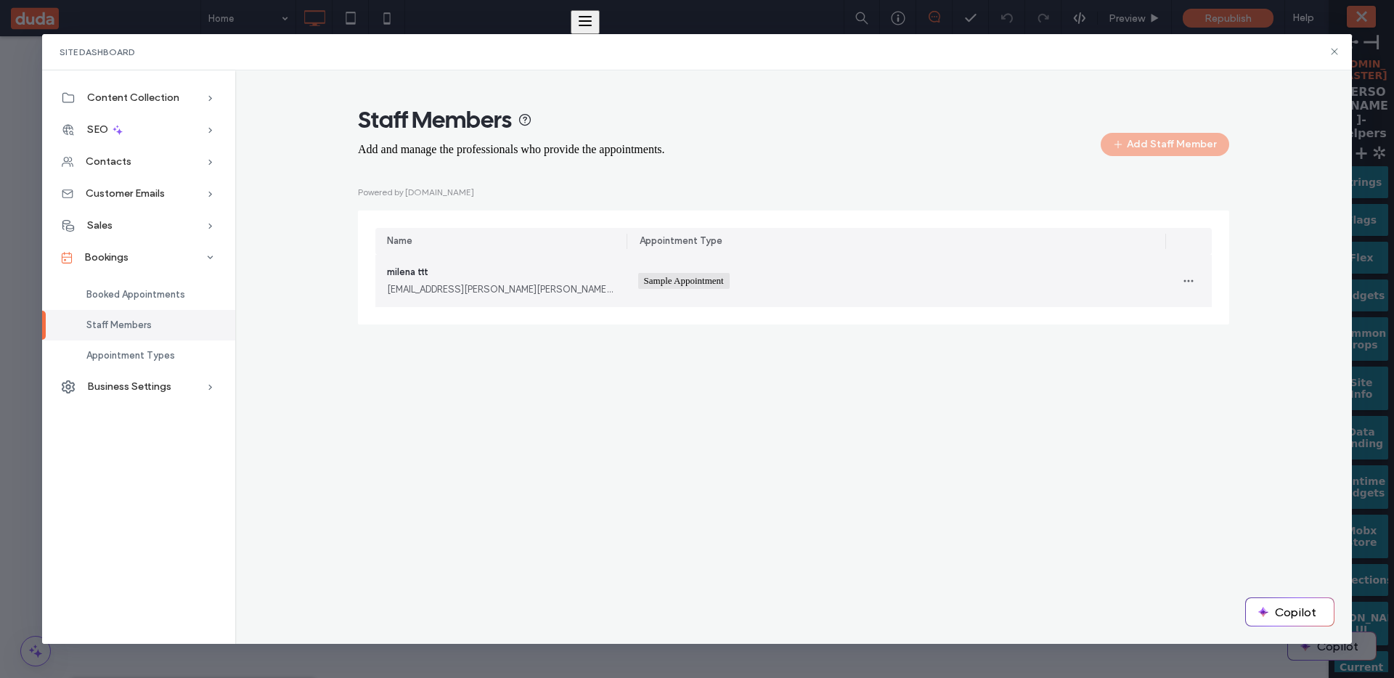
drag, startPoint x: 780, startPoint y: 435, endPoint x: 775, endPoint y: 426, distance: 9.7
click at [780, 434] on div "Staff Members Add and manage the professionals who provide the appointments. Ad…" at bounding box center [793, 357] width 1117 height 574
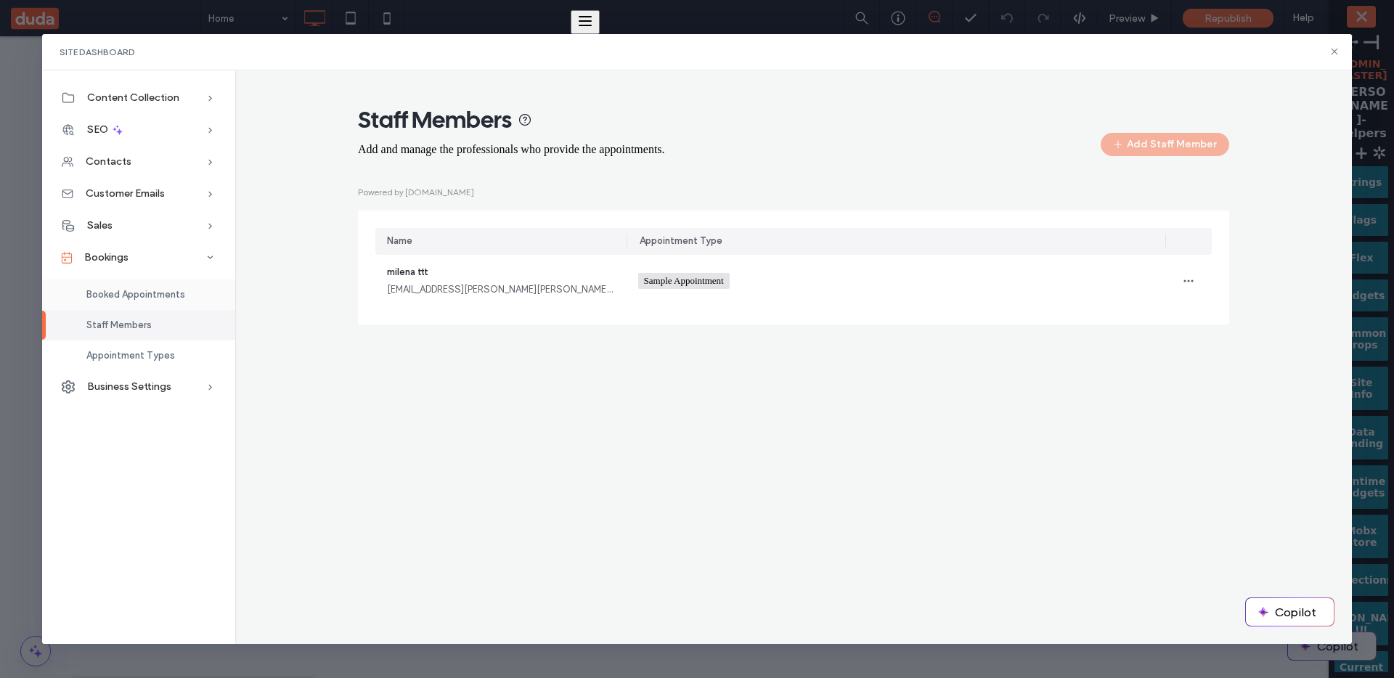
click at [169, 293] on span "Booked Appointments" at bounding box center [135, 294] width 99 height 11
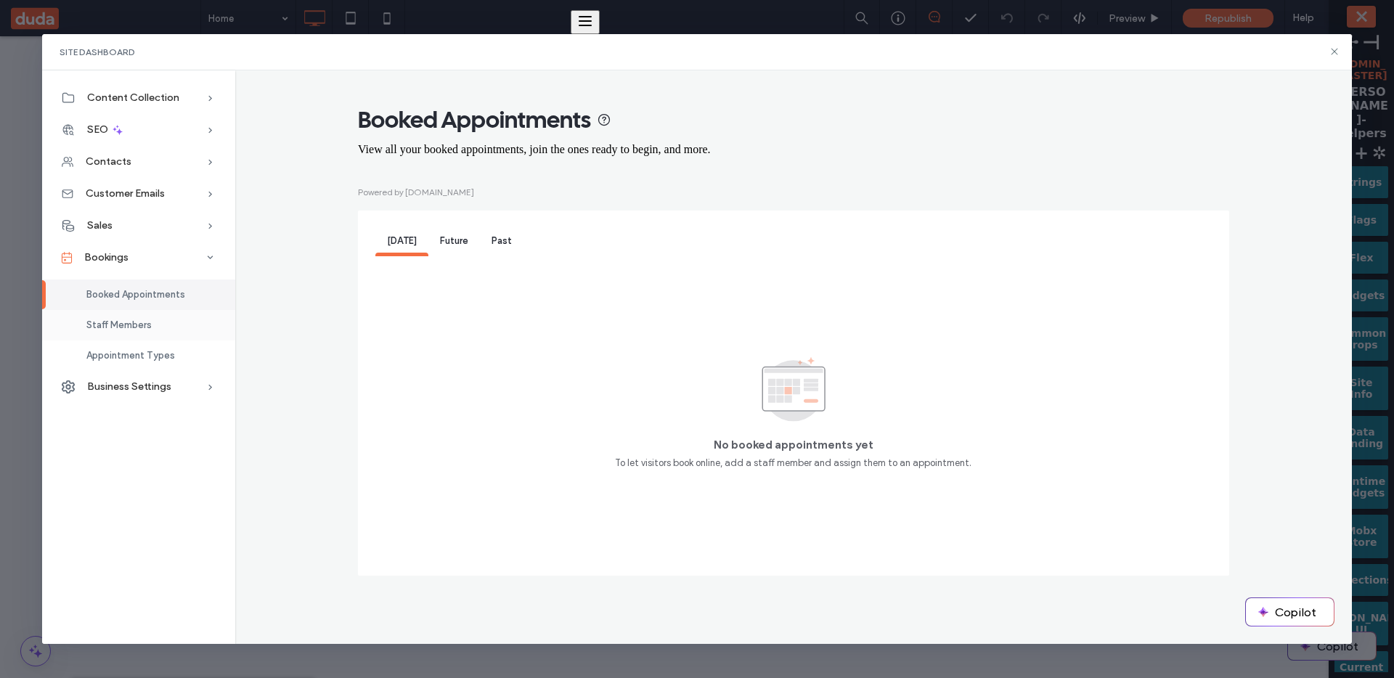
click at [157, 325] on div "Staff Members" at bounding box center [138, 325] width 193 height 30
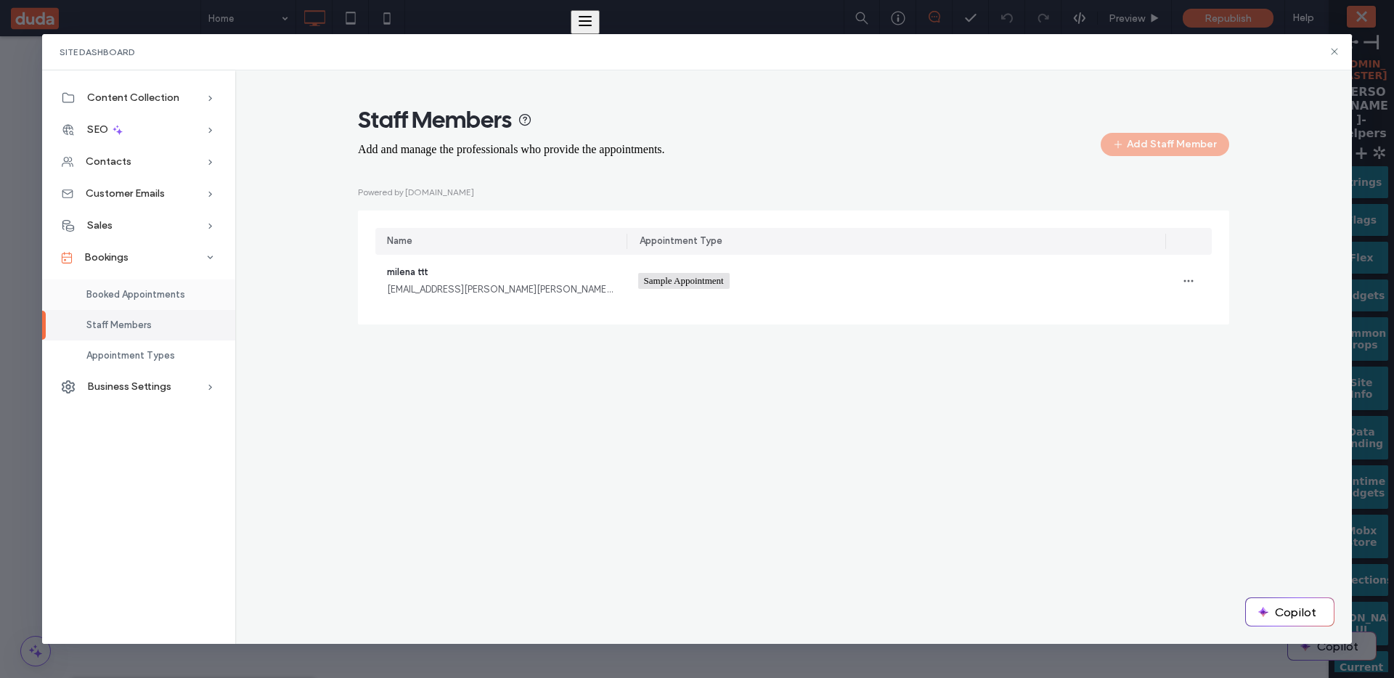
click at [164, 287] on div "Booked Appointments" at bounding box center [138, 295] width 193 height 30
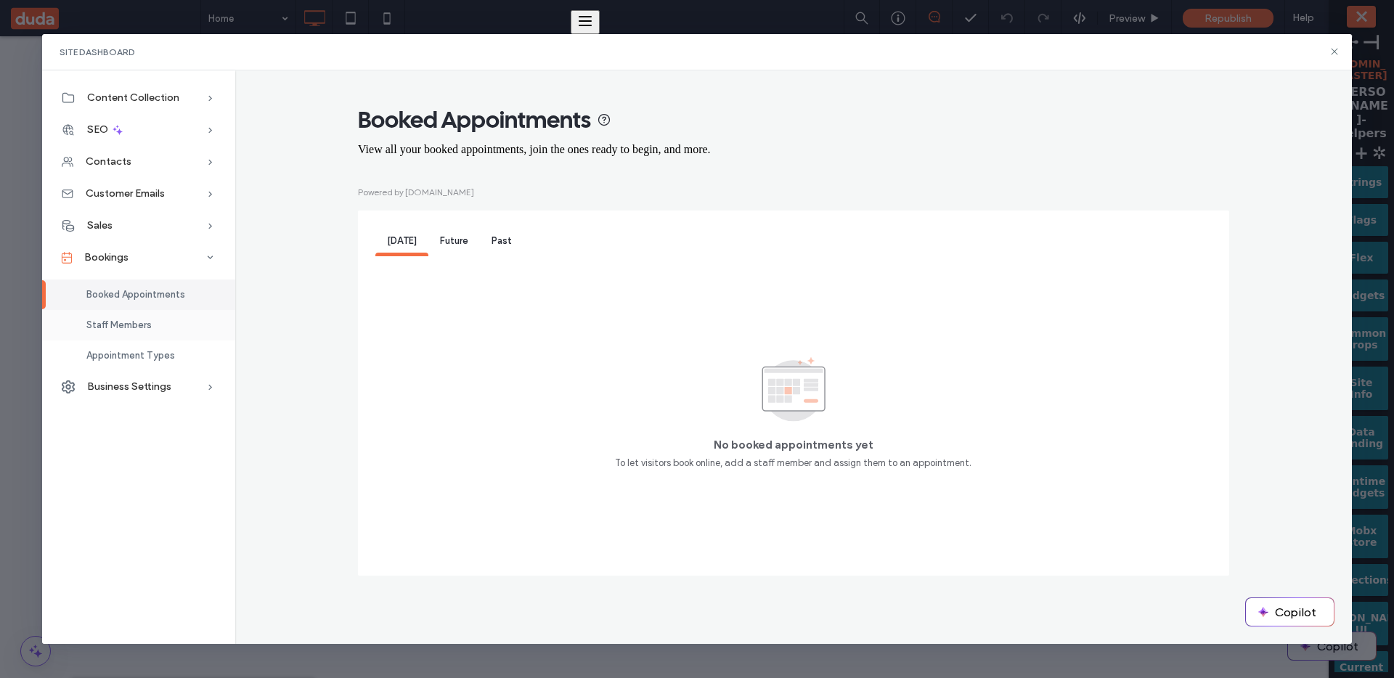
click at [155, 323] on div "Staff Members" at bounding box center [138, 325] width 193 height 30
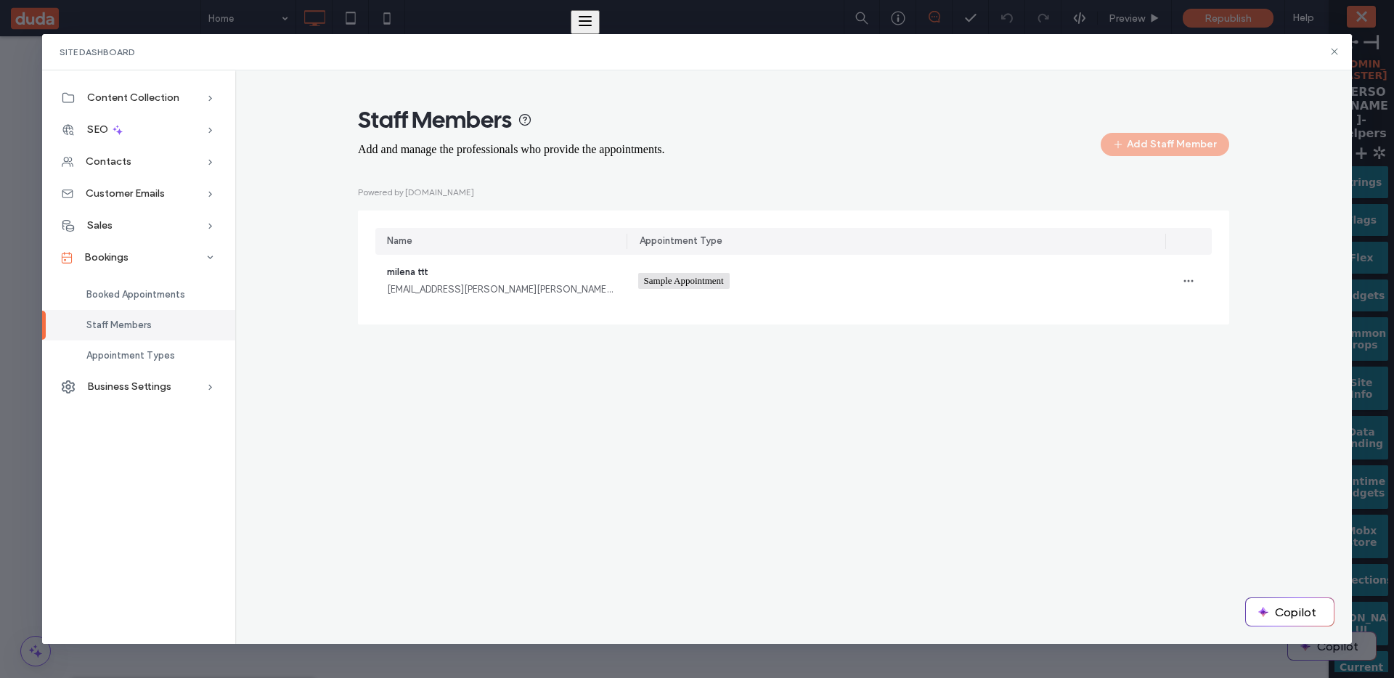
click at [1223, 191] on div "Powered by [DOMAIN_NAME] Name Appointment Type milena ttt [EMAIL_ADDRESS][PERSO…" at bounding box center [793, 254] width 871 height 139
